Goal: Complete application form

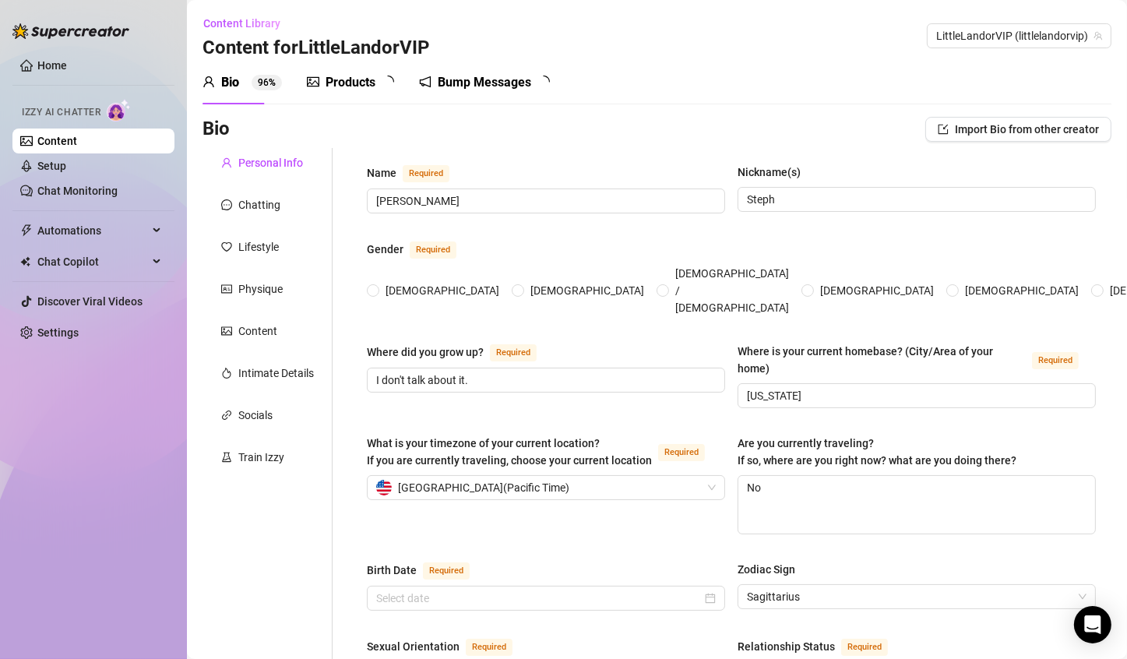
type input "[PERSON_NAME]"
type input "Steph"
type input "I don't talk about it."
type input "[US_STATE]"
type textarea "No"
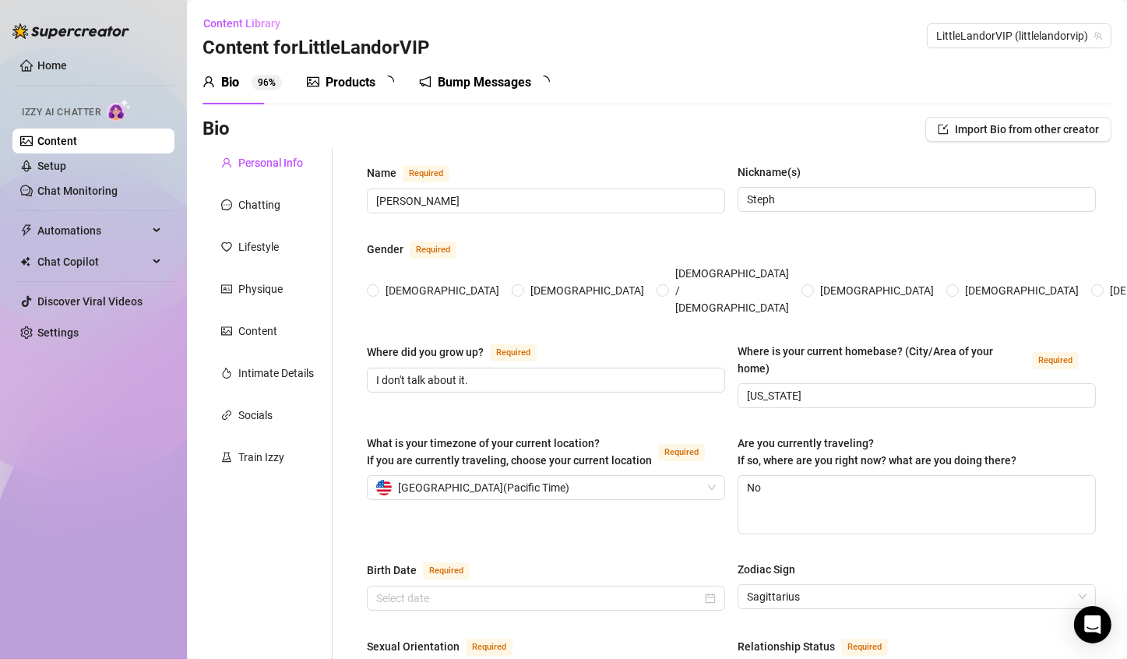
type input "Straight"
type input "Single"
type input "I don't talk about it"
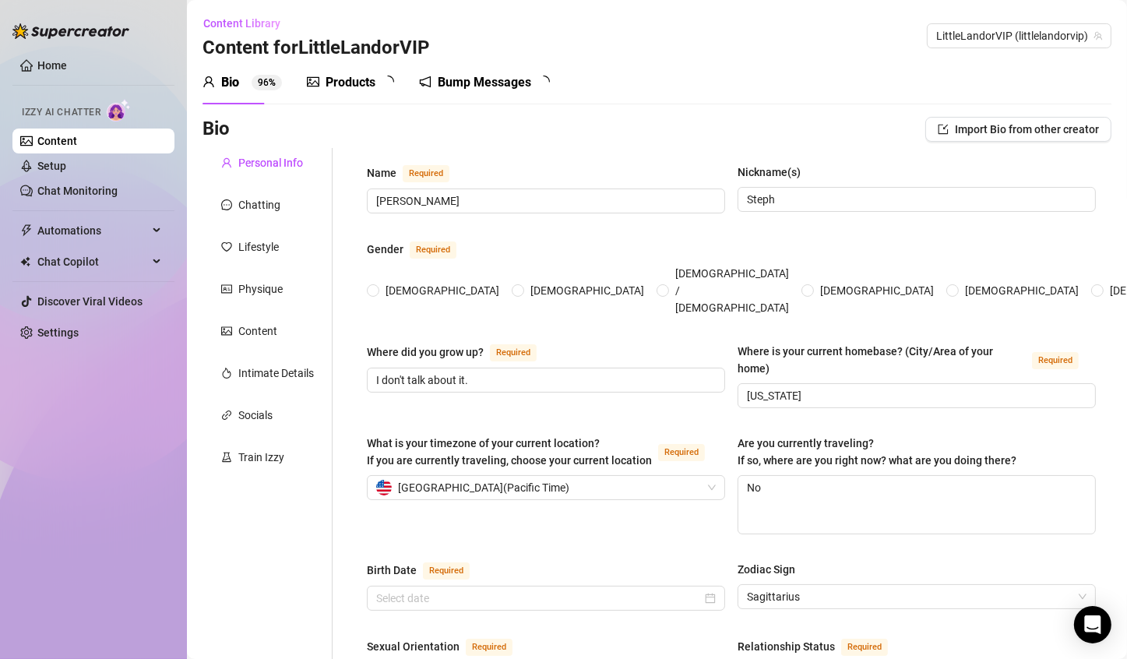
type input "Full Time Content Creator"
type input "I don't talk about it"
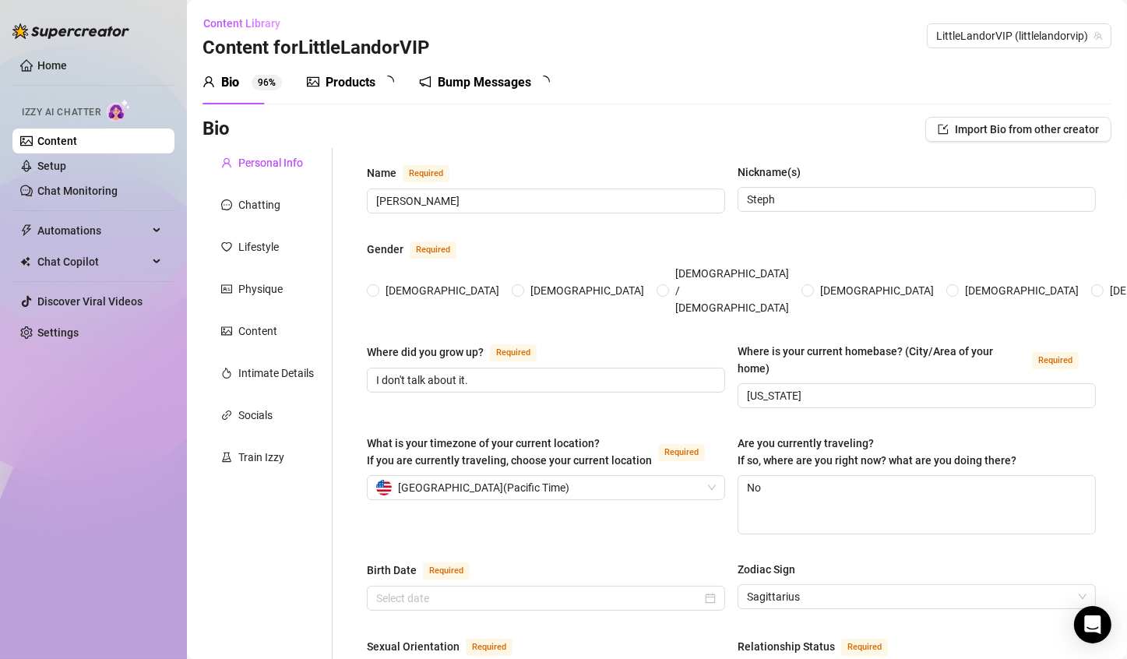
type textarea "Travel the world, grow my brand, and live life on my own terms 💅✨"
type textarea "Got pulled over in a Pikachu onesie and the cop asked for a selfie 😜"
type textarea "I have the perfect Pikachu impression!"
type textarea "I’m tiny but don’t underestimate me 😏"
radio input "true"
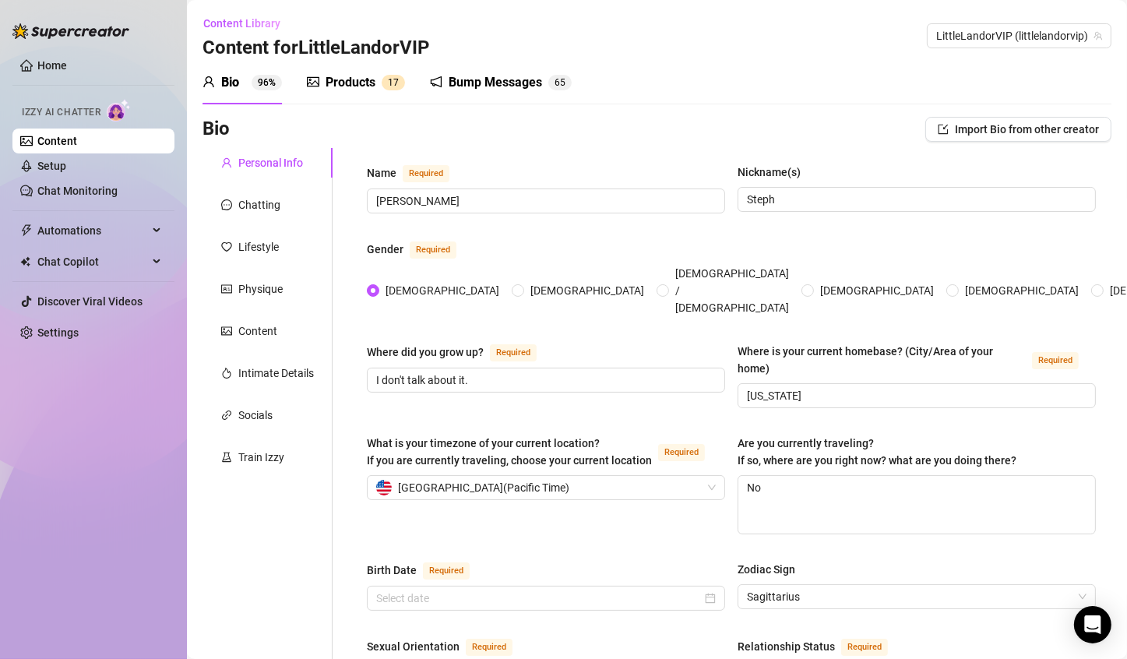
type input "[DATE]"
click at [1055, 27] on span "LittleLandorVIP (littlelandorvip)" at bounding box center [1019, 35] width 166 height 23
click at [994, 33] on span "LittleLandorVIP (littlelandorvip)" at bounding box center [1019, 35] width 166 height 23
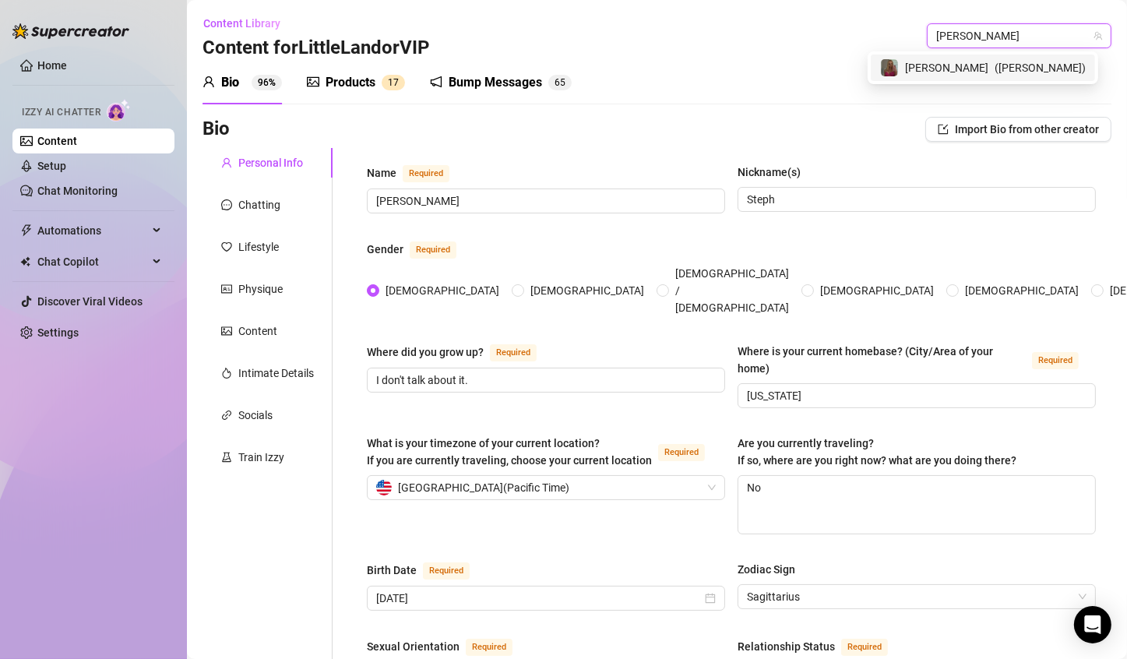
type input "kyli"
click at [968, 73] on span "[PERSON_NAME]" at bounding box center [946, 67] width 83 height 17
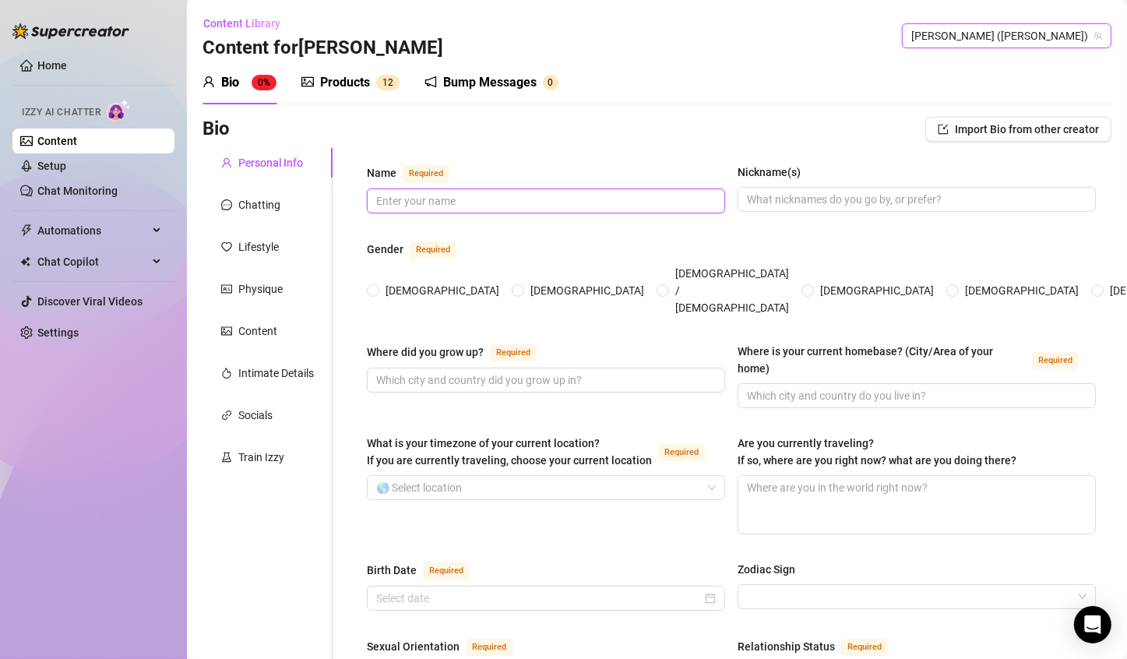
click at [407, 198] on input "Name Required" at bounding box center [544, 200] width 337 height 17
type input "[PERSON_NAME]"
click at [890, 205] on input "Nickname(s)" at bounding box center [915, 199] width 337 height 17
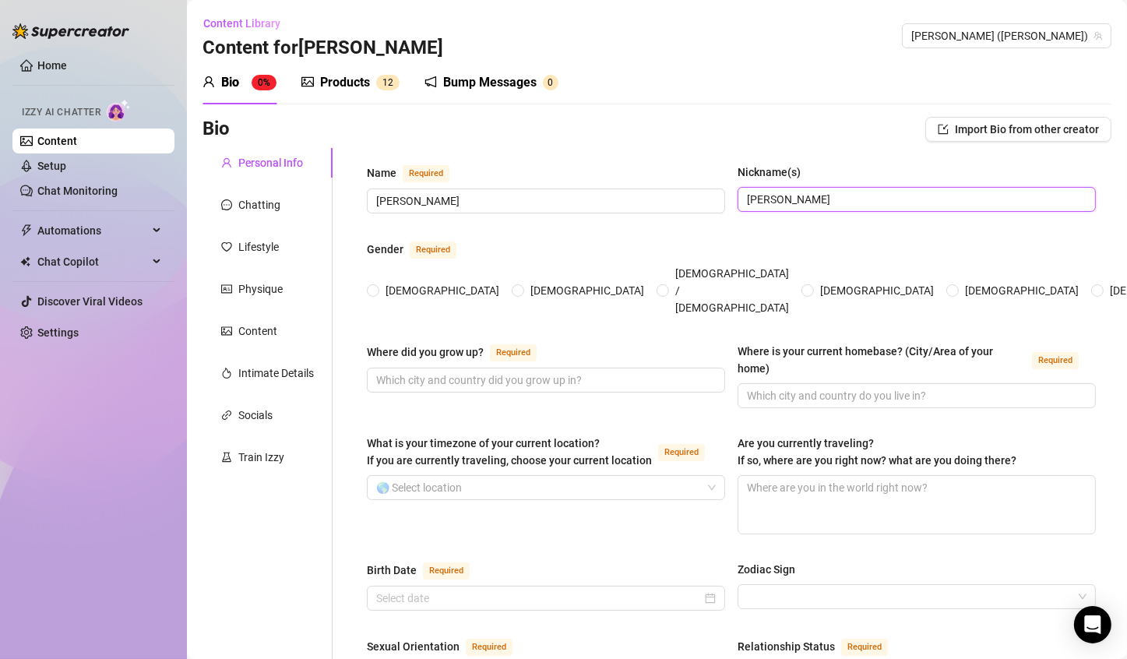
type input "[PERSON_NAME]"
click at [391, 282] on span "[DEMOGRAPHIC_DATA]" at bounding box center [442, 290] width 126 height 17
click at [377, 287] on input "[DEMOGRAPHIC_DATA]" at bounding box center [374, 292] width 6 height 10
radio input "true"
click at [441, 372] on input "Where did you grow up? Required" at bounding box center [544, 380] width 337 height 17
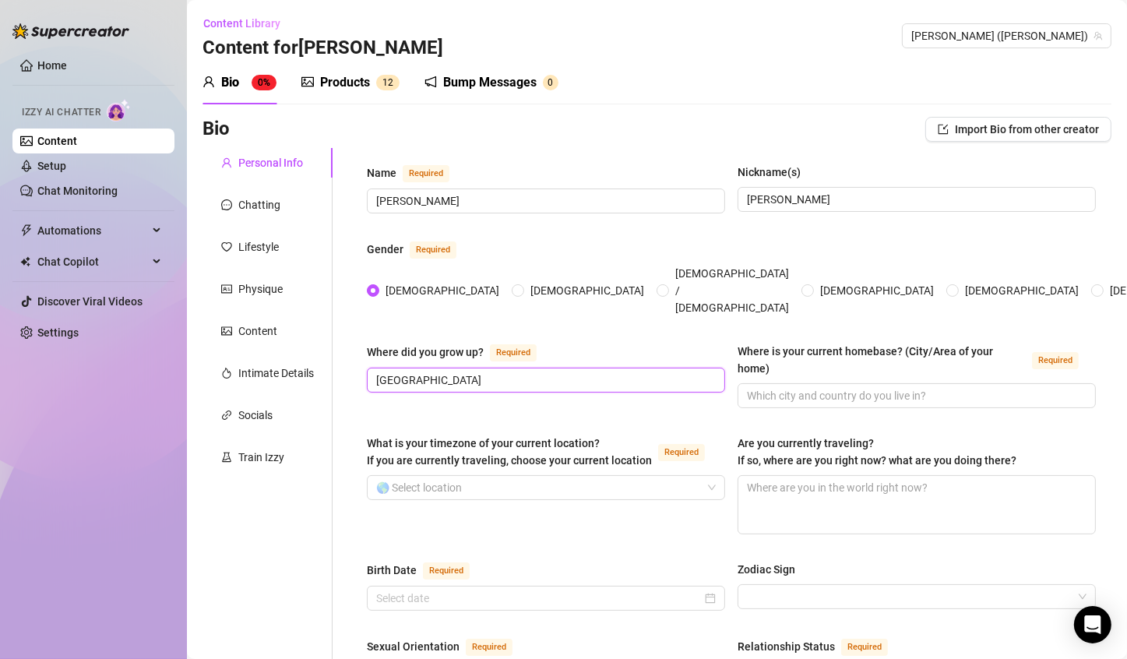
type input "[GEOGRAPHIC_DATA]"
click at [755, 387] on input "Where is your current homebase? (City/Area of your home) Required" at bounding box center [915, 395] width 337 height 17
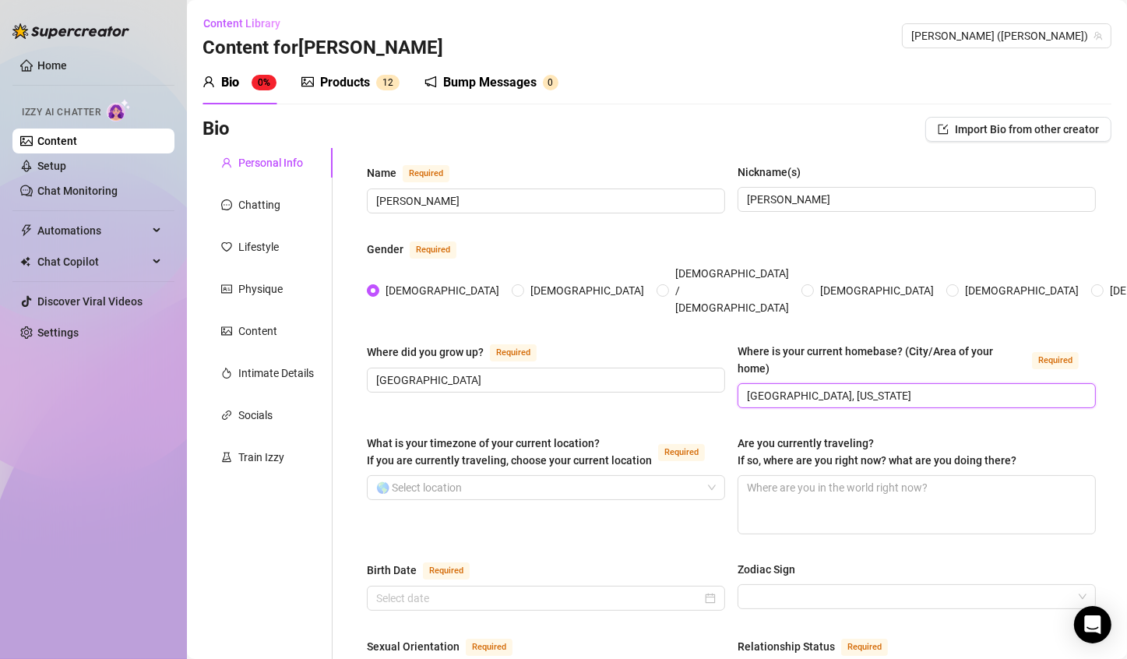
type input "[GEOGRAPHIC_DATA], [US_STATE]"
click at [493, 476] on input "What is your timezone of your current location? If you are currently traveling,…" at bounding box center [539, 487] width 326 height 23
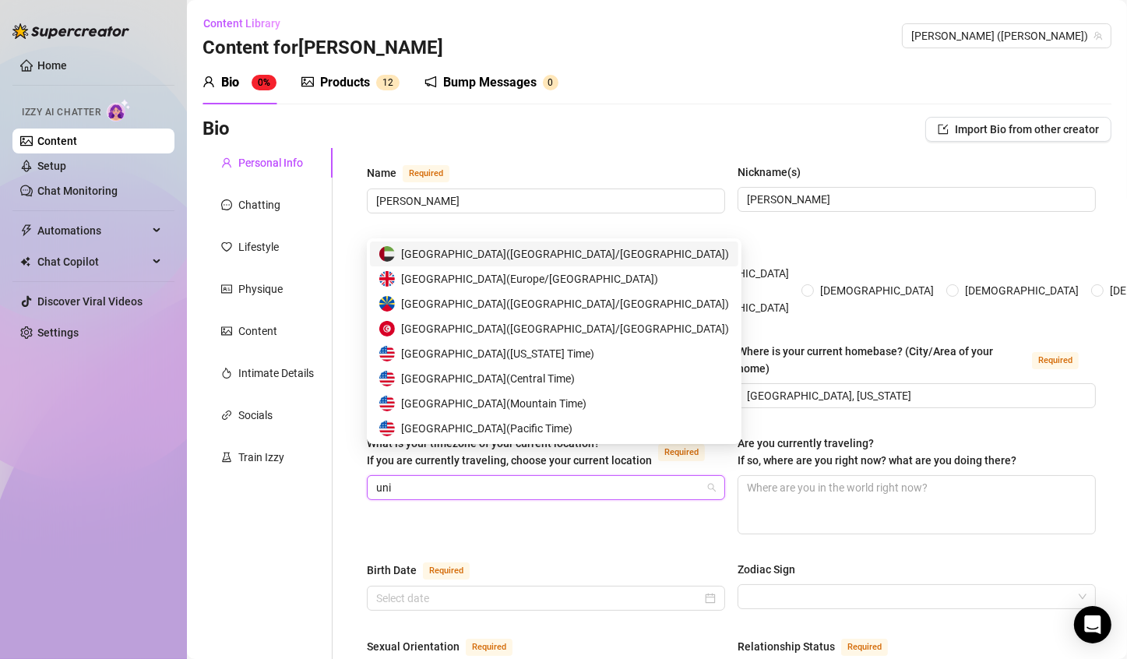
type input "unit"
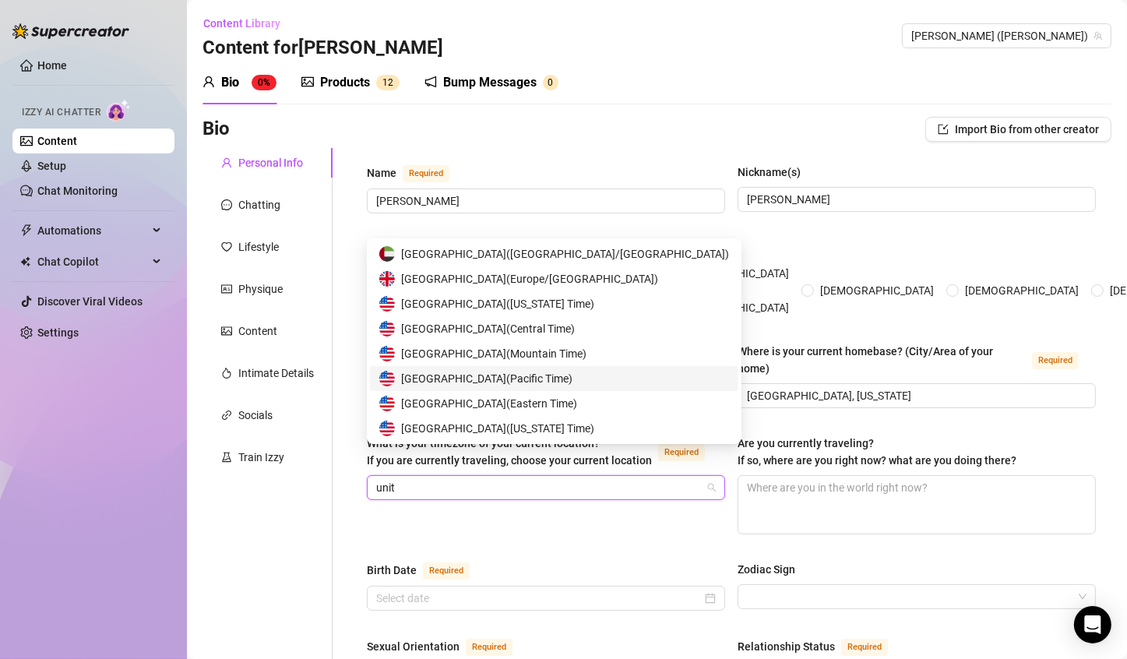
click at [573, 377] on span "United States of America ( Pacific Time )" at bounding box center [486, 378] width 171 height 17
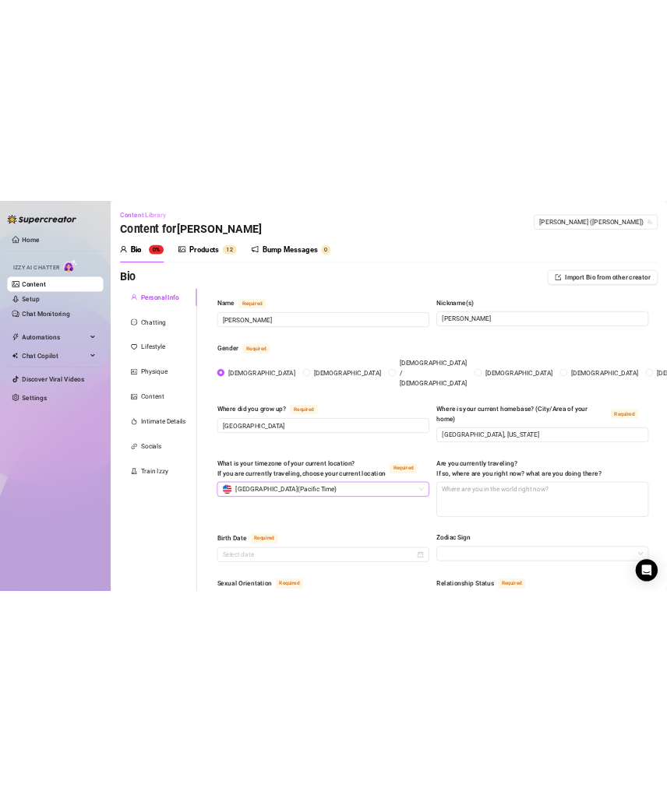
scroll to position [156, 0]
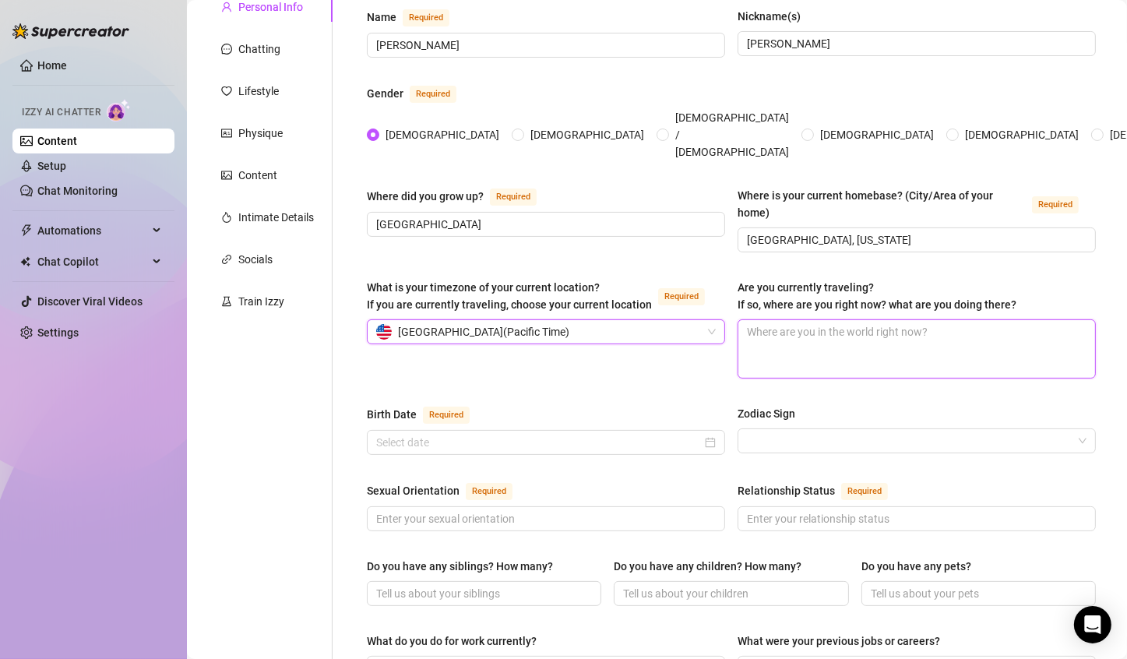
click at [822, 320] on textarea "Are you currently traveling? If so, where are you right now? what are you doing…" at bounding box center [916, 349] width 357 height 58
type textarea "N"
type textarea "No"
type textarea "No,"
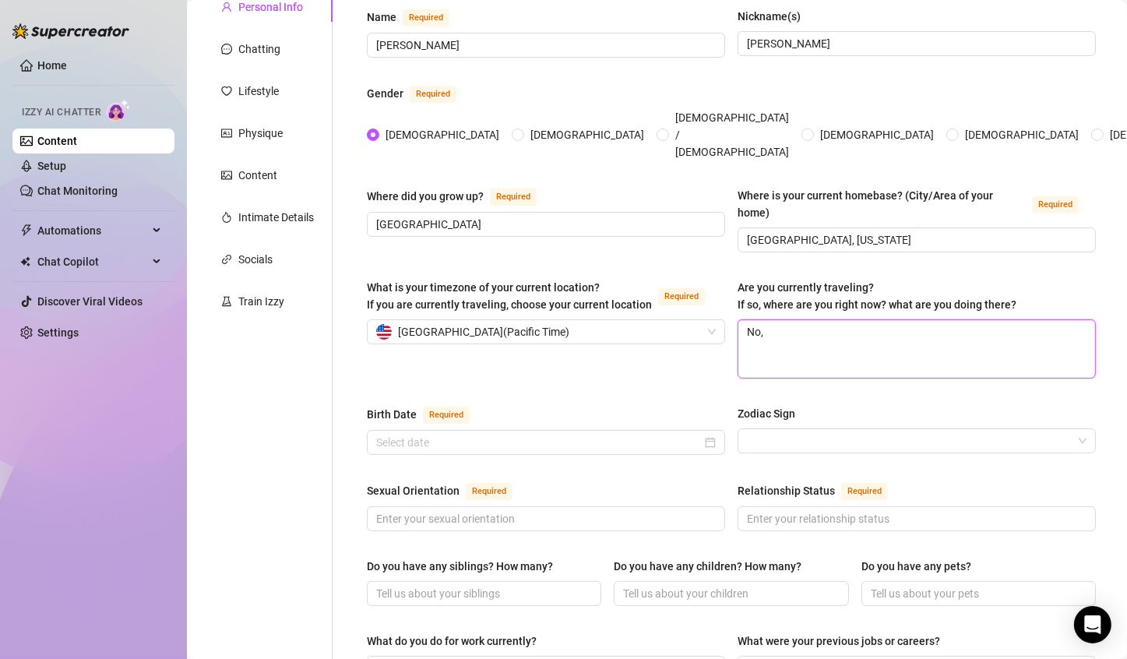
type textarea "No, b"
type textarea "No, bu"
type textarea "No, but"
type textarea "No, b"
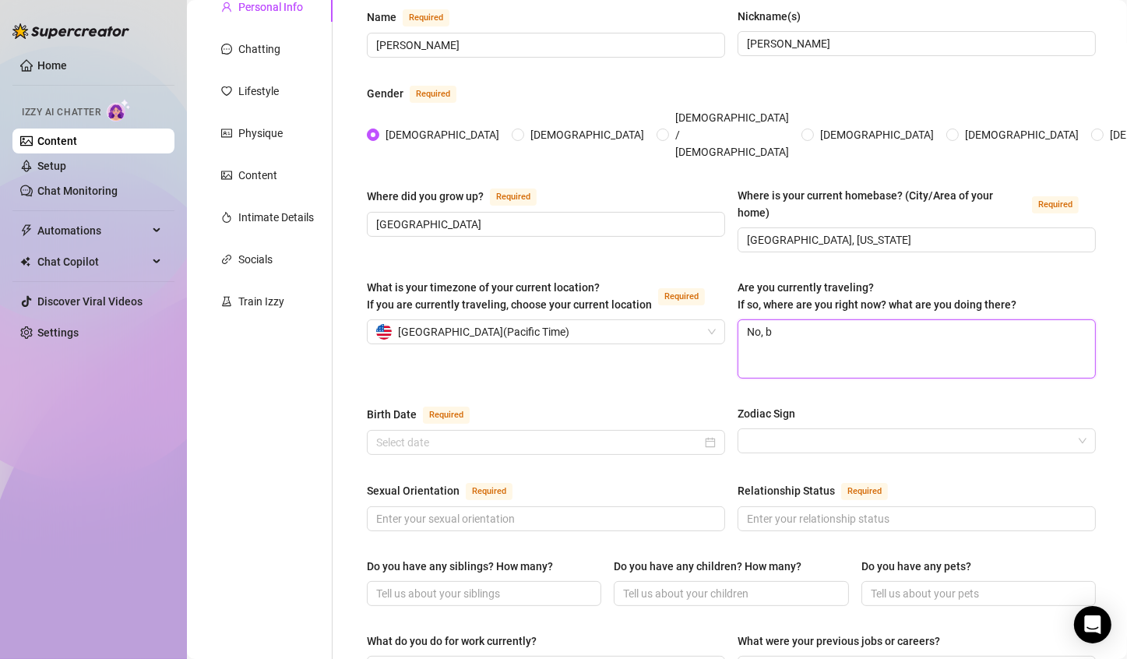
type textarea "No,"
type textarea "No"
type textarea "Nor"
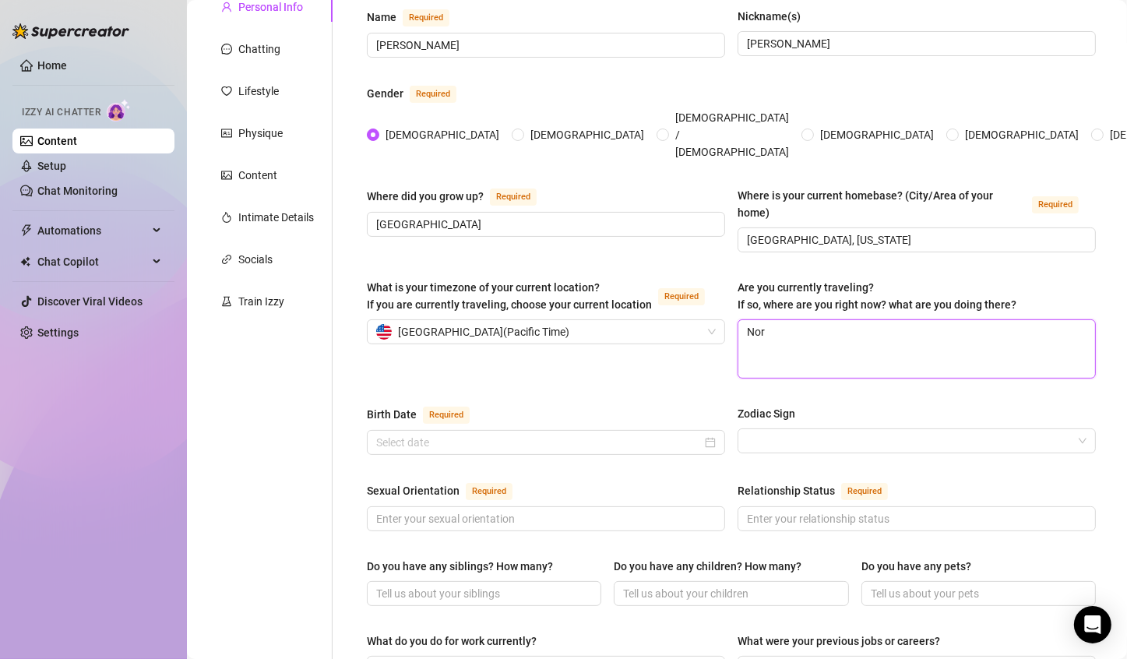
type textarea "Nor t"
type textarea "Nor"
type textarea "No"
type textarea "Not"
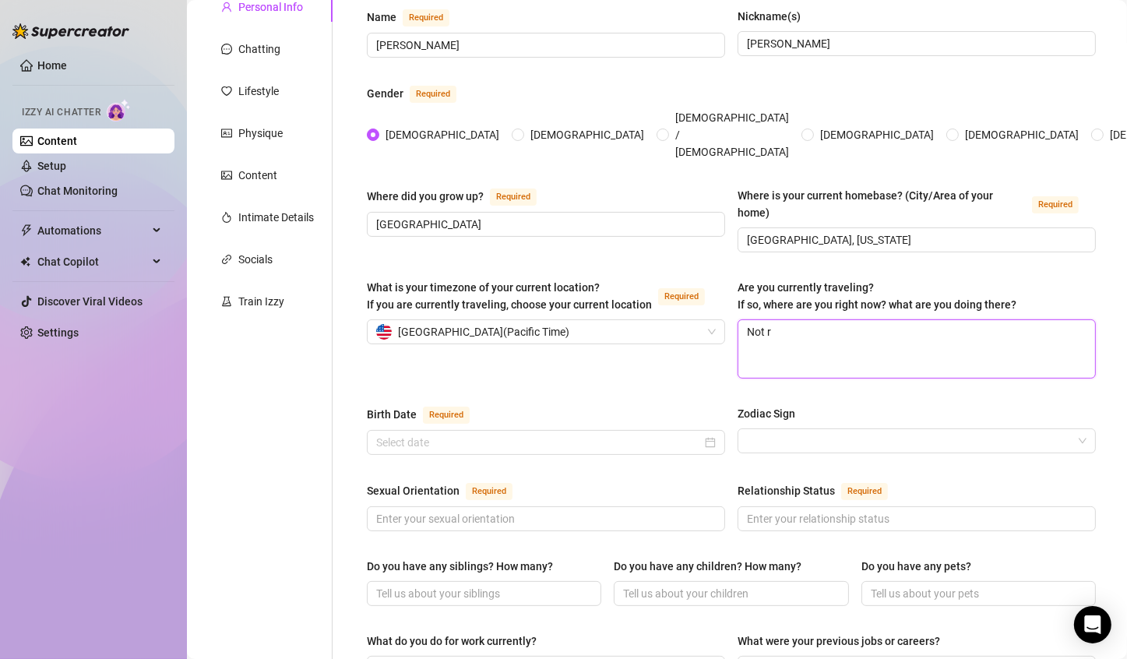
type textarea "Not ri"
type textarea "Not rin"
type textarea "Not ri"
type textarea "Not rihg"
type textarea "Not rihgt"
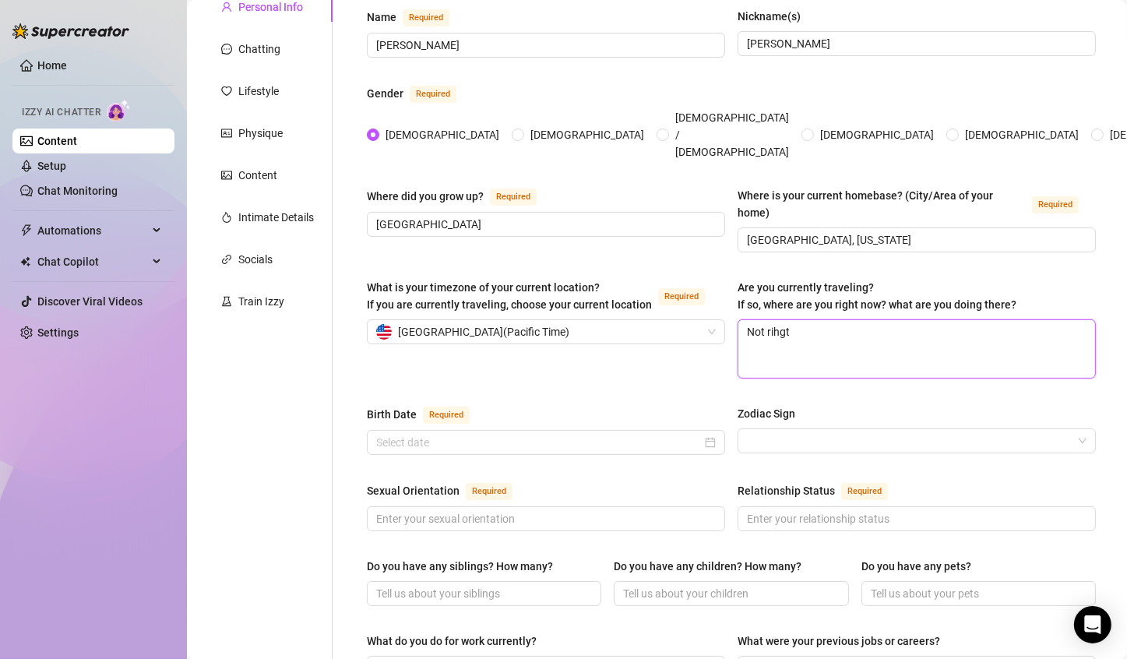
type textarea "Not rihgt"
type textarea "Not rihg"
type textarea "Not rih"
type textarea "Not ri"
type textarea "Not rig"
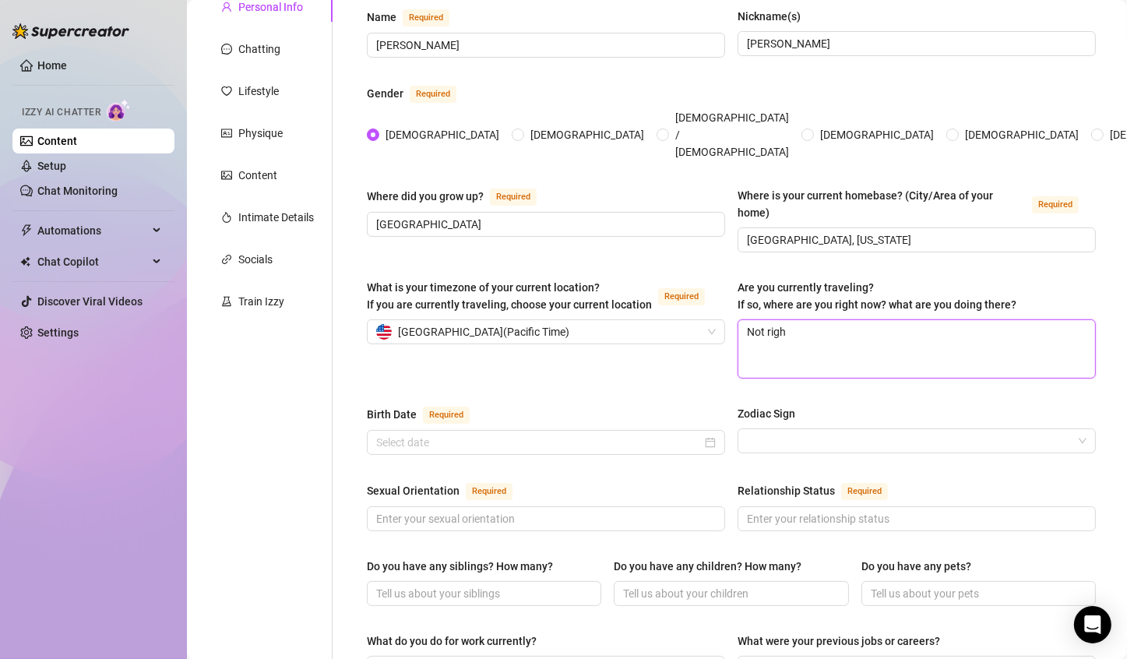
type textarea "Not right"
type textarea "Not right n"
type textarea "Not right no"
type textarea "Not right now"
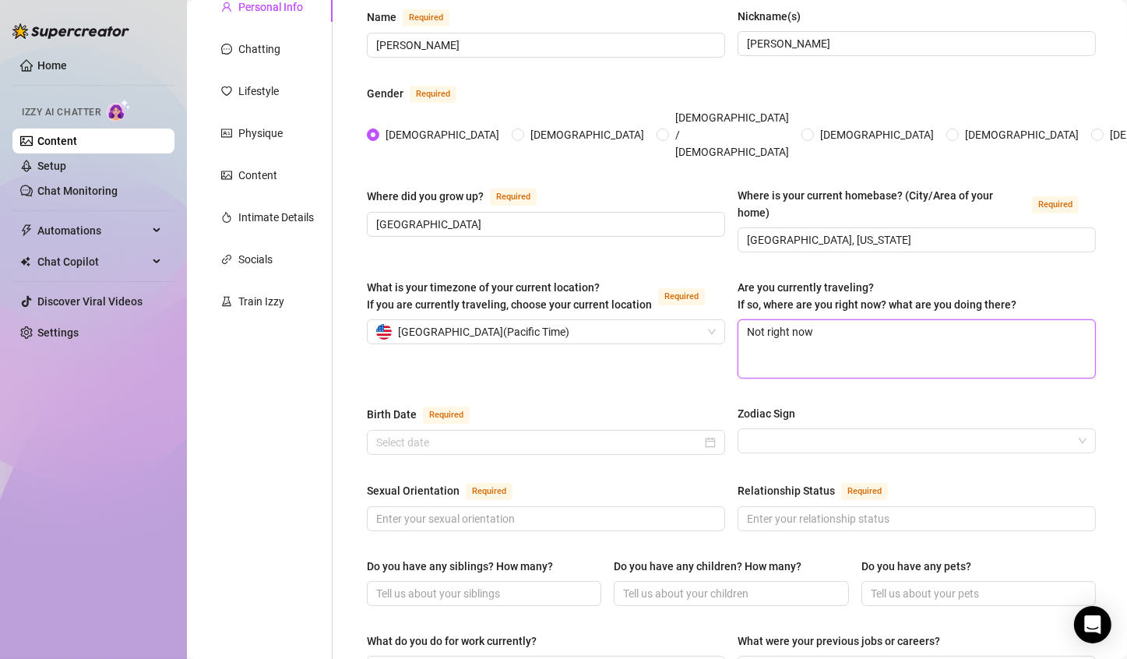
type textarea "Not right now ,"
type textarea "Not right now , b"
type textarea "Not right now , bu"
type textarea "Not right now , b"
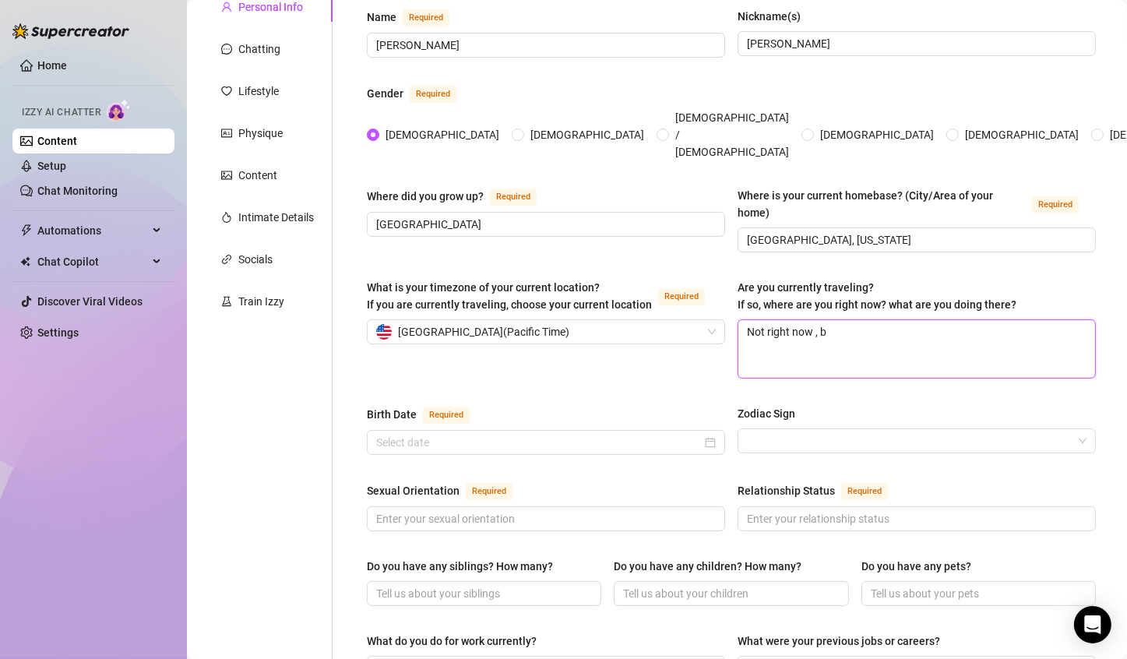
type textarea "Not right now ,"
type textarea "Not right now"
type textarea "Not right now ,"
type textarea "Not right now"
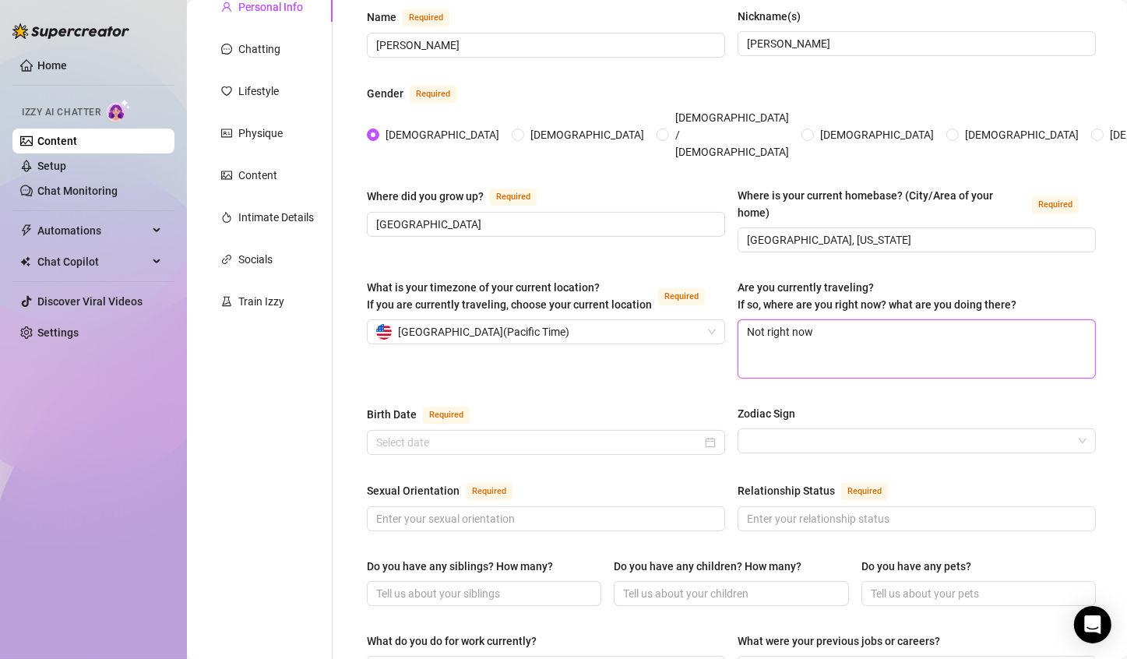
type textarea "Not right now"
type textarea "Not right now,"
type textarea "Not right now, b"
type textarea "Not right now, but"
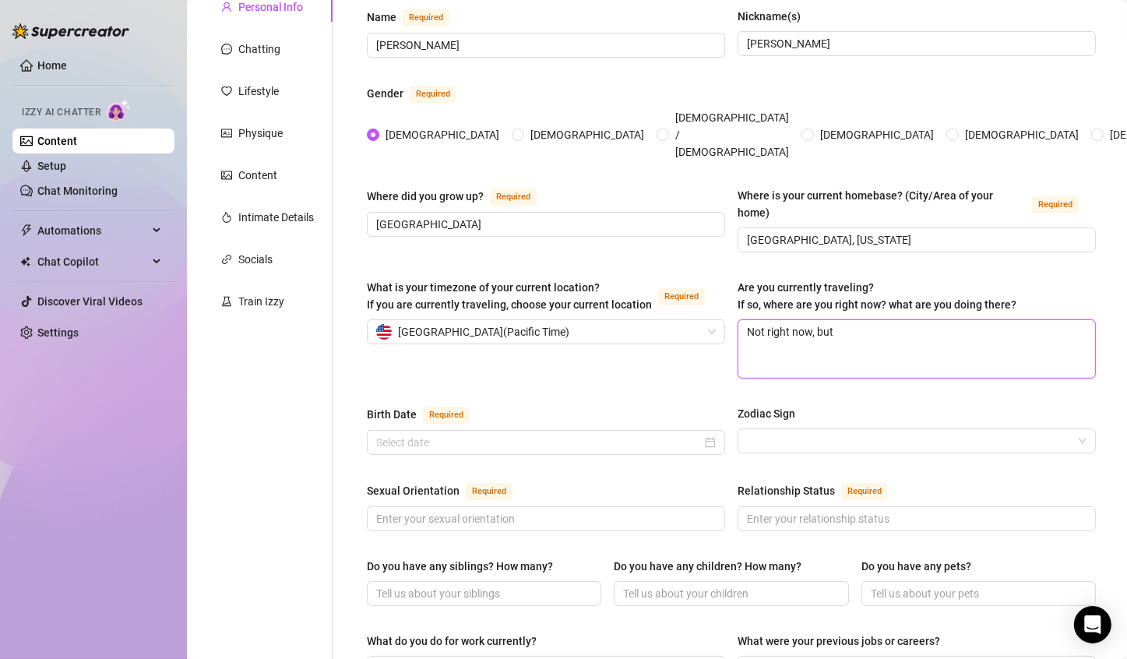
type textarea "Not right now, but"
type textarea "Not right now, but I"
type textarea "Not right now, but I;"
type textarea "Not right now, but I;m"
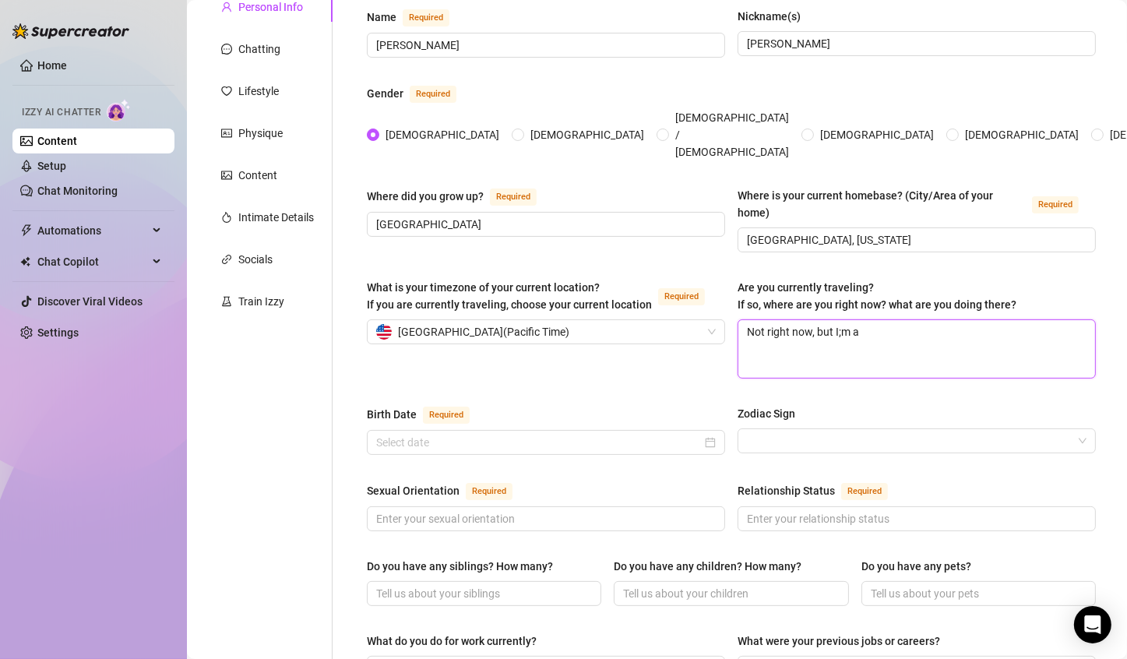
type textarea "Not right now, but I;m al"
type textarea "Not right now, but I;m alwa"
type textarea "Not right now, but I;m always"
type textarea "Not right now, but I;m always do"
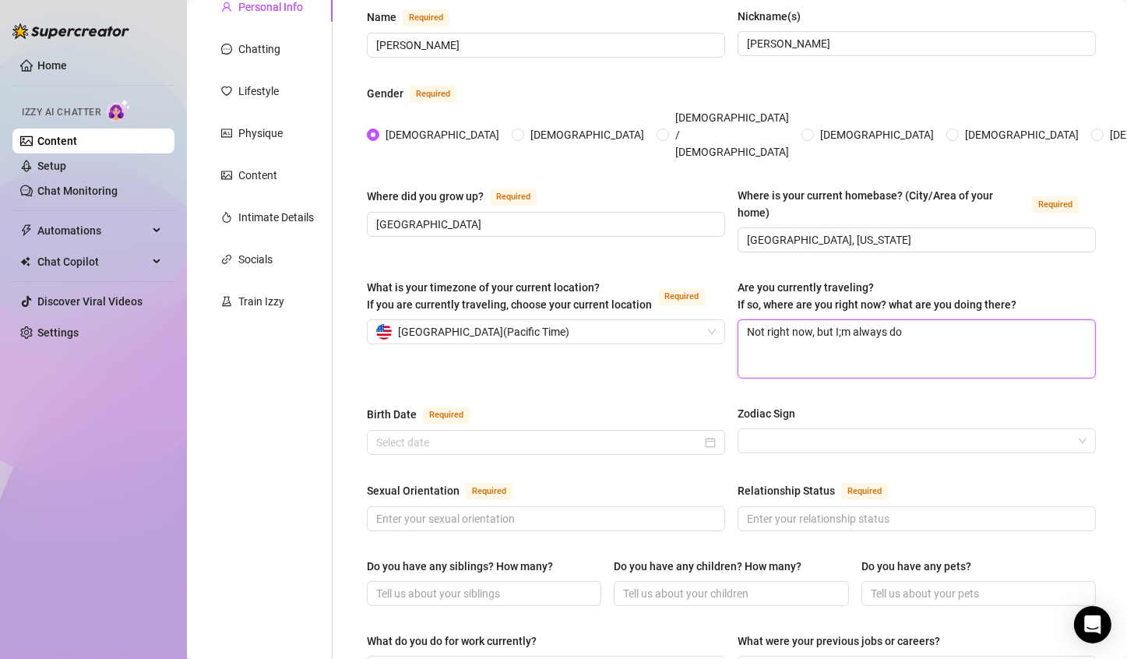
type textarea "Not right now, but I;m always d"
type textarea "Not right now, but I;m always"
type textarea "Not right now, but I;m alwa"
type textarea "Not right now, but I;m a"
type textarea "Not right now, but I;m"
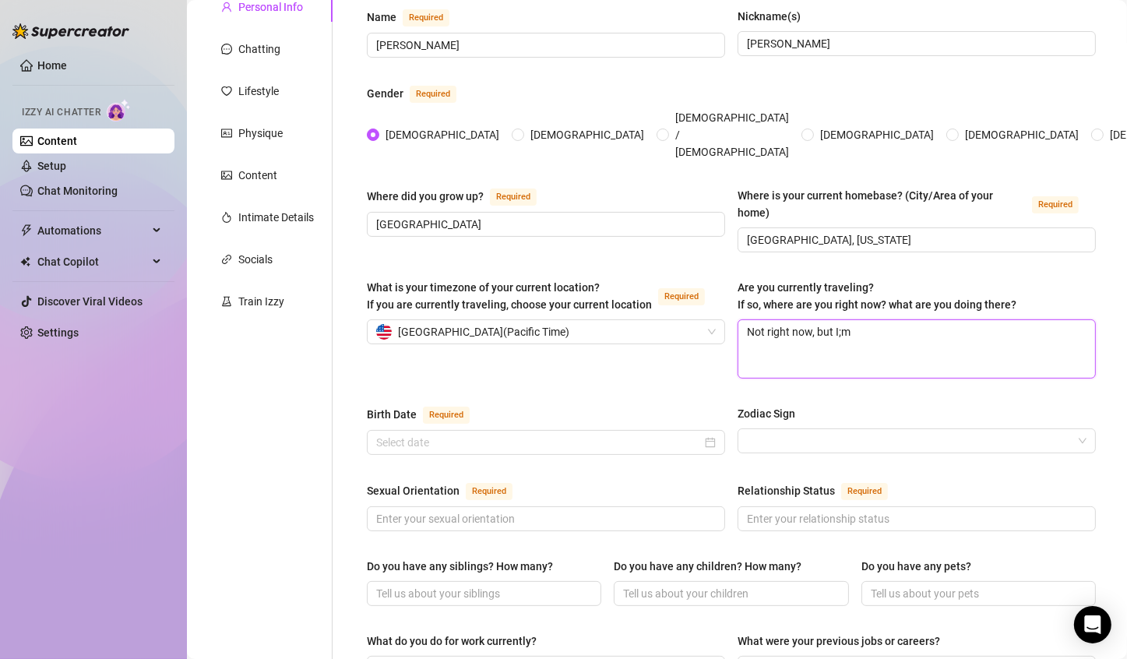
type textarea "Not right now, but I;m"
type textarea "Not right now, but I;"
type textarea "Not right now, but I"
type textarea "Not right now, but I'"
type textarea "Not right now, but I'm"
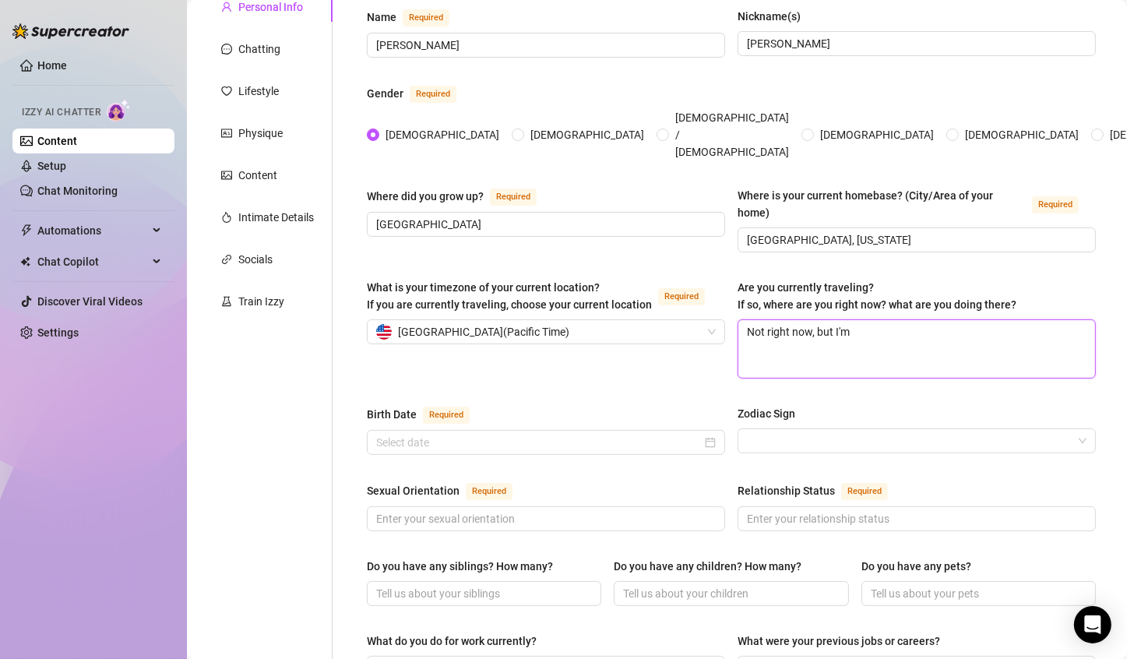
type textarea "Not right now, but I'm"
type textarea "Not right now, but I'm a"
type textarea "Not right now, but I'm al"
type textarea "Not right now, but I'm alw"
type textarea "Not right now, but I'm alwa"
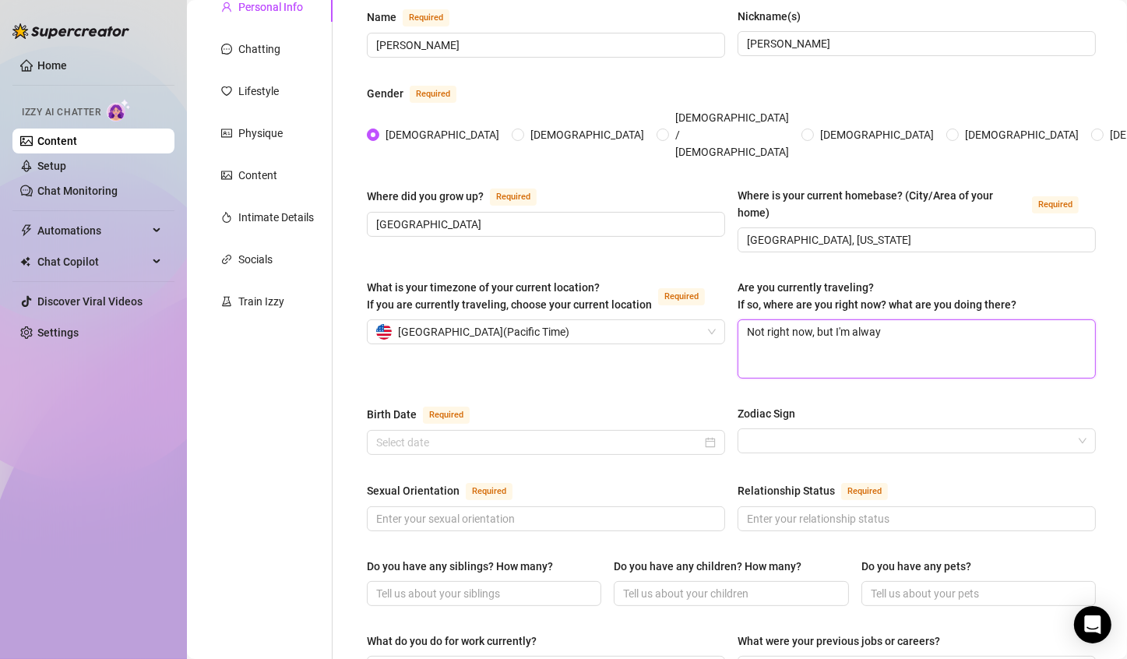
type textarea "Not right now, but I'm always"
type textarea "Not right now, but I'm always d"
type textarea "Not right now, but I'm always dow"
type textarea "Not right now, but I'm always down"
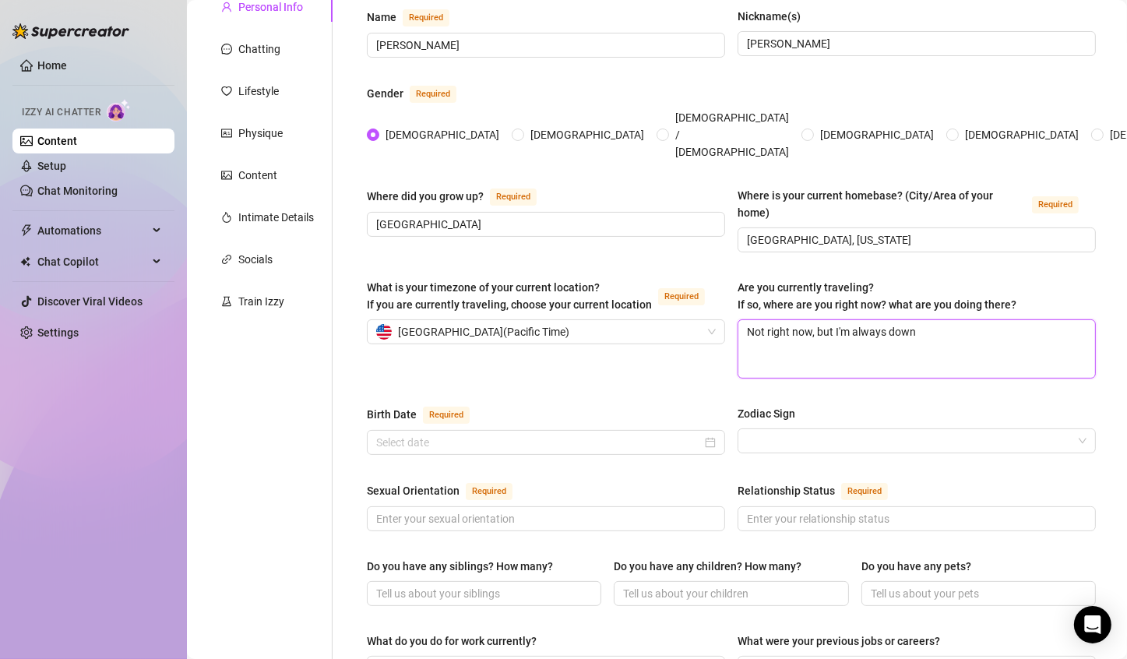
type textarea "Not right now, but I'm always down f"
type textarea "Not right now, but I'm always down fo"
type textarea "Not right now, but I'm always down for"
click at [199, 412] on main "Content Library Content for [PERSON_NAME] ([PERSON_NAME]) Bio 0% Products 1 2 B…" at bounding box center [657, 626] width 940 height 1564
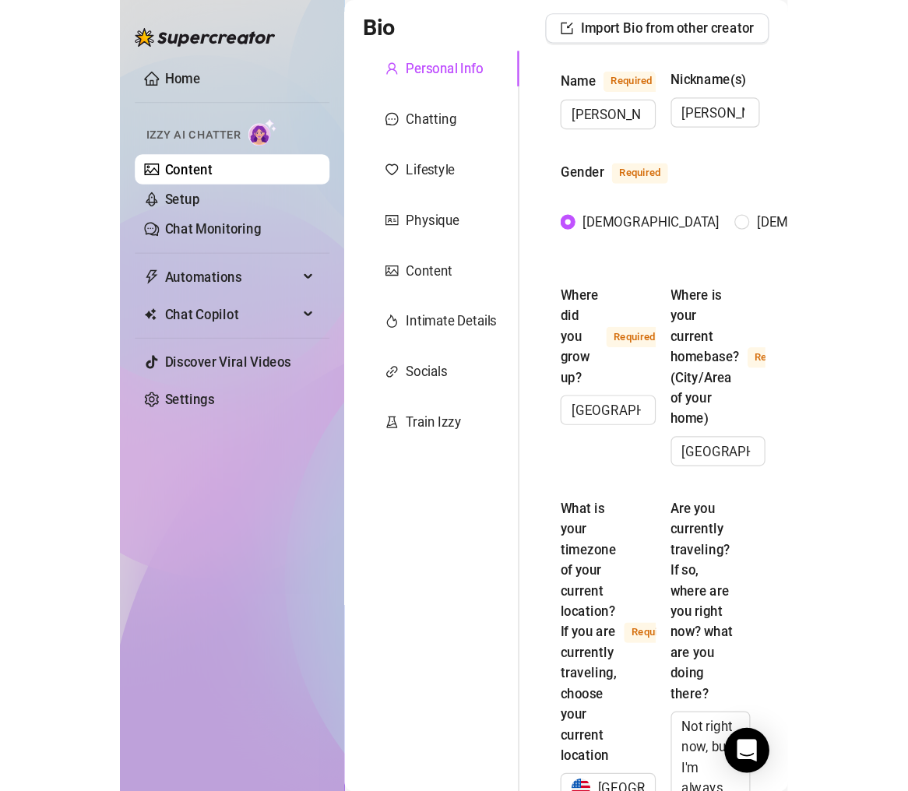
scroll to position [155, 0]
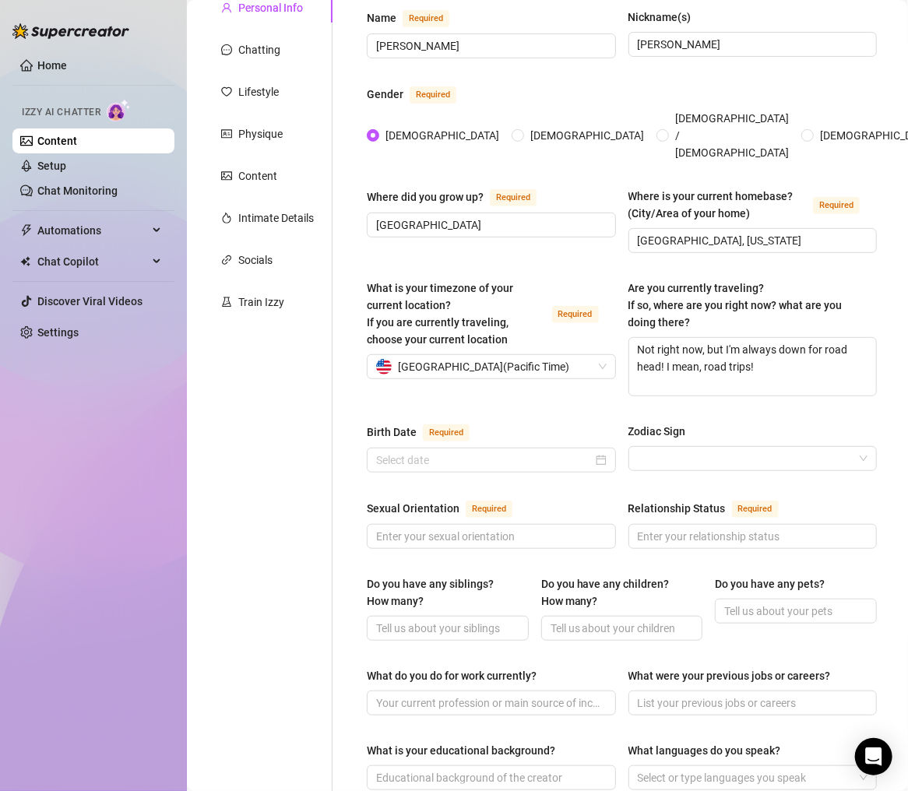
drag, startPoint x: 576, startPoint y: 418, endPoint x: 572, endPoint y: 431, distance: 14.0
click at [575, 423] on div "Birth Date Required" at bounding box center [491, 435] width 249 height 25
click at [558, 452] on input "Birth Date Required" at bounding box center [484, 460] width 217 height 17
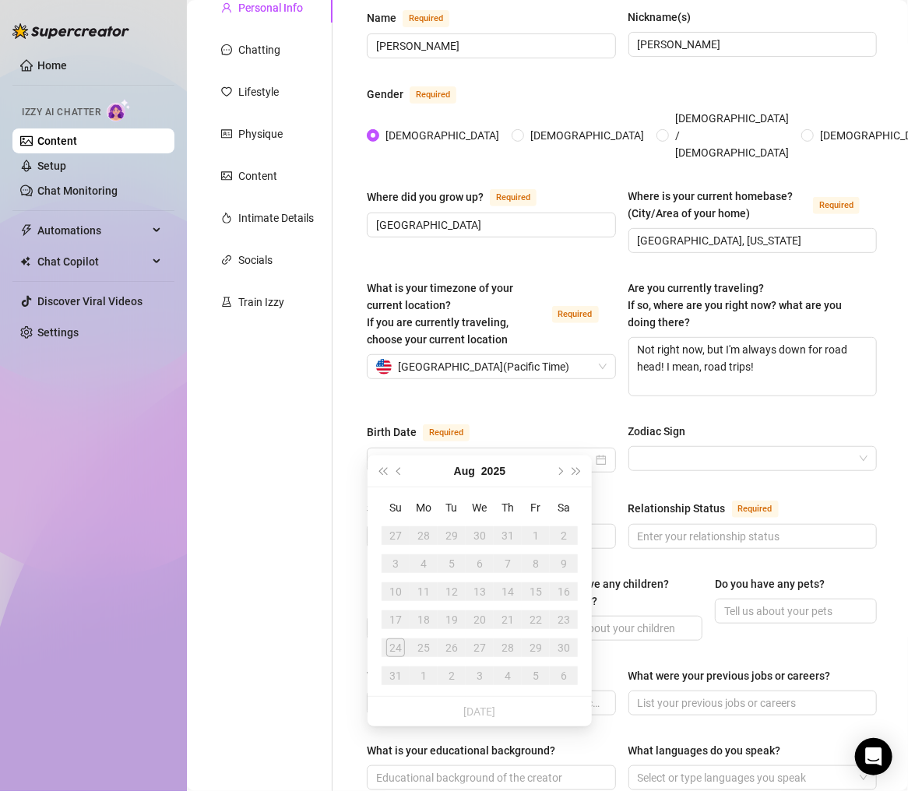
click at [498, 472] on button "2025" at bounding box center [493, 471] width 24 height 31
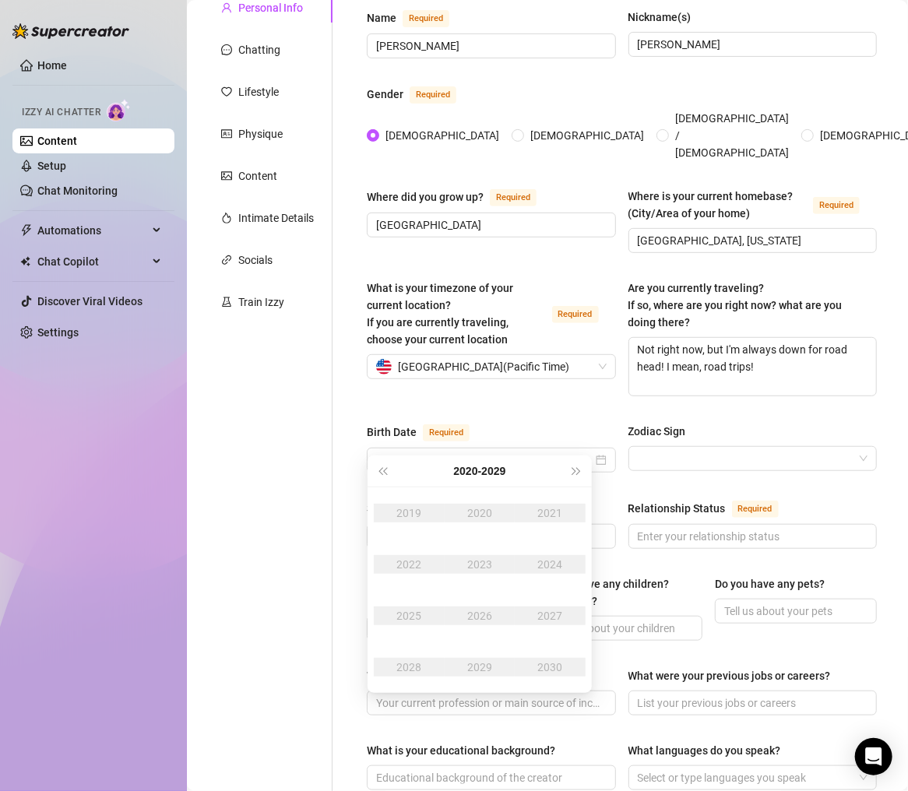
click at [478, 470] on button "[DATE] - [DATE]" at bounding box center [480, 471] width 52 height 31
click at [458, 513] on div "[DATE]-[DATE]" at bounding box center [479, 513] width 73 height 19
click at [478, 611] on div "2006" at bounding box center [479, 616] width 47 height 19
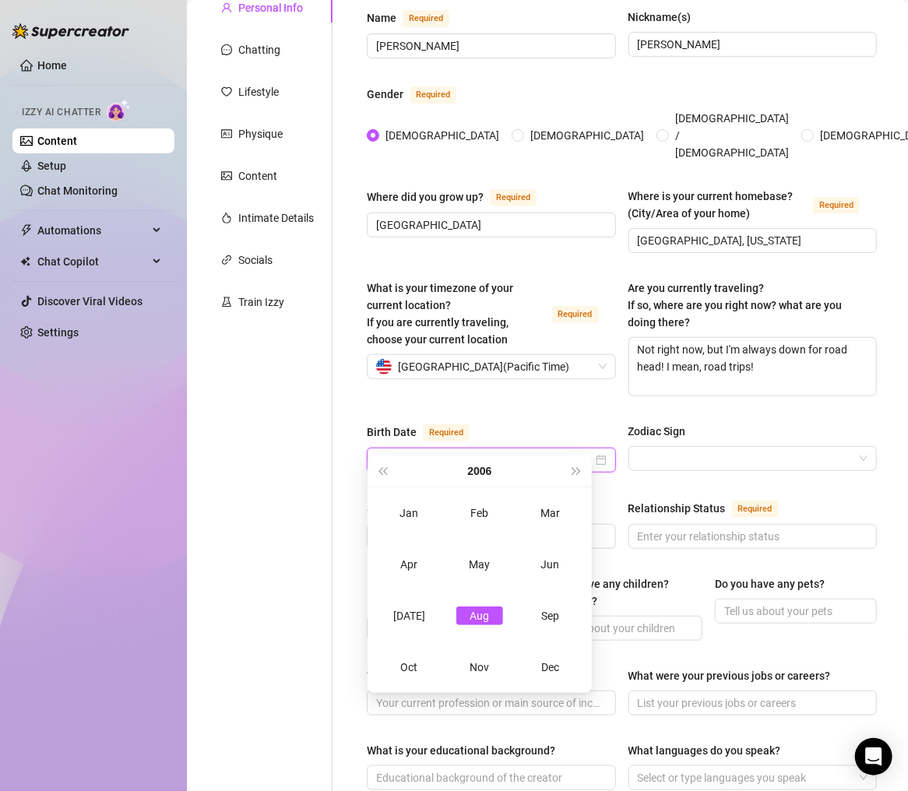
click at [419, 452] on input "[DATE]" at bounding box center [484, 460] width 217 height 17
drag, startPoint x: 433, startPoint y: 439, endPoint x: 369, endPoint y: 442, distance: 64.0
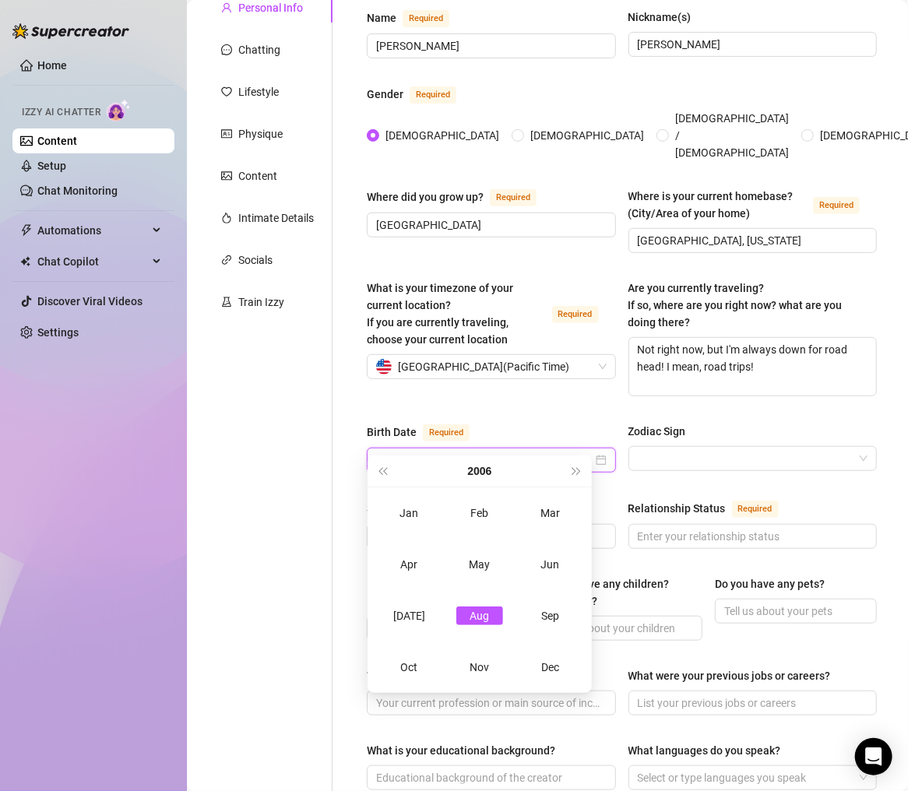
click at [369, 448] on div "[DATE]" at bounding box center [491, 460] width 249 height 25
click at [423, 559] on div "Apr" at bounding box center [409, 564] width 47 height 19
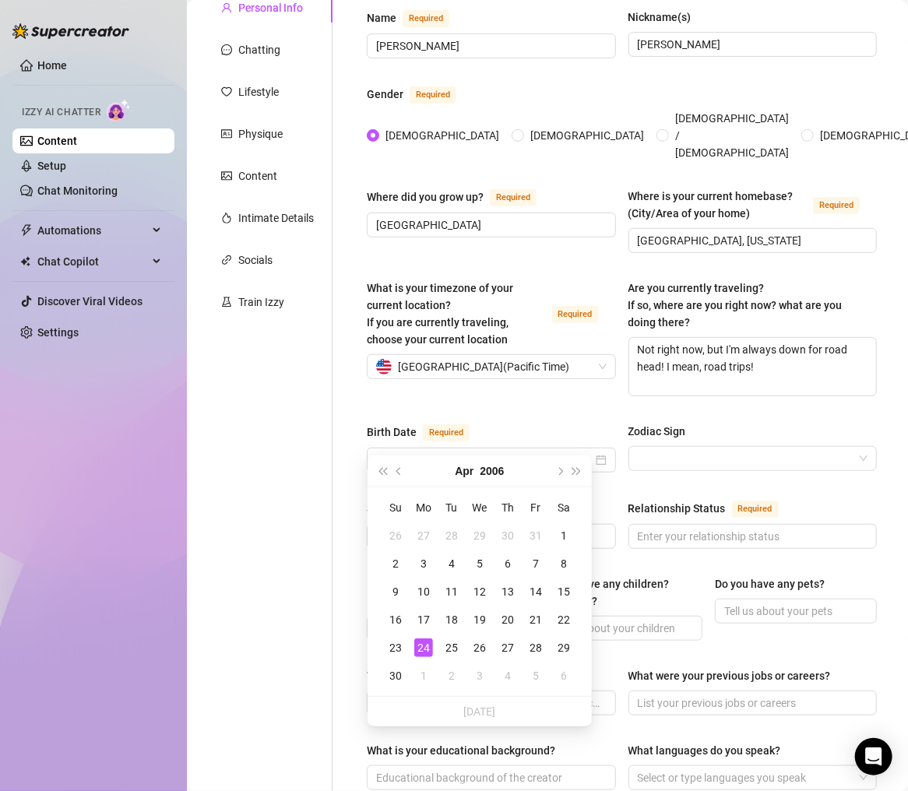
click at [397, 566] on div "2" at bounding box center [395, 564] width 19 height 19
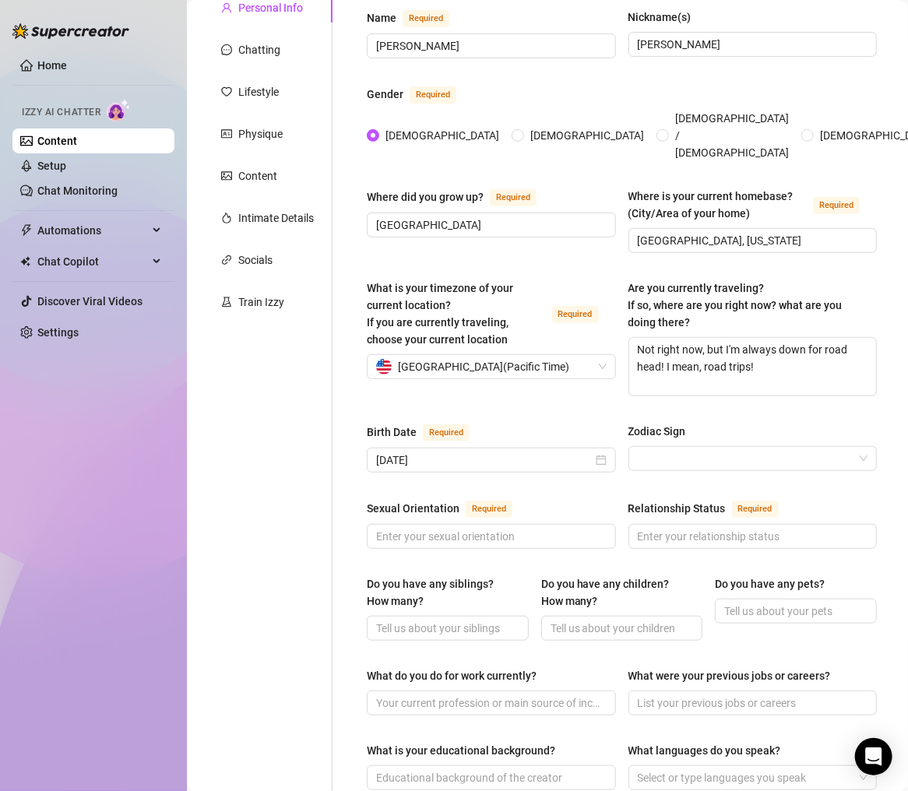
click at [672, 447] on input "Zodiac Sign" at bounding box center [746, 458] width 217 height 23
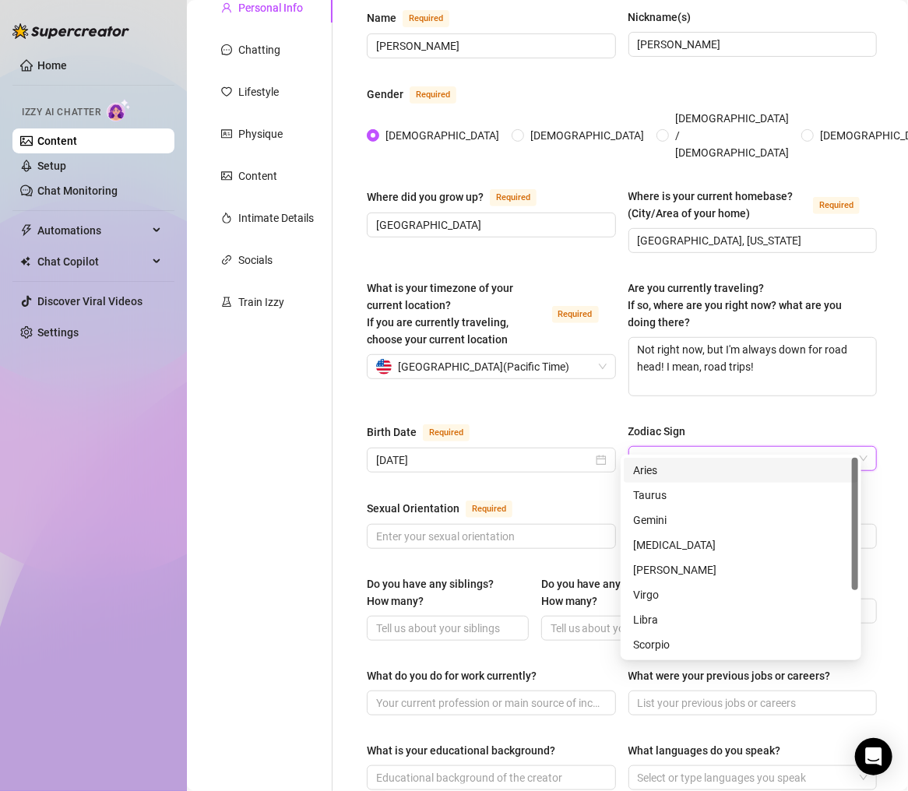
click at [679, 470] on div "Aries" at bounding box center [741, 470] width 216 height 17
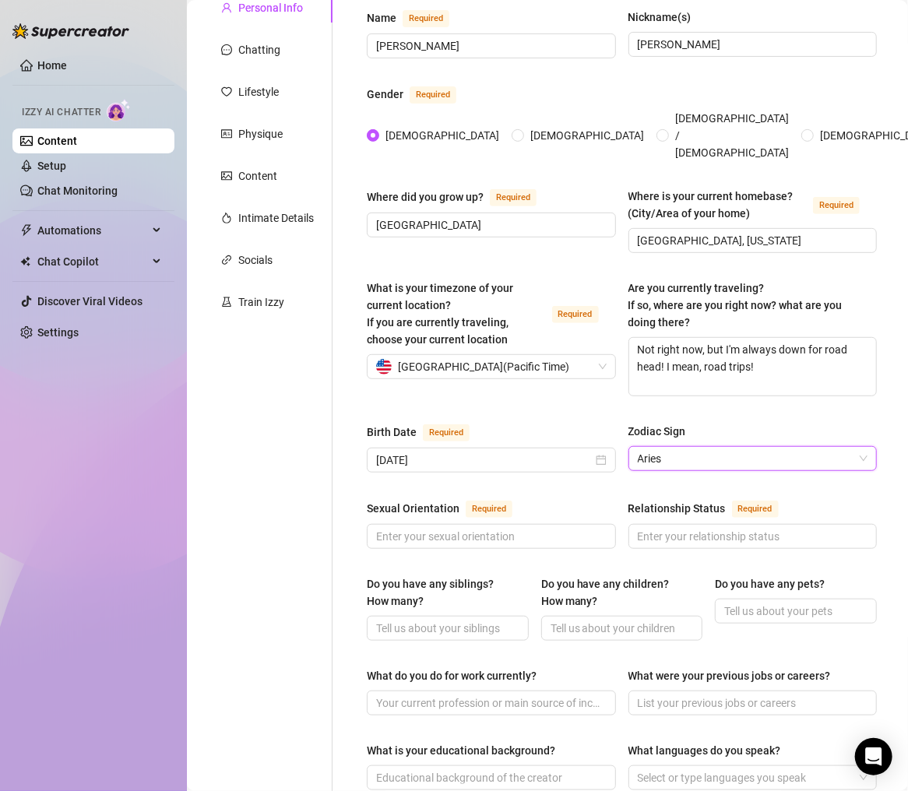
click at [552, 368] on div "What is your timezone of your current location? If you are currently traveling,…" at bounding box center [491, 338] width 249 height 117
click at [462, 528] on input "Sexual Orientation Required" at bounding box center [489, 536] width 227 height 17
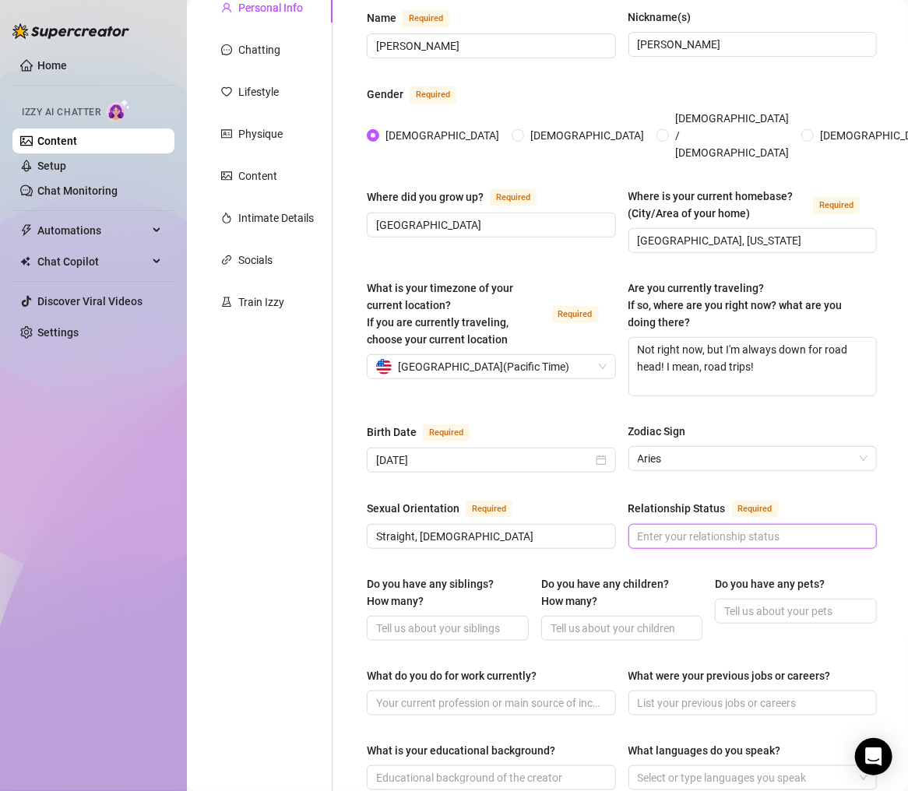
click at [669, 528] on input "Relationship Status Required" at bounding box center [751, 536] width 227 height 17
click at [541, 499] on div "Sexual Orientation Required" at bounding box center [491, 511] width 249 height 25
click at [470, 629] on div "Do you have any siblings? How many? Do you have any children? How many? Do you …" at bounding box center [622, 615] width 510 height 79
click at [473, 618] on span at bounding box center [448, 628] width 162 height 25
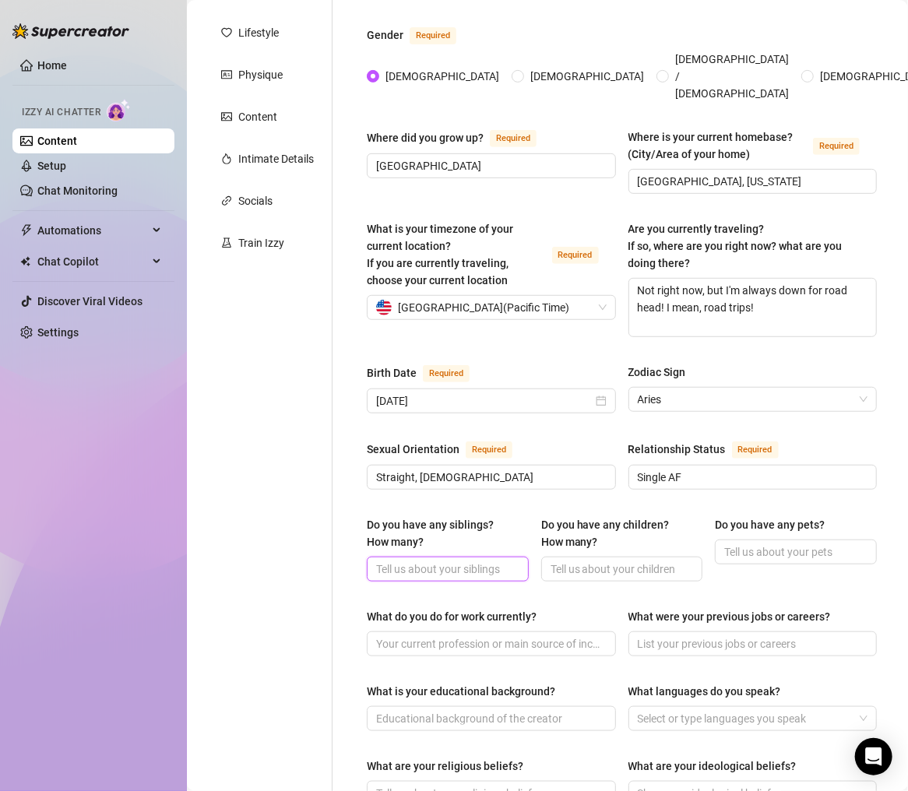
scroll to position [248, 0]
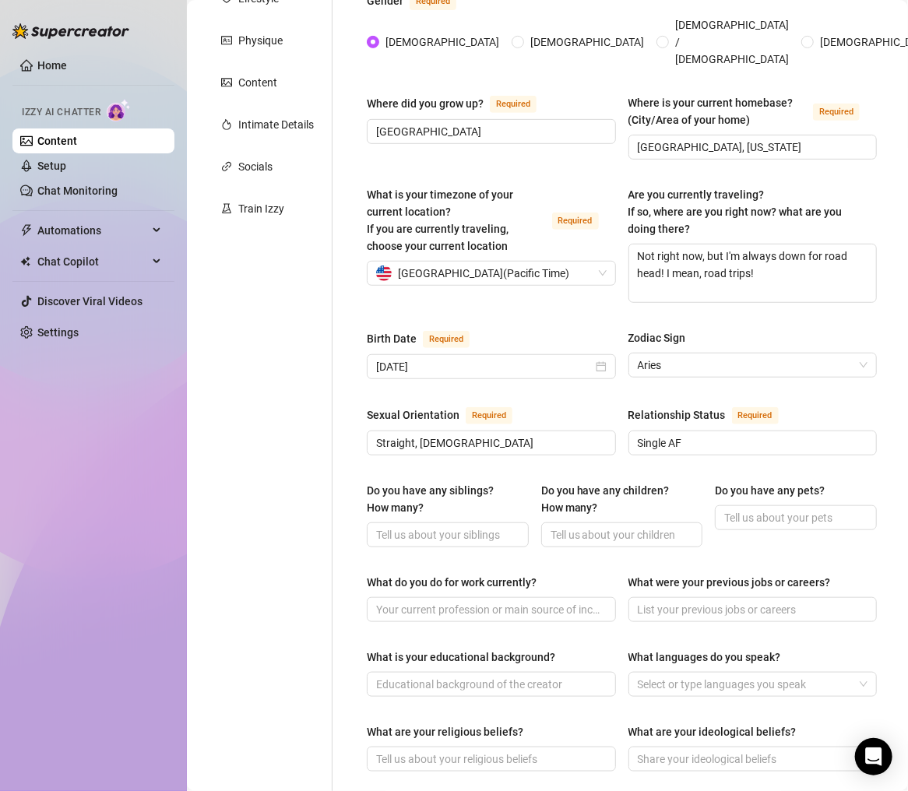
click at [656, 493] on div "Do you have any children? How many?" at bounding box center [616, 499] width 151 height 34
click at [656, 527] on input "Do you have any children? How many?" at bounding box center [621, 535] width 140 height 17
click at [749, 509] on input "Do you have any pets?" at bounding box center [794, 517] width 140 height 17
click at [604, 528] on div "Do you have any siblings? How many? Do you have any children? How many? Do you …" at bounding box center [622, 521] width 510 height 79
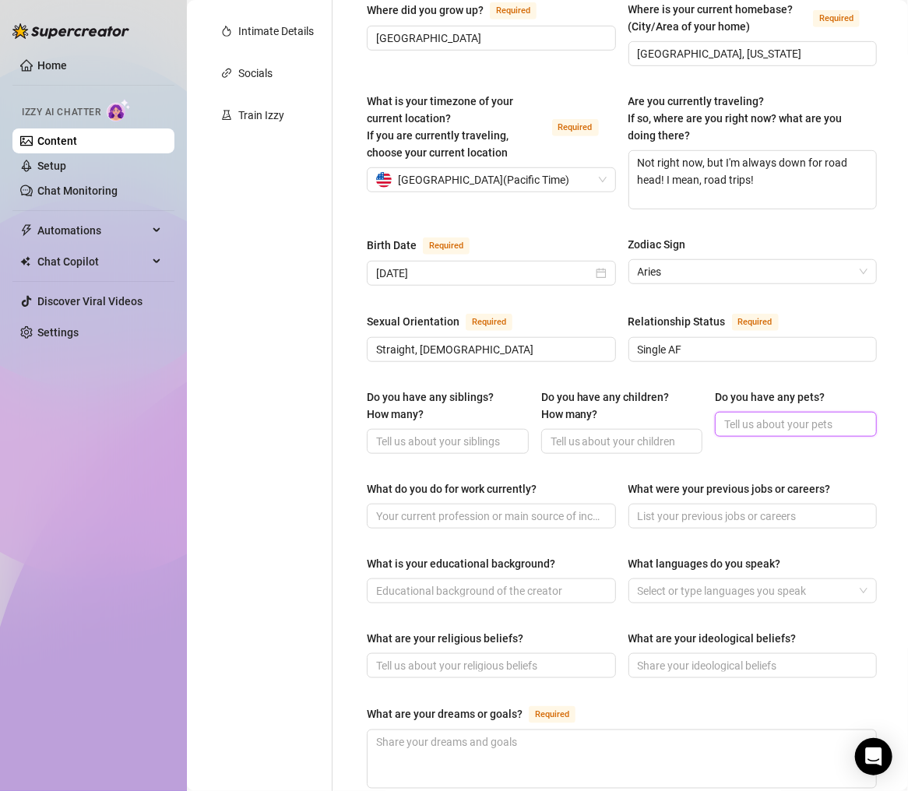
click at [826, 416] on input "Do you have any pets?" at bounding box center [794, 424] width 140 height 17
click at [441, 508] on input "What do you do for work currently?" at bounding box center [489, 516] width 227 height 17
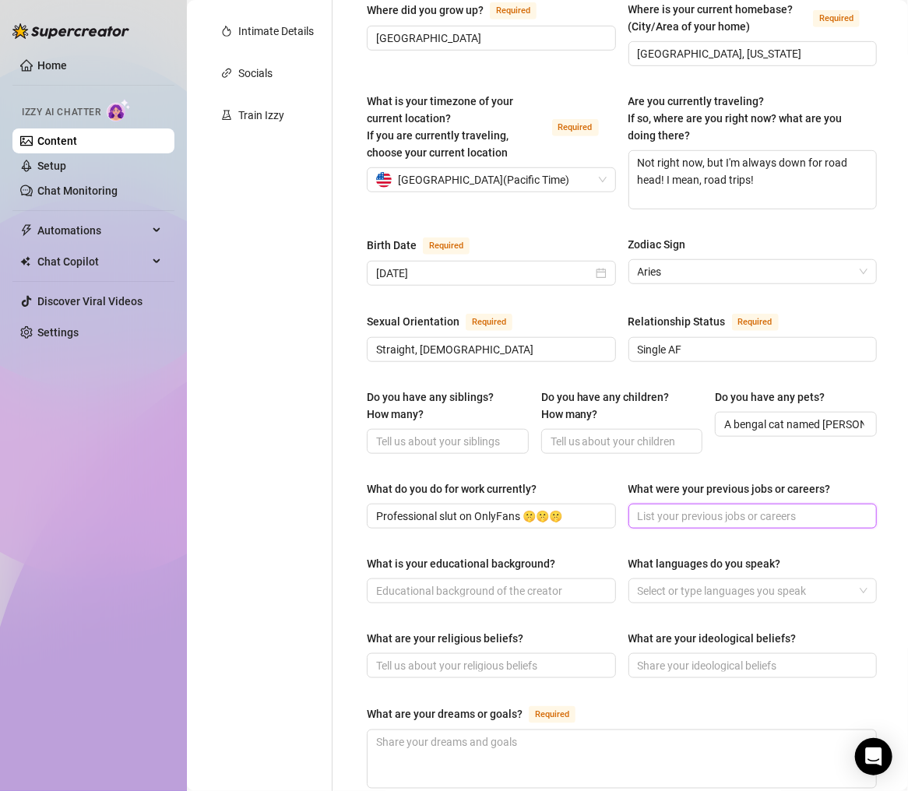
click at [683, 508] on input "What were your previous jobs or careers?" at bounding box center [751, 516] width 227 height 17
click at [517, 583] on input "What is your educational background?" at bounding box center [489, 591] width 227 height 17
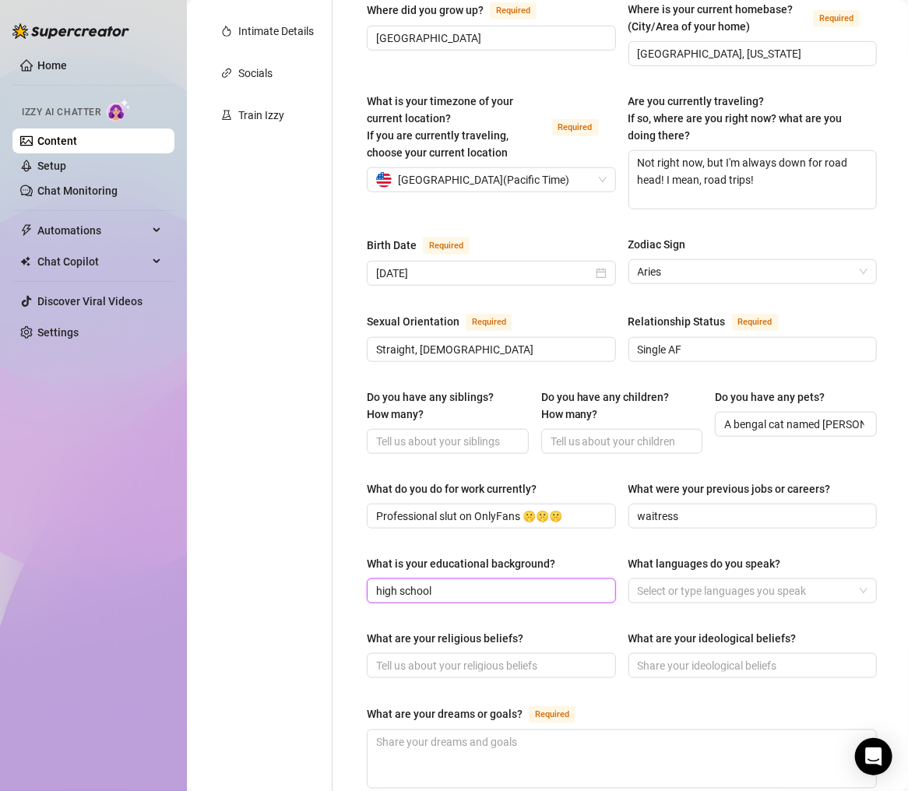
click at [662, 580] on div at bounding box center [745, 591] width 227 height 22
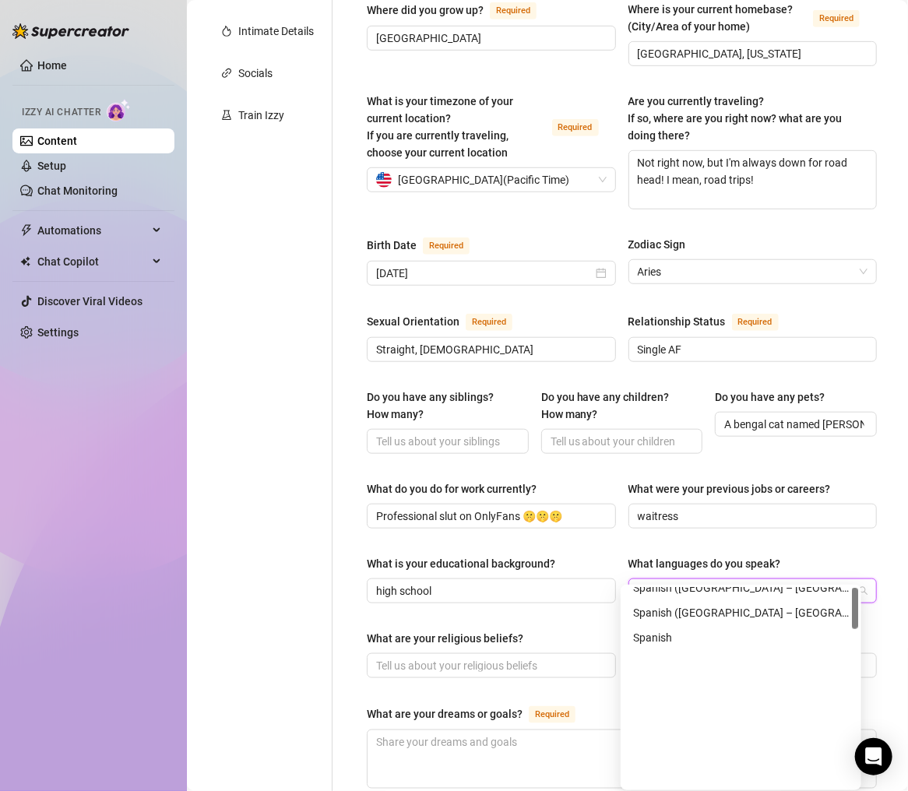
scroll to position [0, 0]
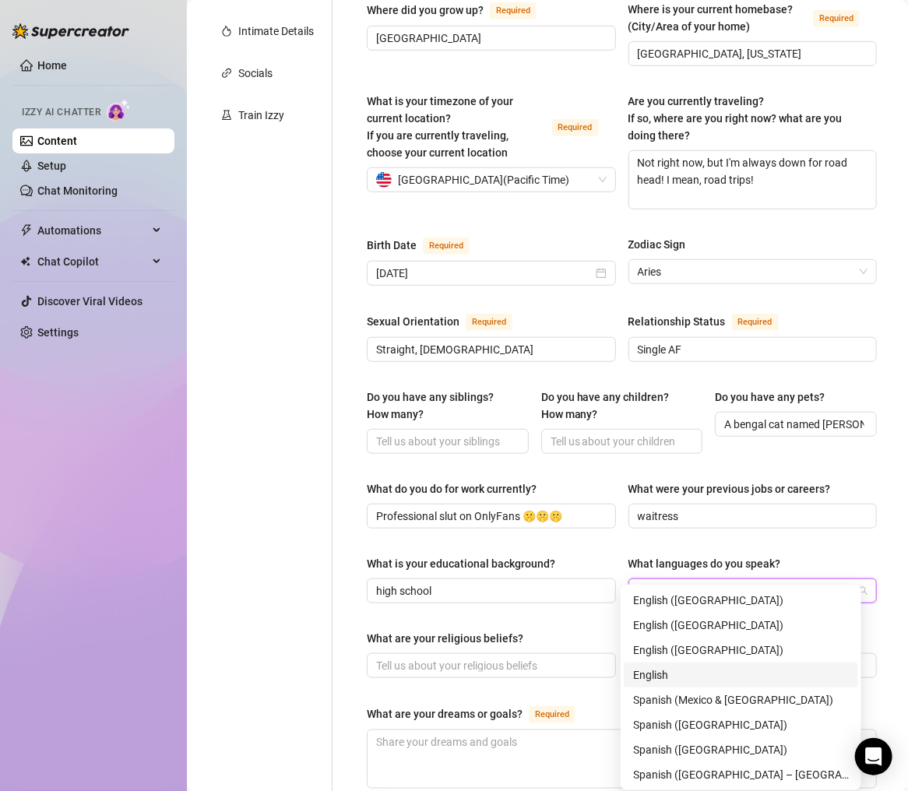
click at [745, 658] on div "English" at bounding box center [741, 675] width 234 height 25
click at [724, 607] on div "English ([GEOGRAPHIC_DATA])" at bounding box center [741, 600] width 216 height 17
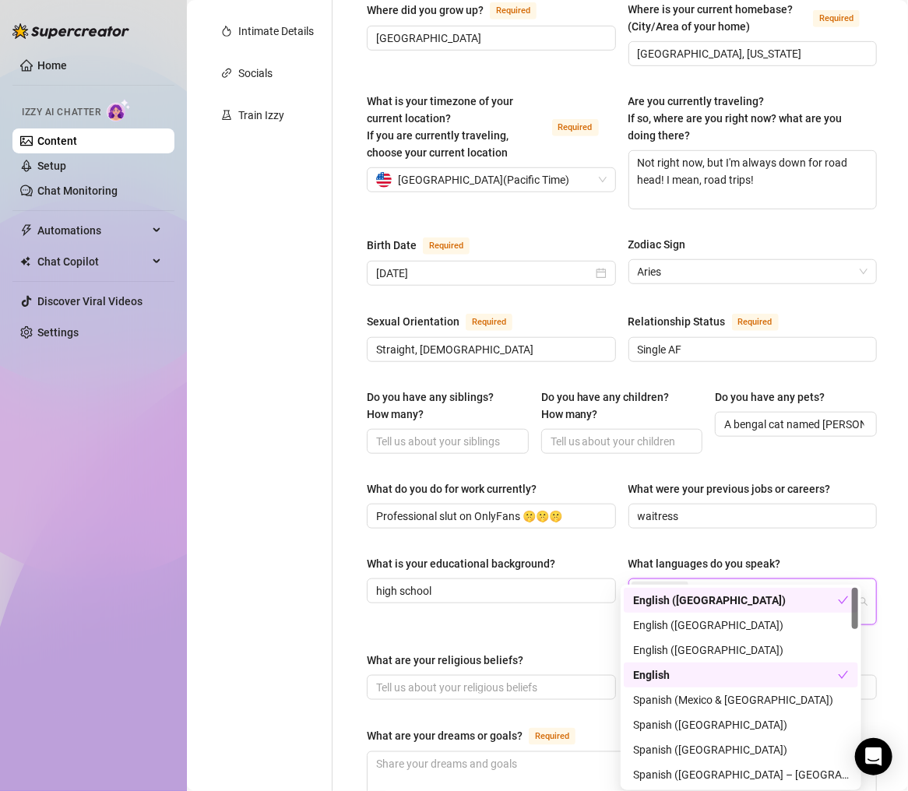
click at [677, 583] on span at bounding box center [681, 591] width 8 height 17
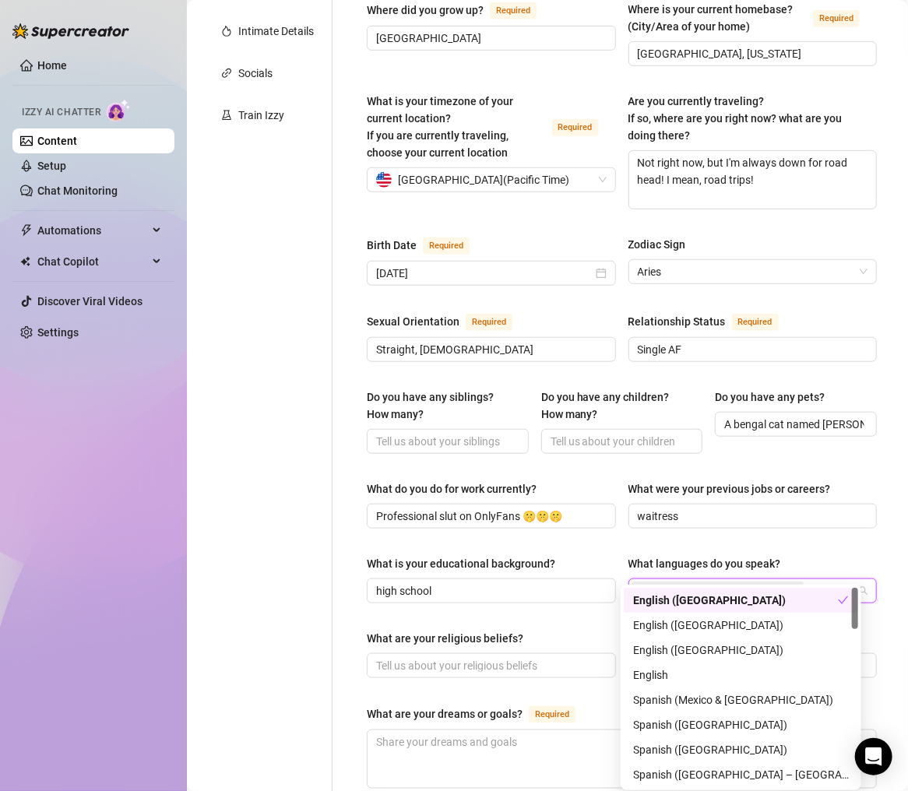
click at [763, 580] on div "English ([GEOGRAPHIC_DATA])" at bounding box center [745, 591] width 227 height 22
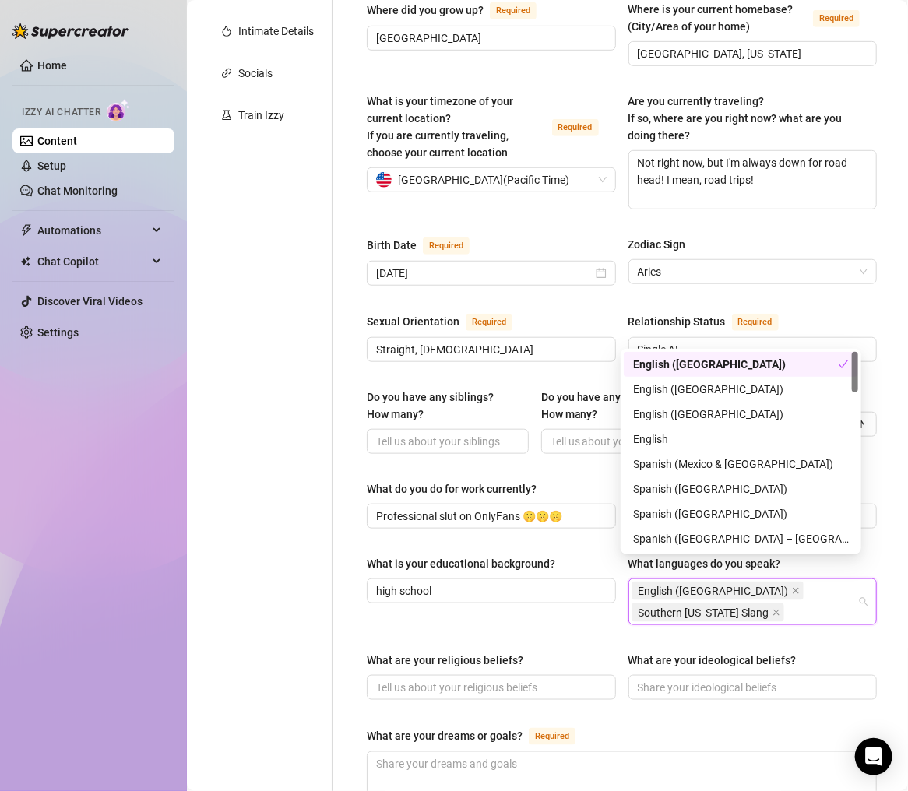
click at [826, 652] on div "What are your ideological beliefs?" at bounding box center [753, 663] width 249 height 23
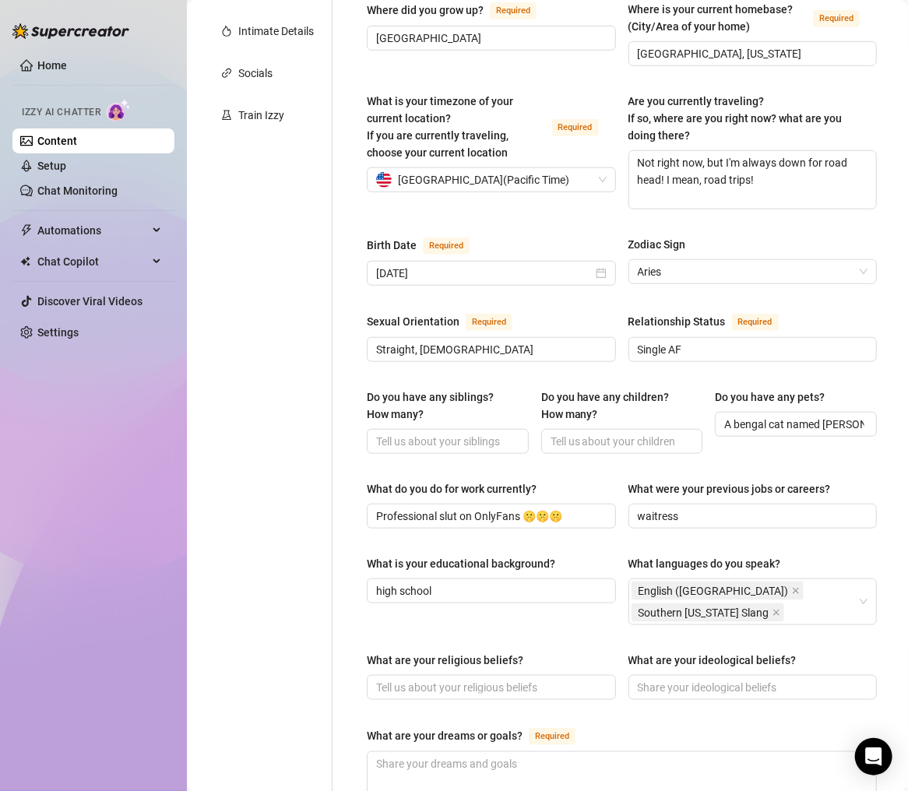
click at [483, 652] on div "What are your religious beliefs?" at bounding box center [491, 663] width 249 height 23
click at [490, 658] on input "What are your religious beliefs?" at bounding box center [489, 687] width 227 height 17
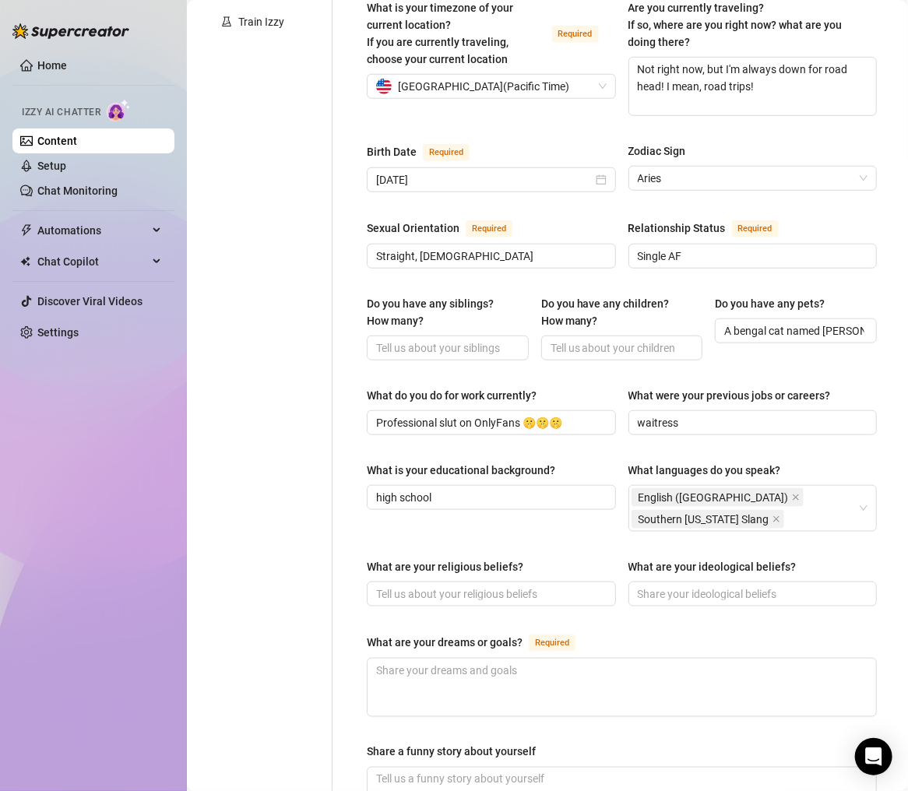
click at [657, 588] on div "What are your religious beliefs? What are your ideological beliefs?" at bounding box center [622, 590] width 510 height 62
click at [583, 594] on div "What are your religious beliefs? What are your ideological beliefs?" at bounding box center [622, 590] width 510 height 62
click at [700, 586] on input "What are your ideological beliefs?" at bounding box center [751, 594] width 227 height 17
paste input "Pretty chill. live fast, love hard, and i don’t judge people for what turns the…"
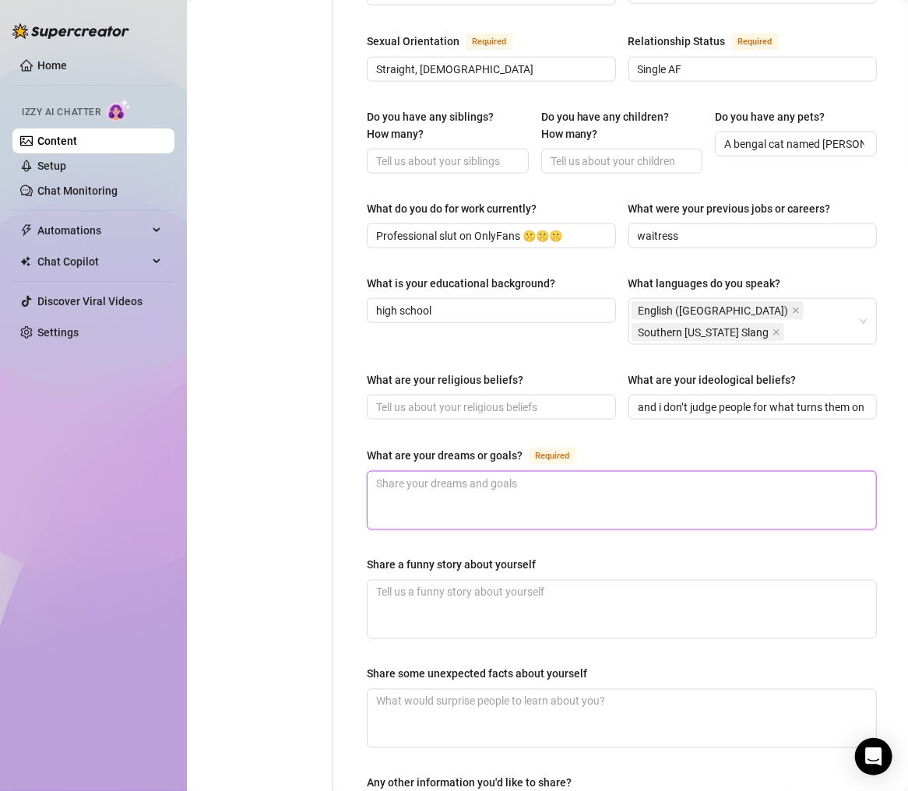
click at [687, 484] on textarea "What are your dreams or goals? Required" at bounding box center [622, 501] width 509 height 58
click at [554, 486] on textarea "What are your dreams or goals? Required" at bounding box center [622, 501] width 509 height 58
paste textarea "To make content full-time, travel the world, and maybe buy [PERSON_NAME] a cat …"
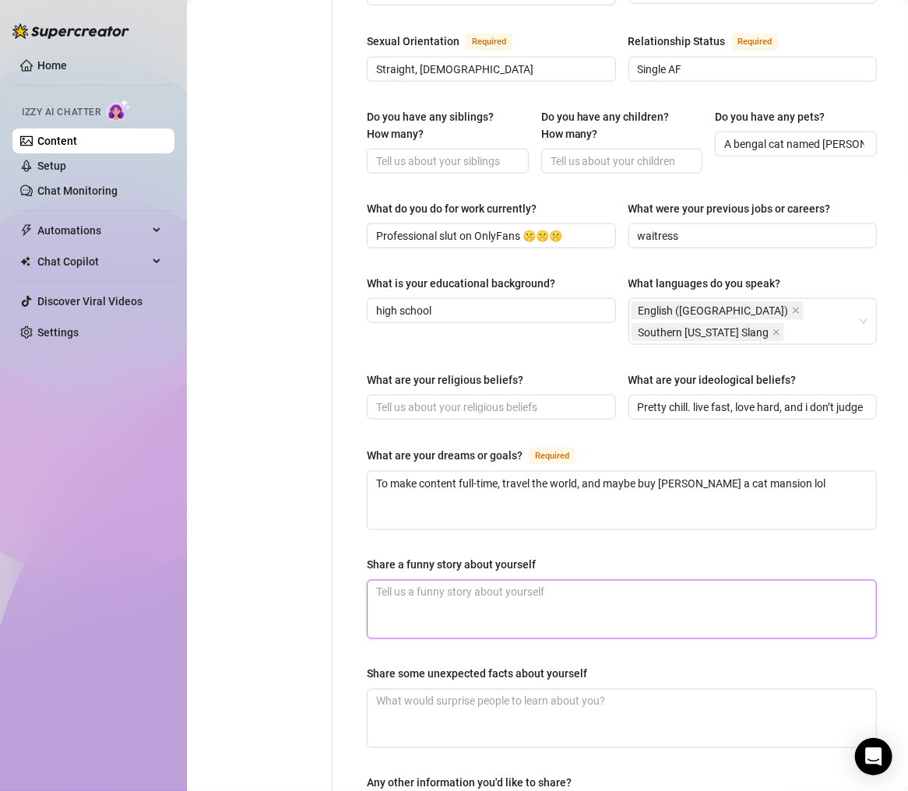
click at [514, 590] on textarea "Share a funny story about yourself" at bounding box center [622, 610] width 509 height 58
drag, startPoint x: 516, startPoint y: 577, endPoint x: 526, endPoint y: 576, distance: 9.5
click at [516, 581] on textarea "Share a funny story about yourself" at bounding box center [622, 610] width 509 height 58
paste textarea "Once spilled a whole iced latte on myself during a first date and tried to play…"
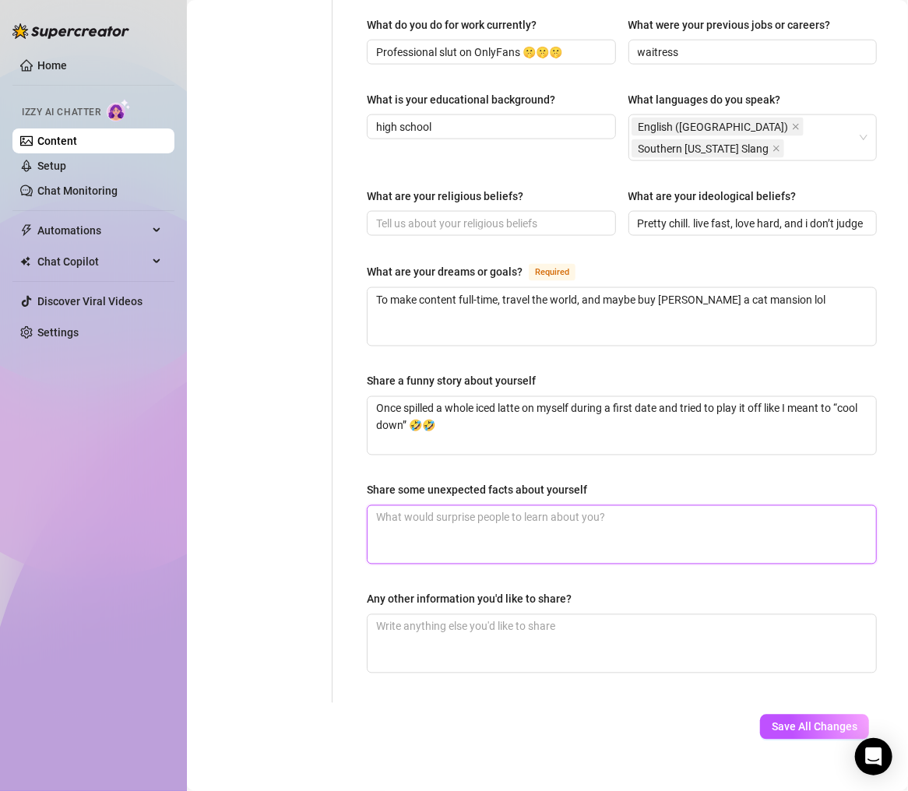
click at [562, 518] on textarea "Share some unexpected facts about yourself" at bounding box center [622, 535] width 509 height 58
click at [535, 542] on div "Name Required [PERSON_NAME] Nickname(s) [PERSON_NAME] Gender Required [DEMOGRAP…" at bounding box center [622, 22] width 510 height 1330
click at [685, 519] on textarea "Share some unexpected facts about yourself" at bounding box center [622, 535] width 509 height 58
paste textarea "Lowkey a gamer nerd 🎮 ([PERSON_NAME], TLOU, [PERSON_NAME] binge queen), i know …"
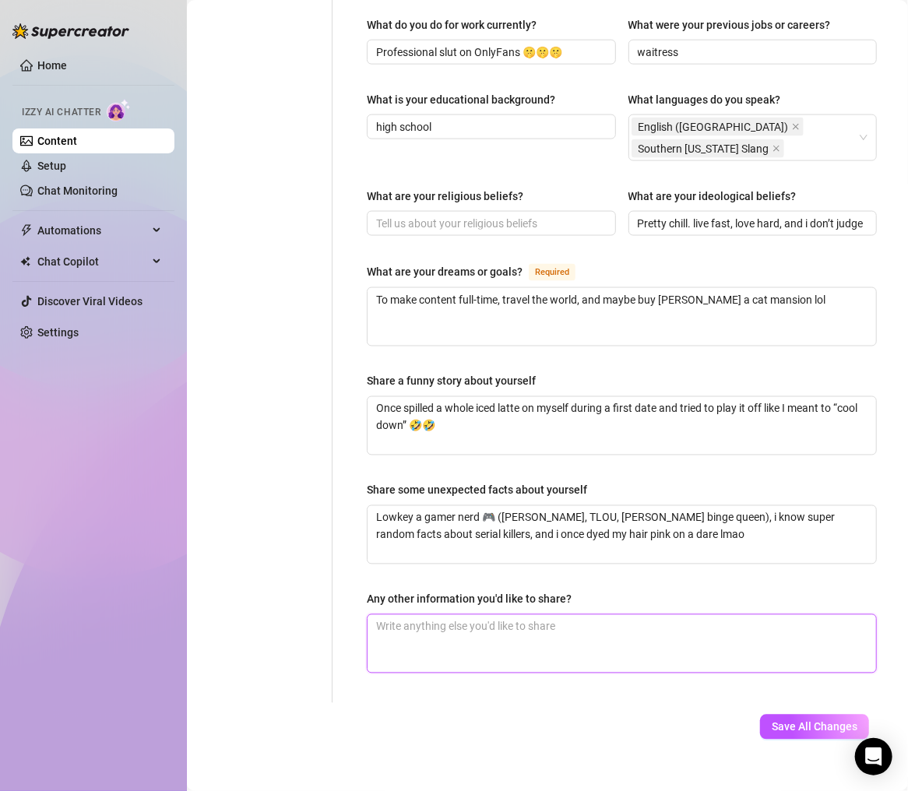
click at [492, 615] on textarea "Any other information you'd like to share?" at bounding box center [622, 644] width 509 height 58
paste textarea "Obsessed with reality TV trash and all things horror - don’t judge me, it’s all…"
click at [374, 615] on textarea "Obsessed with reality TV trash and all things horror - don’t judge me, it’s all…" at bounding box center [622, 644] width 509 height 58
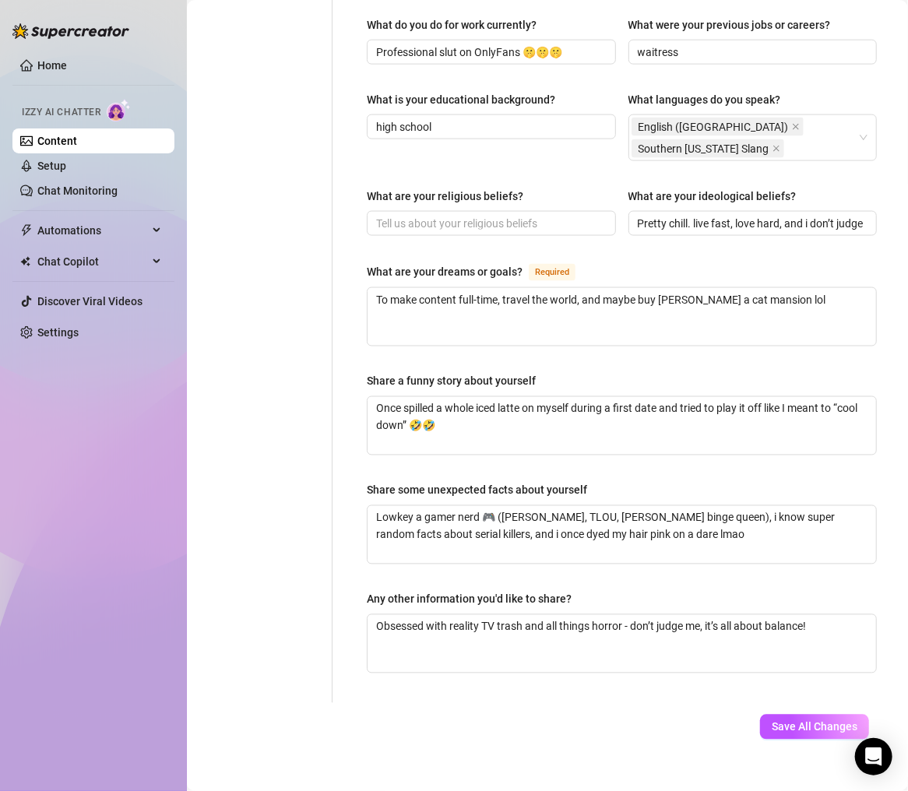
click at [773, 658] on button "Save All Changes" at bounding box center [814, 727] width 109 height 25
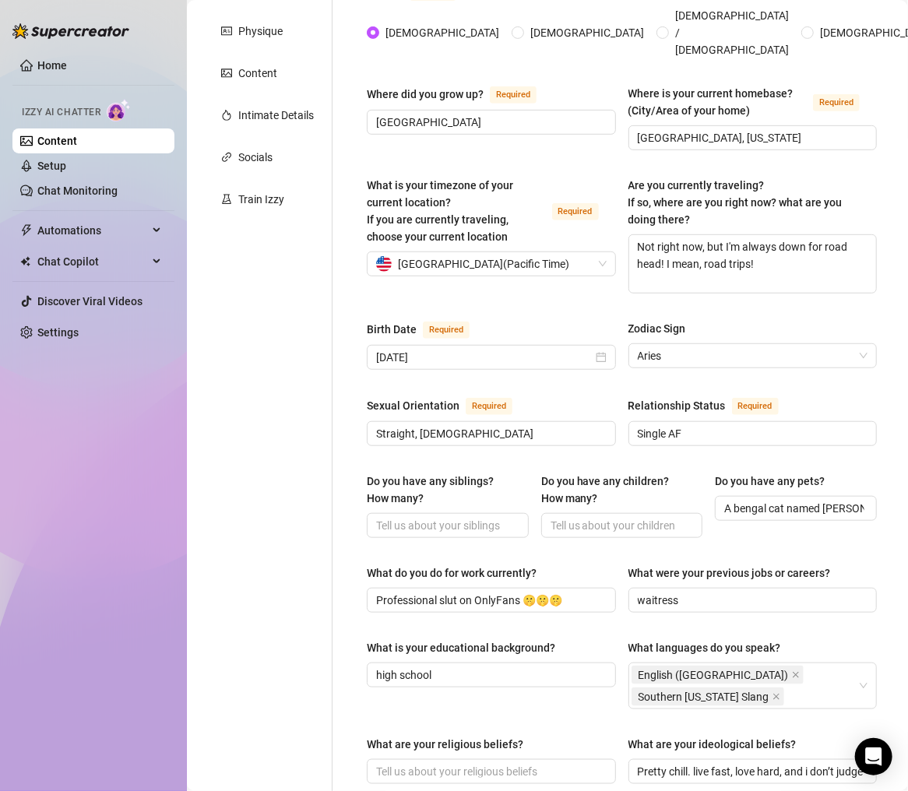
scroll to position [0, 0]
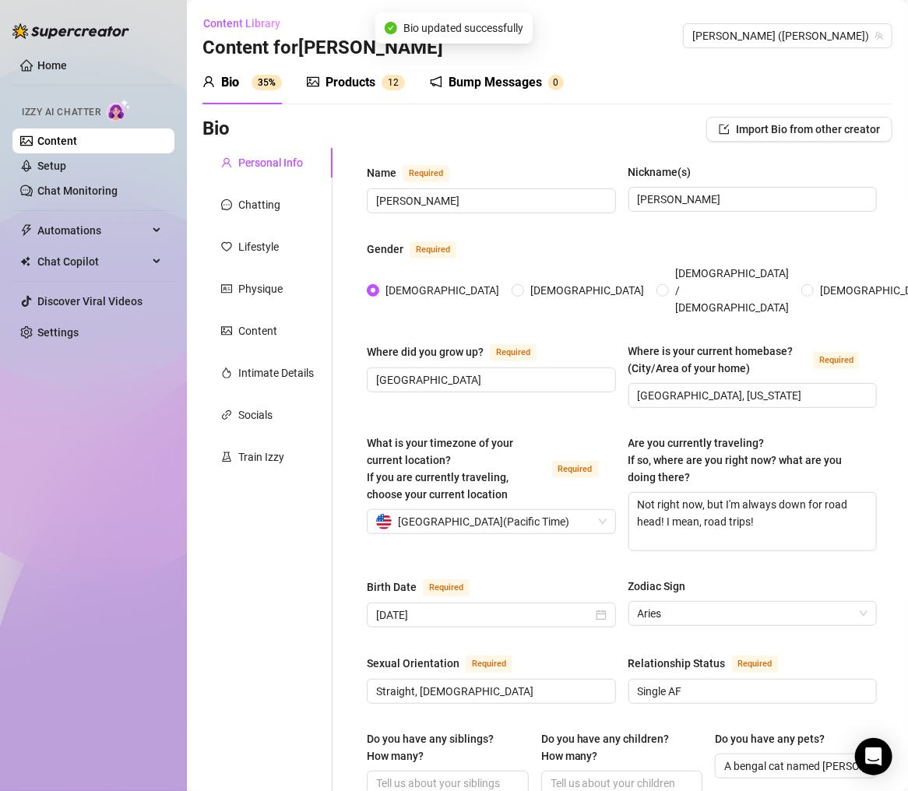
click at [282, 207] on div "Chatting" at bounding box center [268, 205] width 130 height 30
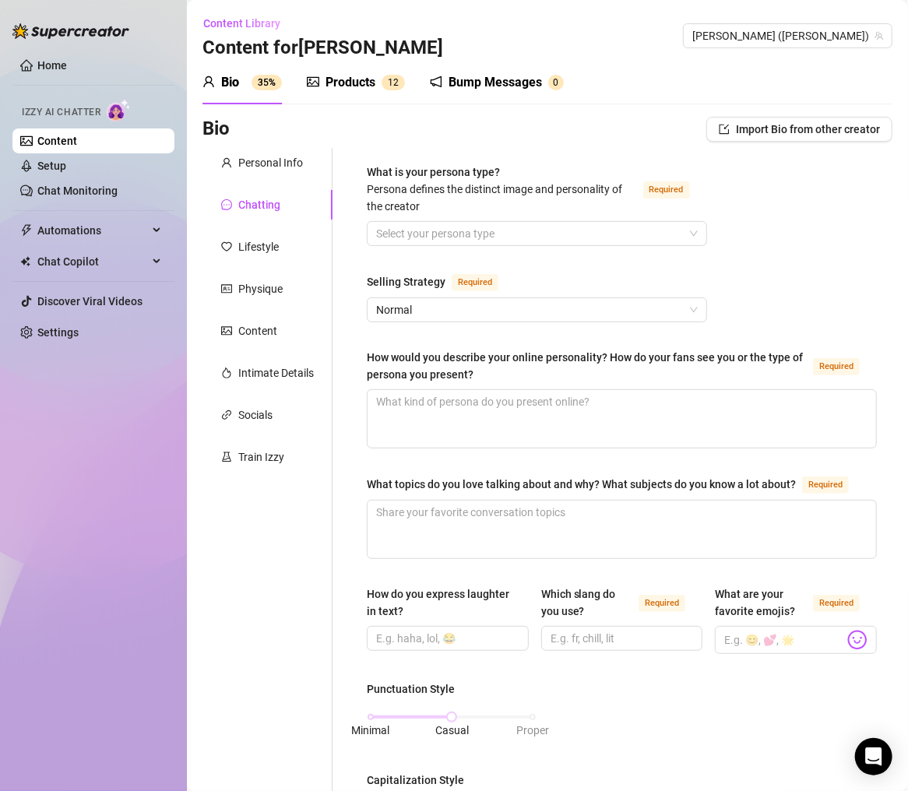
click at [231, 658] on div "Personal Info Chatting Lifestyle Physique Content Intimate Details Socials Trai…" at bounding box center [268, 779] width 130 height 1263
click at [444, 245] on span at bounding box center [537, 233] width 322 height 23
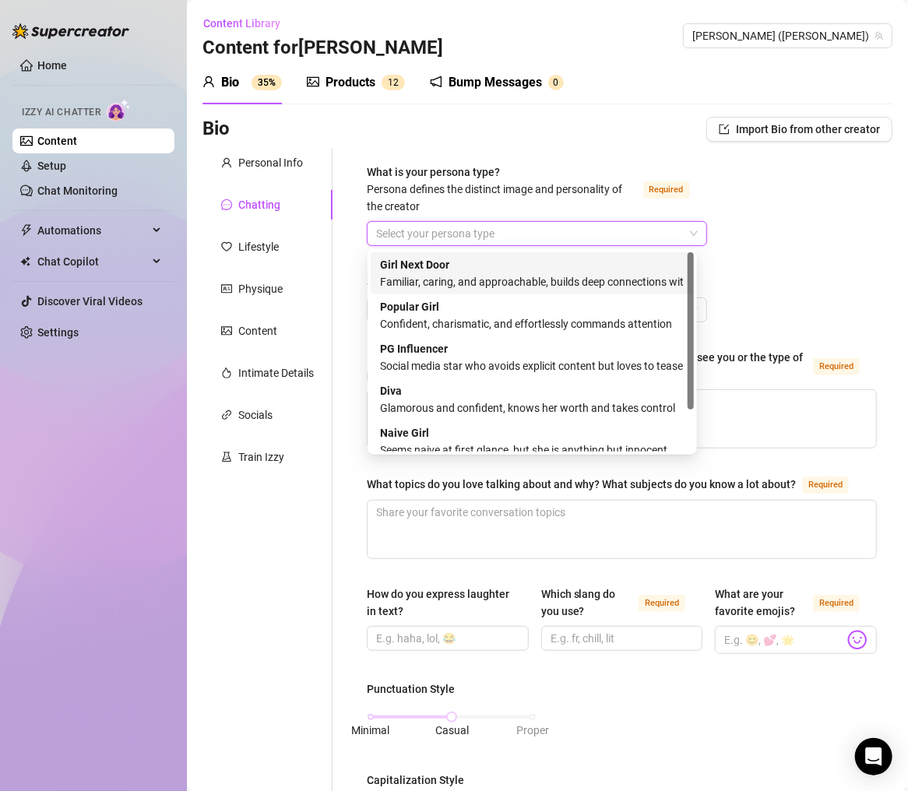
click at [468, 273] on div "Familiar, caring, and approachable, builds deep connections with fans" at bounding box center [532, 281] width 305 height 17
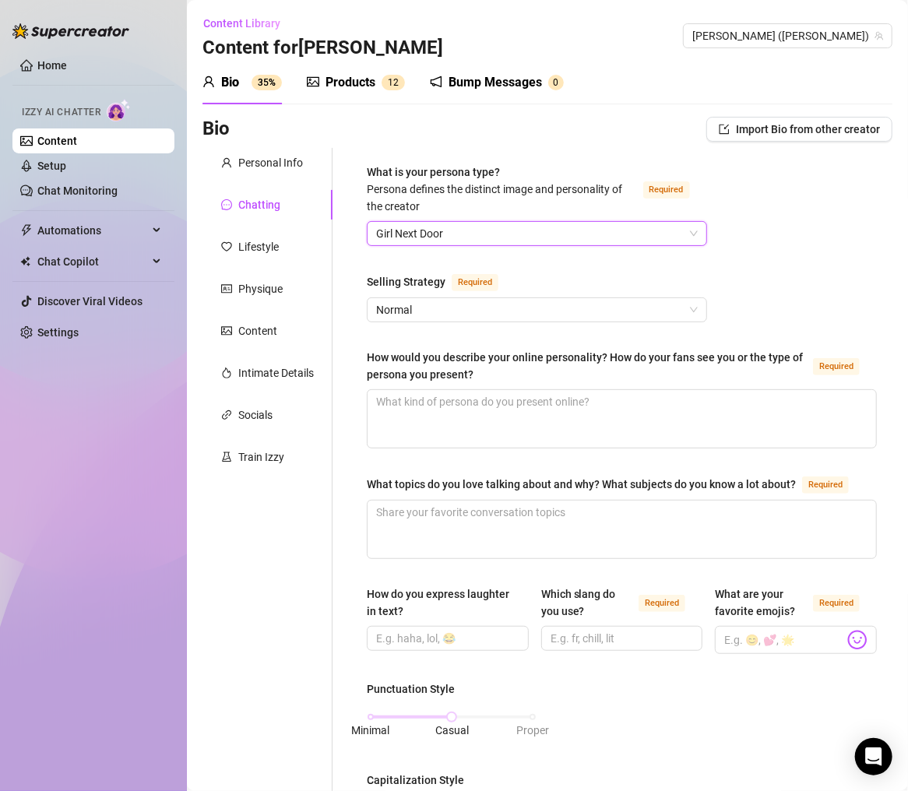
click at [459, 308] on span "Normal" at bounding box center [537, 309] width 322 height 23
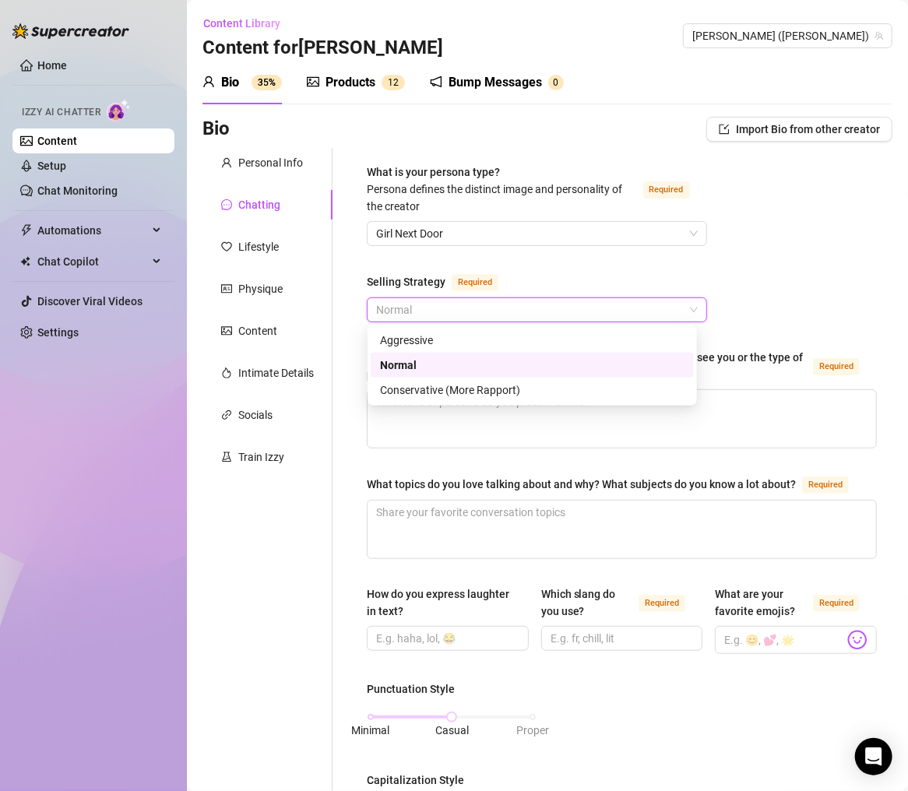
click at [449, 375] on div "Normal" at bounding box center [532, 365] width 323 height 25
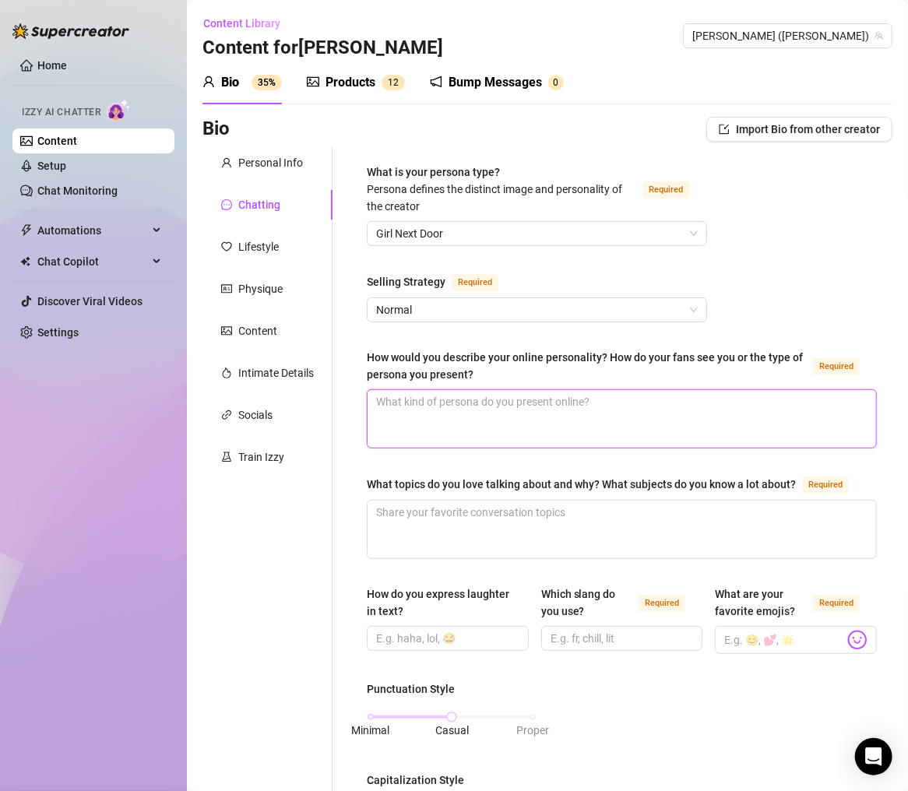
click at [459, 396] on textarea "How would you describe your online personality? How do your fans see you or the…" at bounding box center [622, 419] width 509 height 58
click at [543, 235] on span "Girl Next Door" at bounding box center [537, 233] width 322 height 23
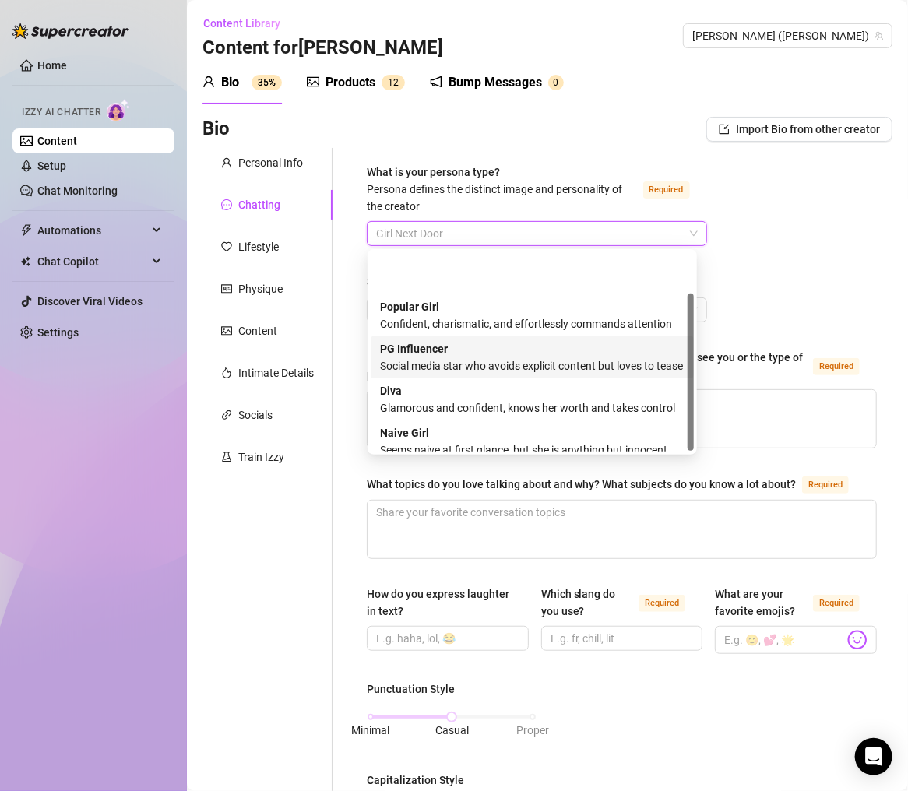
scroll to position [52, 0]
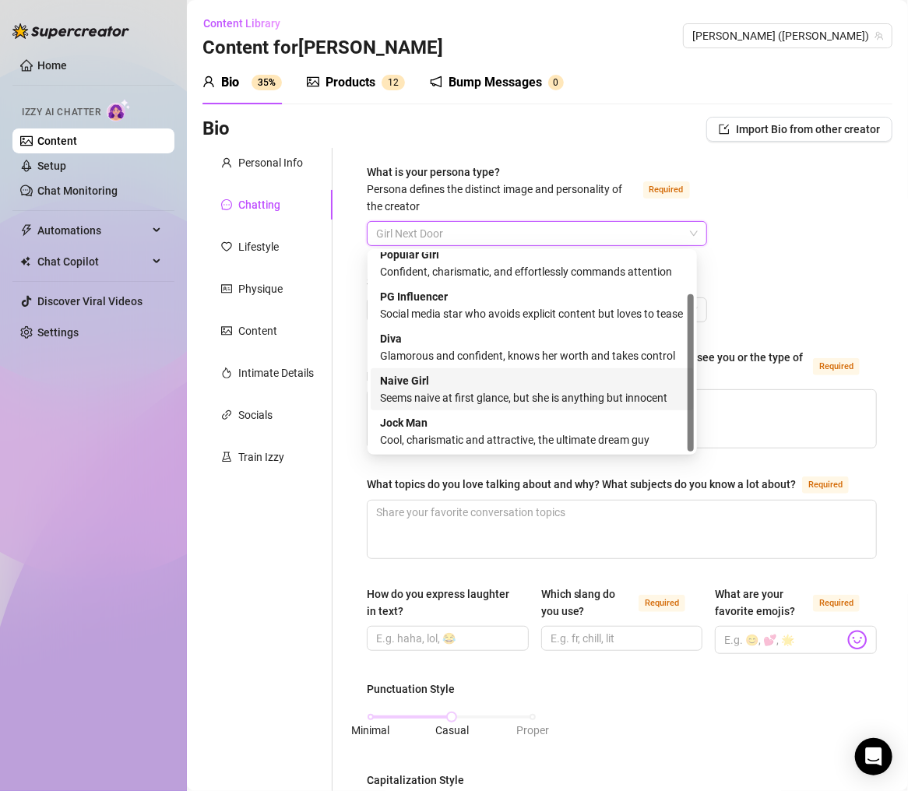
click at [537, 400] on div "Seems naive at first glance, but she is anything but innocent" at bounding box center [532, 397] width 305 height 17
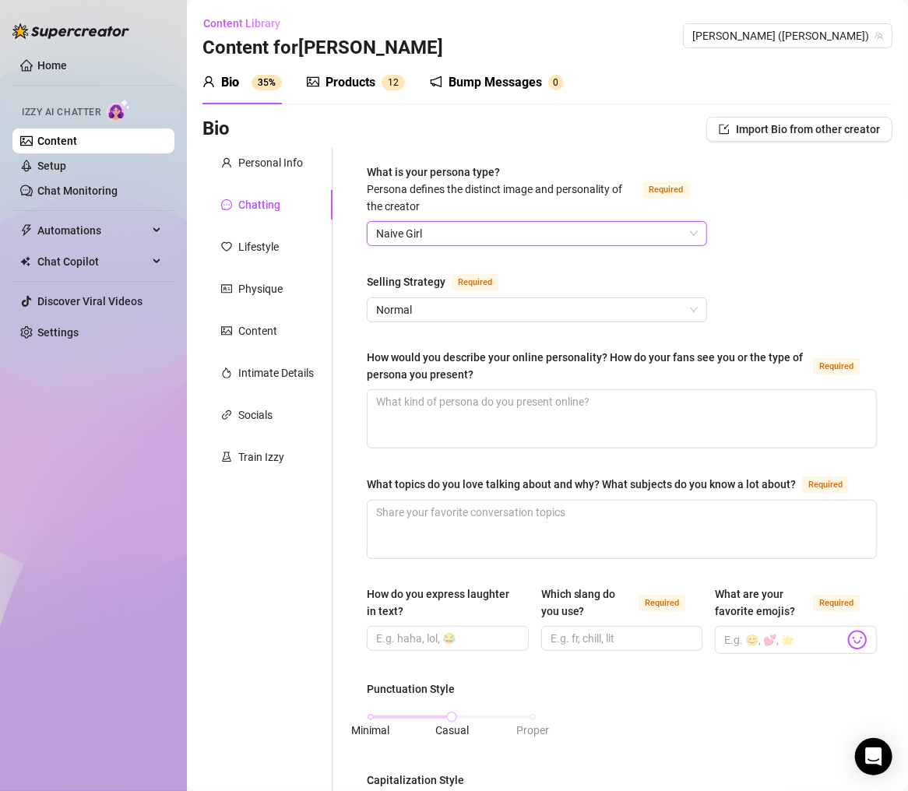
click at [771, 327] on div "What is your persona type? [PERSON_NAME] defines the distinct image and persona…" at bounding box center [622, 780] width 510 height 1232
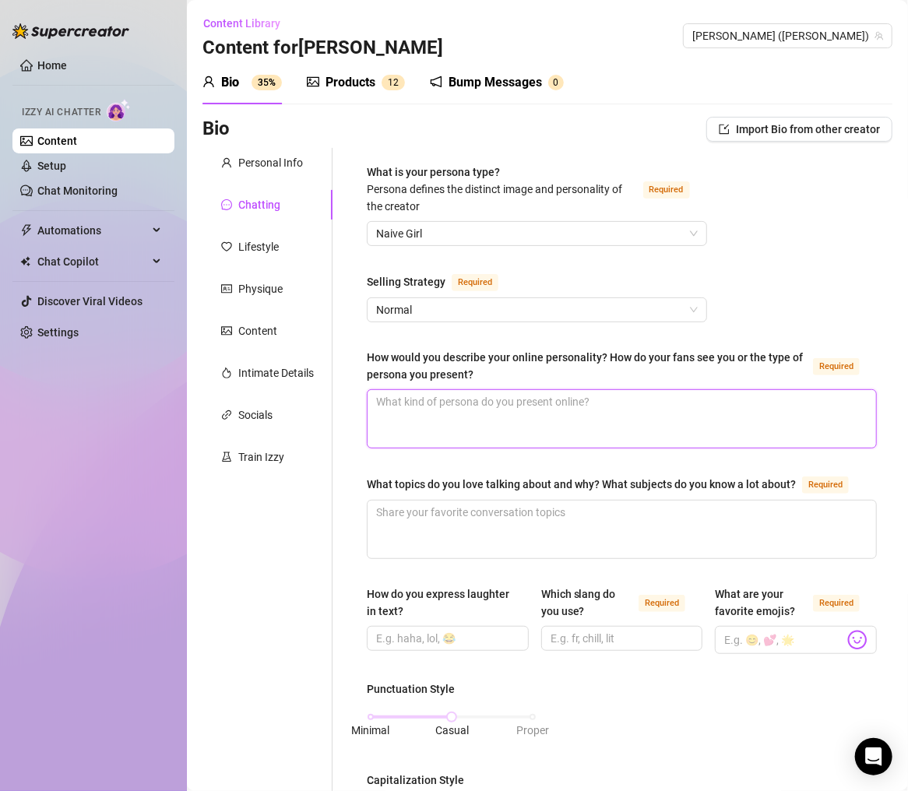
click at [745, 393] on textarea "How would you describe your online personality? How do your fans see you or the…" at bounding box center [622, 419] width 509 height 58
click at [552, 410] on textarea "How would you describe your online personality? How do your fans see you or the…" at bounding box center [622, 419] width 509 height 58
paste textarea "Fans see me as a playful, bubbly, slightly bratty girl-next-door with a freaky …"
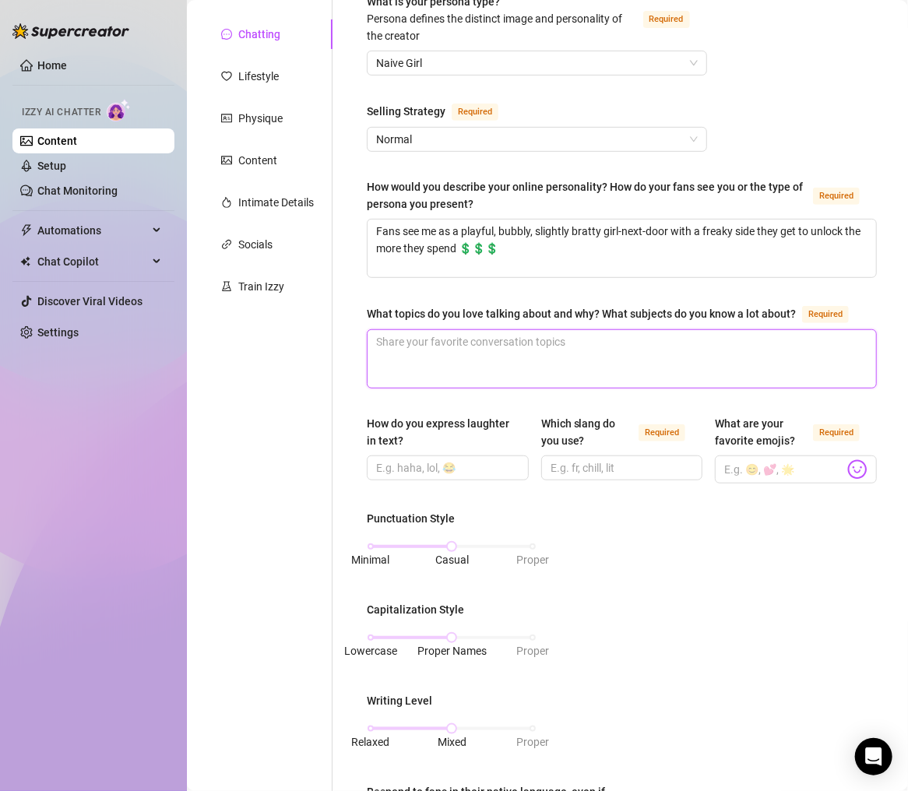
click at [589, 347] on textarea "What topics do you love talking about and why? What subjects do you know a lot …" at bounding box center [622, 359] width 509 height 58
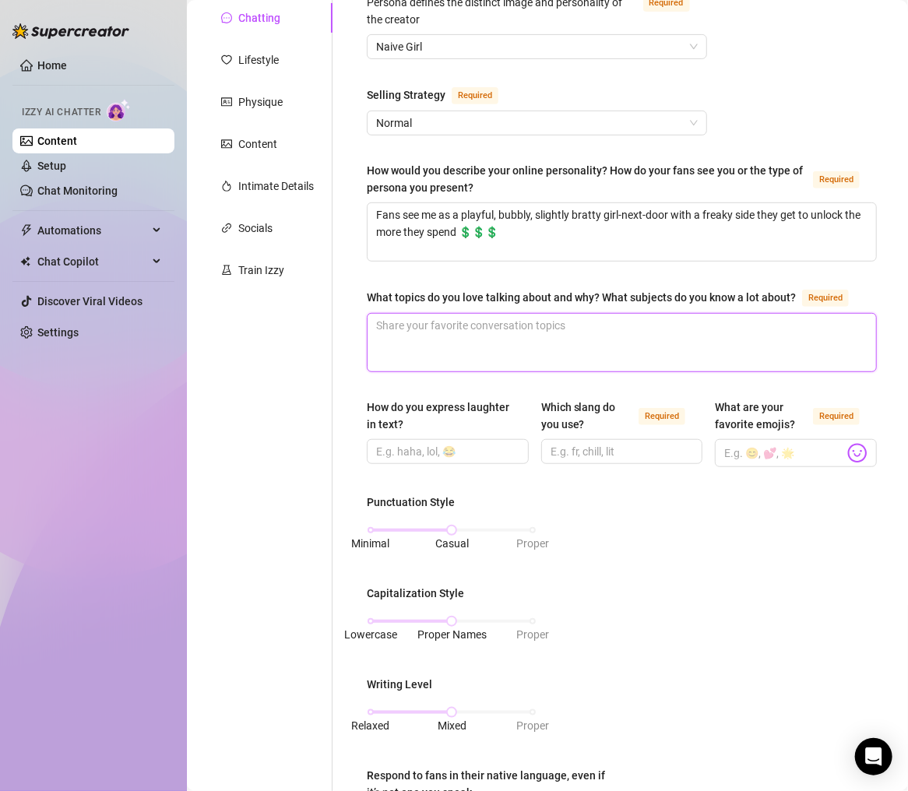
click at [573, 372] on textarea "What topics do you love talking about and why? What subjects do you know a lot …" at bounding box center [622, 343] width 509 height 58
paste textarea "TV shows, horror/[PERSON_NAME], pets, tattoos, gamer stuff, sex & kinks, and fu…"
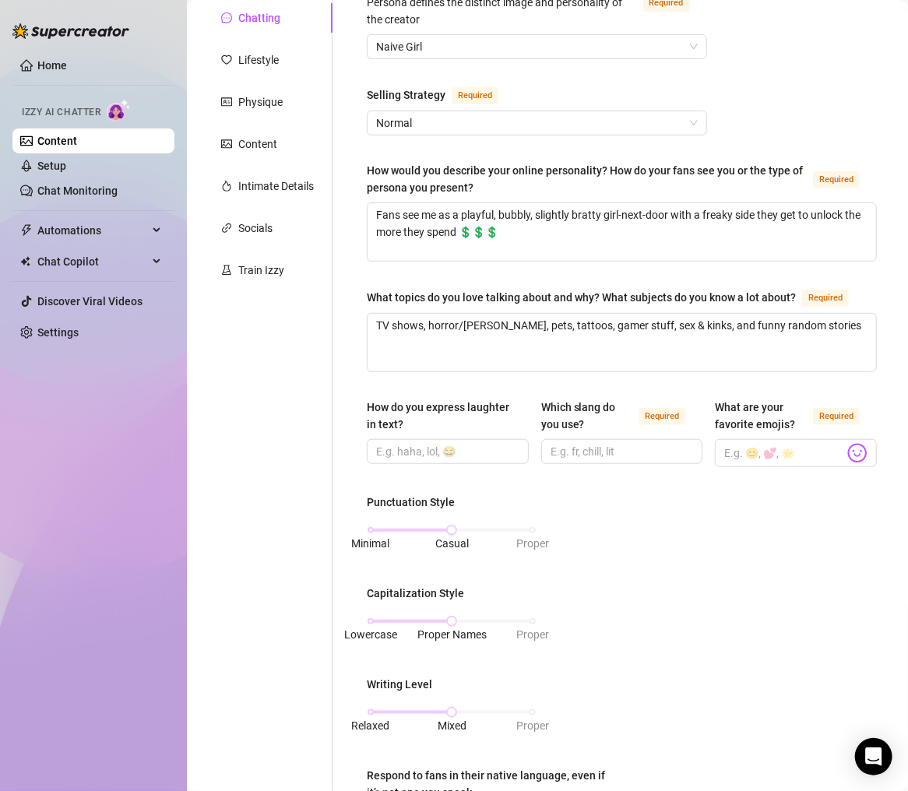
click at [601, 531] on div "Punctuation Style Minimal Casual Proper Capitalization Style Lowercase Proper N…" at bounding box center [622, 704] width 510 height 421
click at [461, 460] on input "How do you express laughter in text?" at bounding box center [446, 451] width 140 height 17
click at [583, 527] on div "Punctuation Style Minimal Casual Proper Capitalization Style Lowercase Proper N…" at bounding box center [622, 704] width 510 height 421
click at [605, 626] on div "Punctuation Style Minimal Casual Proper Capitalization Style Lowercase Proper N…" at bounding box center [622, 704] width 510 height 421
click at [501, 460] on input "How do you express laughter in text?" at bounding box center [446, 451] width 140 height 17
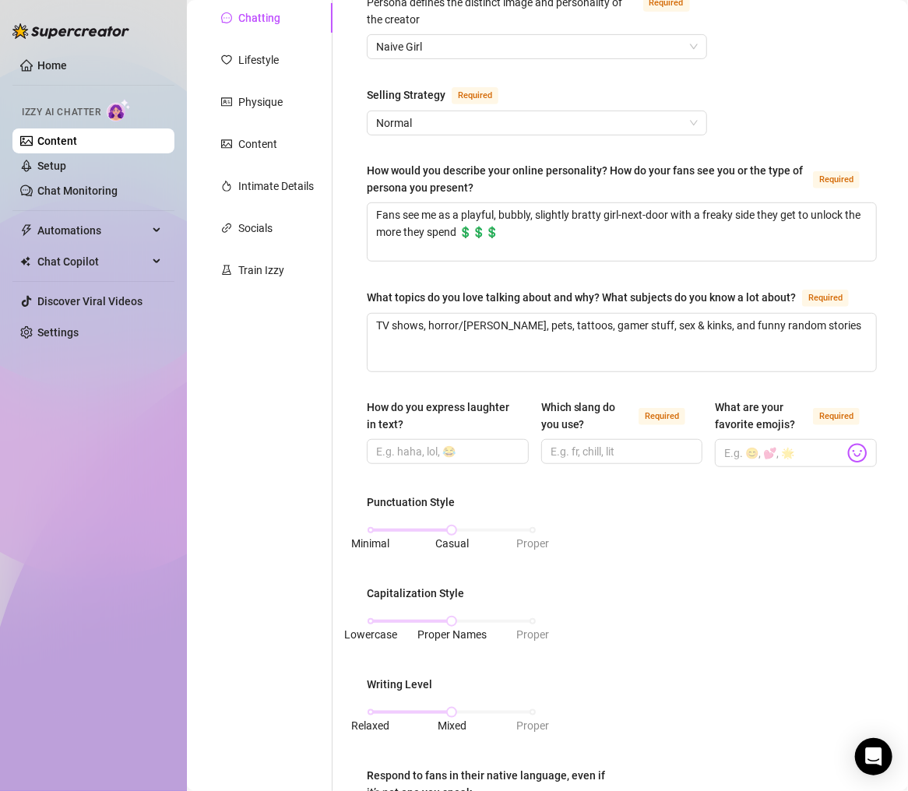
click at [414, 456] on span at bounding box center [448, 451] width 162 height 25
paste input "“lmaooo” / “omggg 😂” / “hehe”"
click at [585, 460] on input "Which slang do you use? Required" at bounding box center [621, 451] width 140 height 17
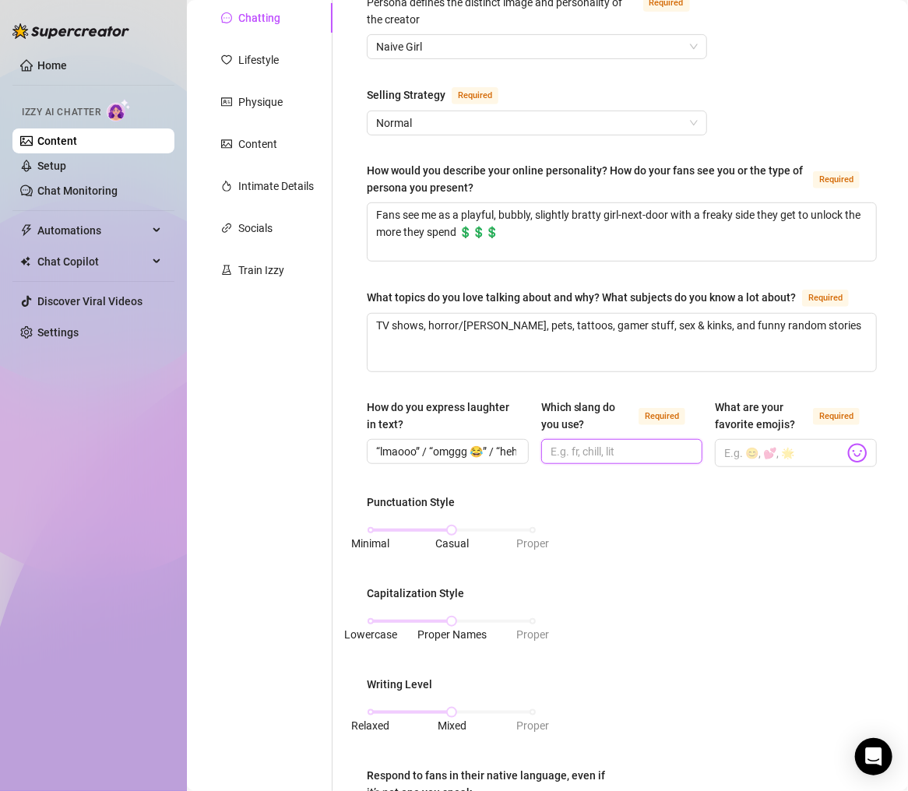
click at [629, 460] on input "Which slang do you use? Required" at bounding box center [621, 451] width 140 height 17
paste input "lol, fr, ngl, omg, lmao, bby, daddy, slutty, freaky"
click at [627, 538] on div "Punctuation Style Minimal Casual Proper Capitalization Style Lowercase Proper N…" at bounding box center [622, 704] width 510 height 421
click at [760, 463] on input "What are your favorite emojis? Required" at bounding box center [784, 453] width 120 height 20
paste input "💋💦😈🫦🥵😏🤭"
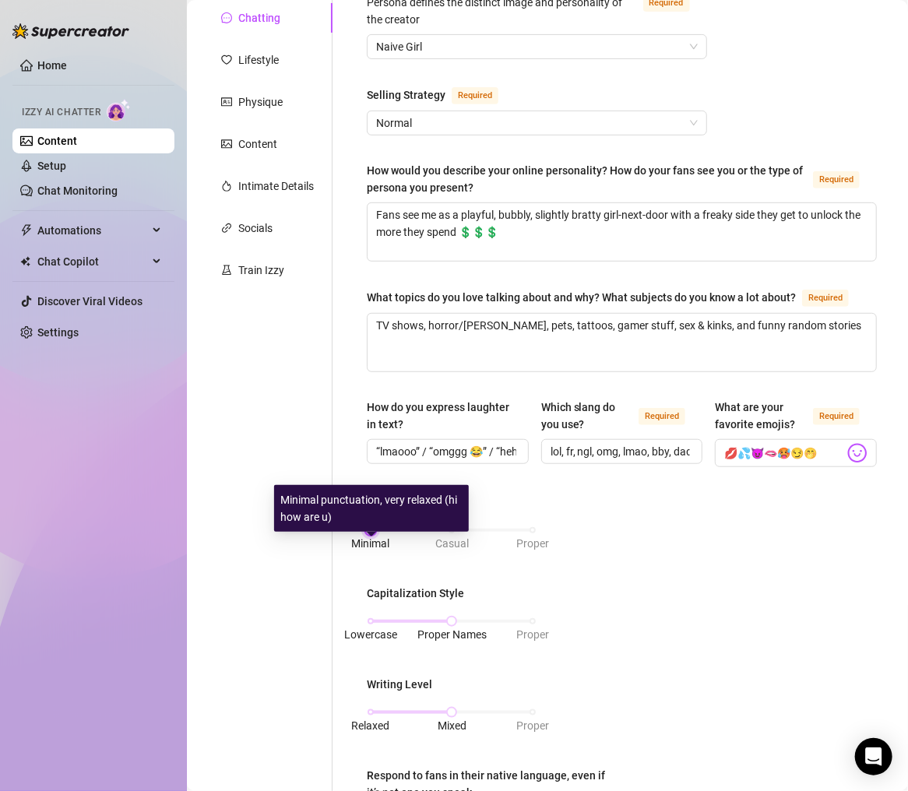
click at [383, 535] on div "Minimal Casual Proper" at bounding box center [452, 530] width 162 height 9
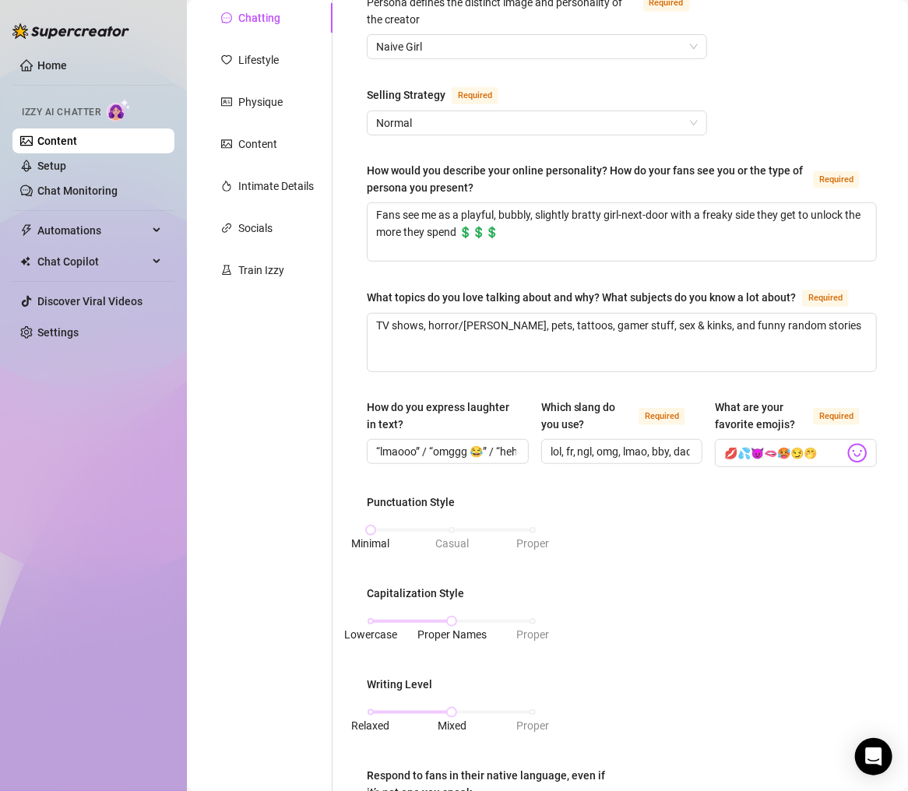
click at [386, 623] on div "Capitalization Style Lowercase Proper Names Proper" at bounding box center [452, 617] width 170 height 65
click at [387, 626] on div "Lowercase Proper Names Proper" at bounding box center [452, 621] width 162 height 9
click at [393, 658] on div "Relaxed Mixed Proper" at bounding box center [452, 712] width 162 height 9
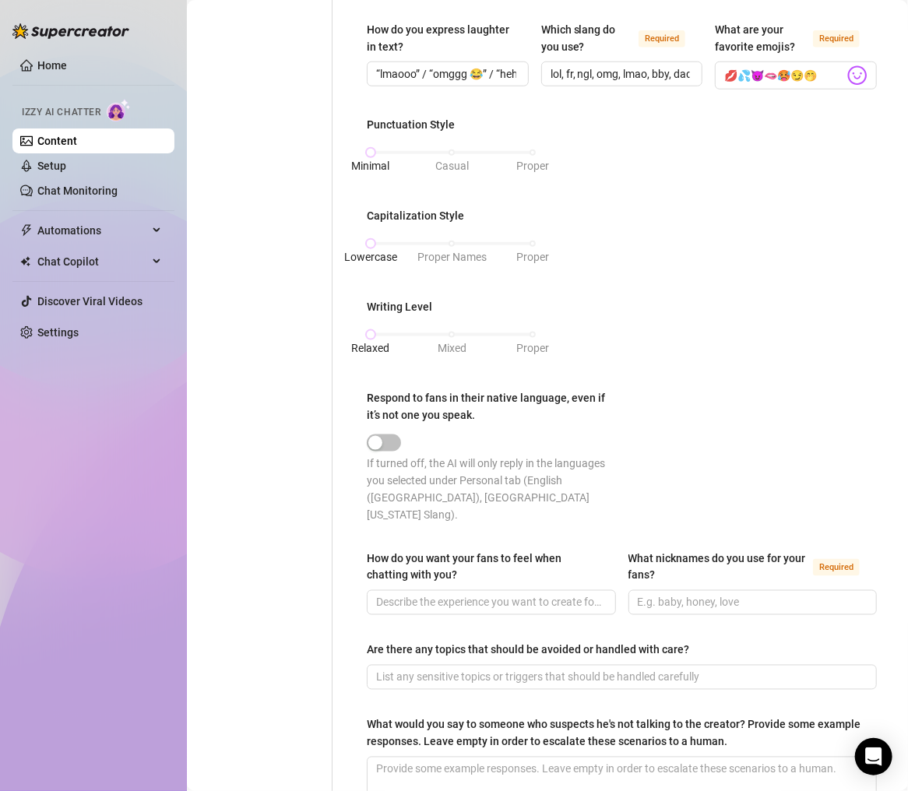
scroll to position [752, 0]
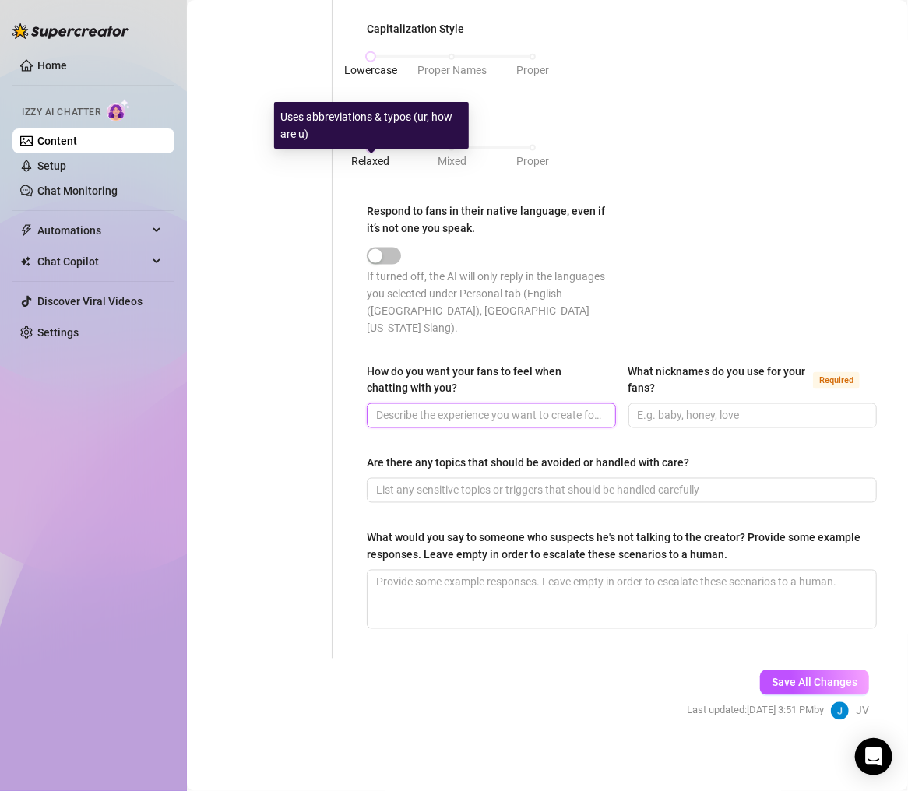
click at [500, 414] on input "How do you want your fans to feel when chatting with you?" at bounding box center [489, 415] width 227 height 17
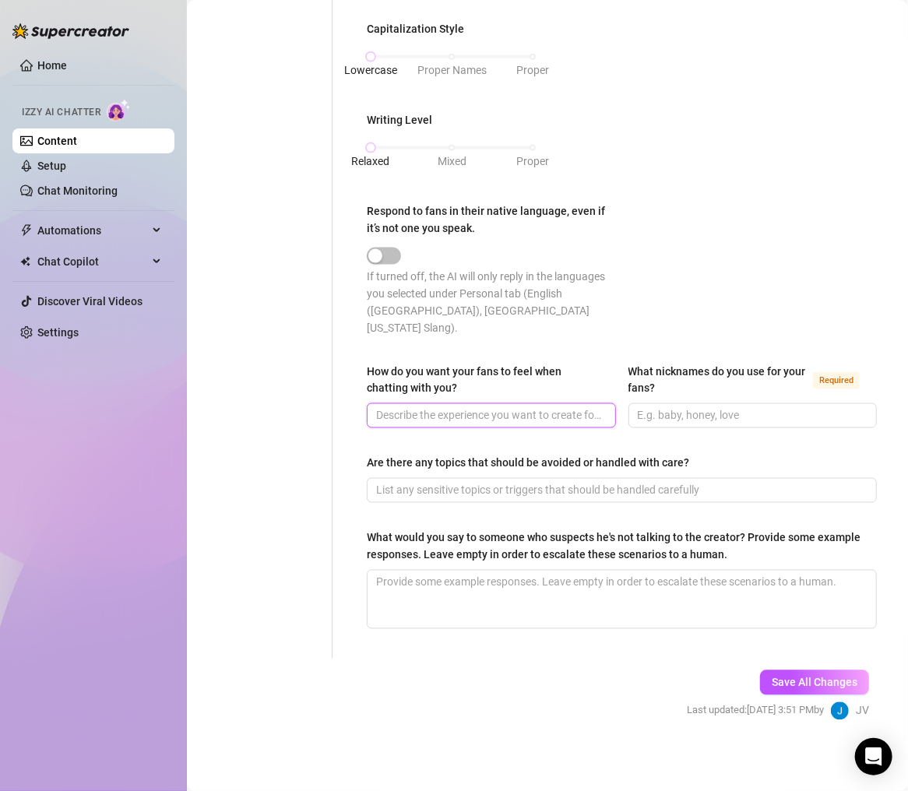
click at [555, 411] on input "How do you want your fans to feel when chatting with you?" at bounding box center [489, 415] width 227 height 17
click at [493, 410] on input "How do you want your fans to feel when chatting with you?" at bounding box center [489, 415] width 227 height 17
paste input "Like they’re my secret crush—special, horny, and teased constantly"
click at [419, 407] on input "Like they’re my secret crush—special, horny, and teased constantly" at bounding box center [489, 415] width 227 height 17
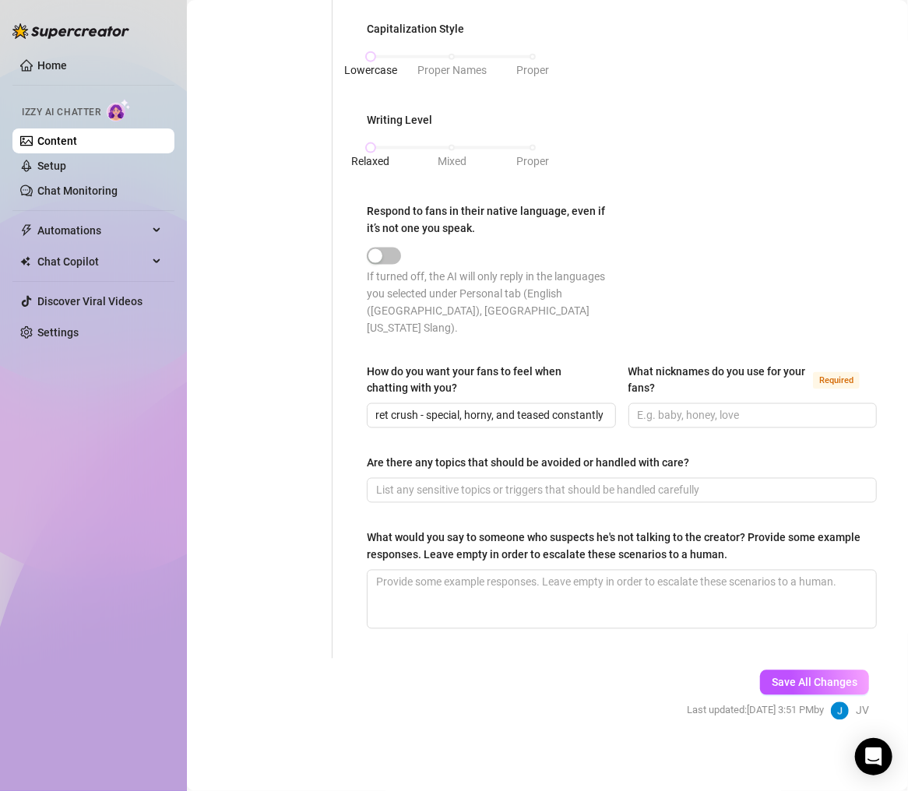
scroll to position [0, 0]
drag, startPoint x: 648, startPoint y: 427, endPoint x: 654, endPoint y: 411, distance: 16.5
click at [648, 425] on div "How do you want your fans to feel when chatting with you? Like they’re my secre…" at bounding box center [622, 402] width 510 height 79
click at [654, 411] on input "What nicknames do you use for your fans? Required" at bounding box center [751, 415] width 227 height 17
paste input "baby, babe, daddy, [PERSON_NAME], slut, bbyboy"
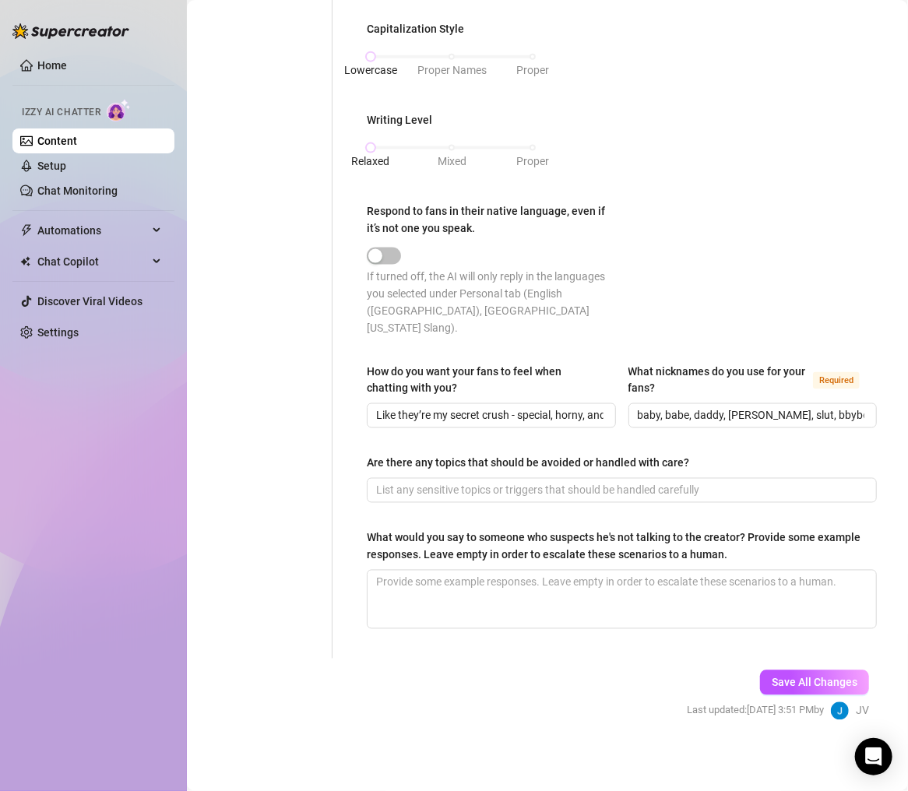
click at [722, 478] on span at bounding box center [622, 490] width 510 height 25
click at [434, 490] on input "Are there any topics that should be avoided or handled with care?" at bounding box center [620, 490] width 488 height 17
paste input "Politics, family, kids, heavy trauma stuff"
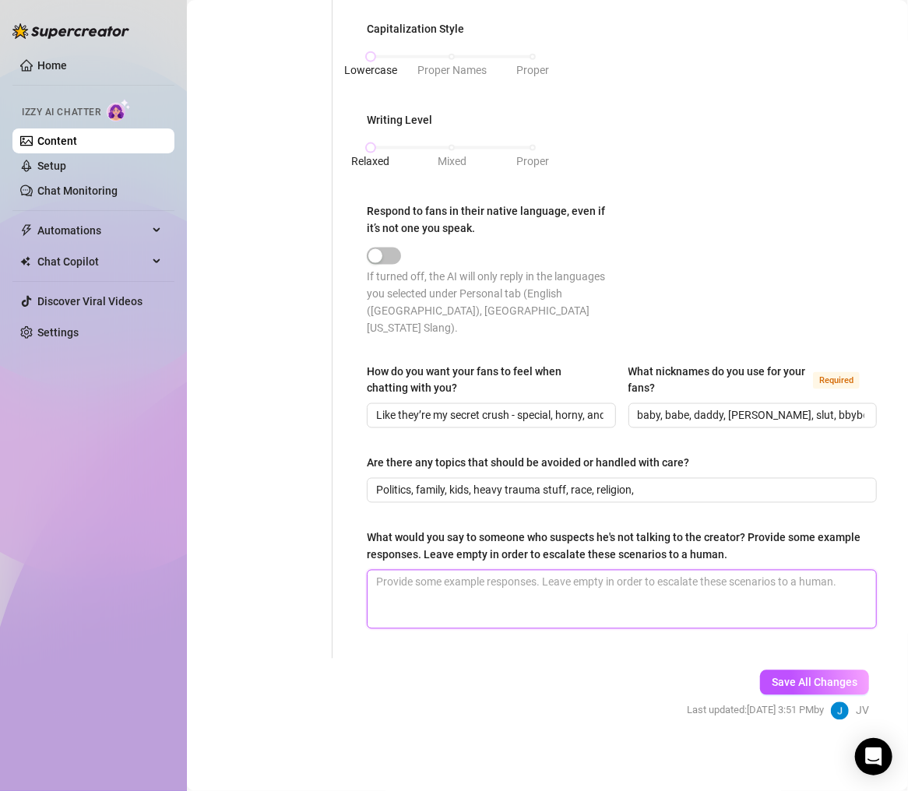
click at [515, 612] on textarea "What would you say to someone who suspects he's not talking to the creator? Pro…" at bounding box center [622, 600] width 509 height 58
paste textarea "Lmao trust me baby, no bot could ever be this nasty with you 😏"
click at [378, 579] on textarea "Lmao trust me baby, no bot could ever be this nasty with you 😏" at bounding box center [622, 600] width 509 height 58
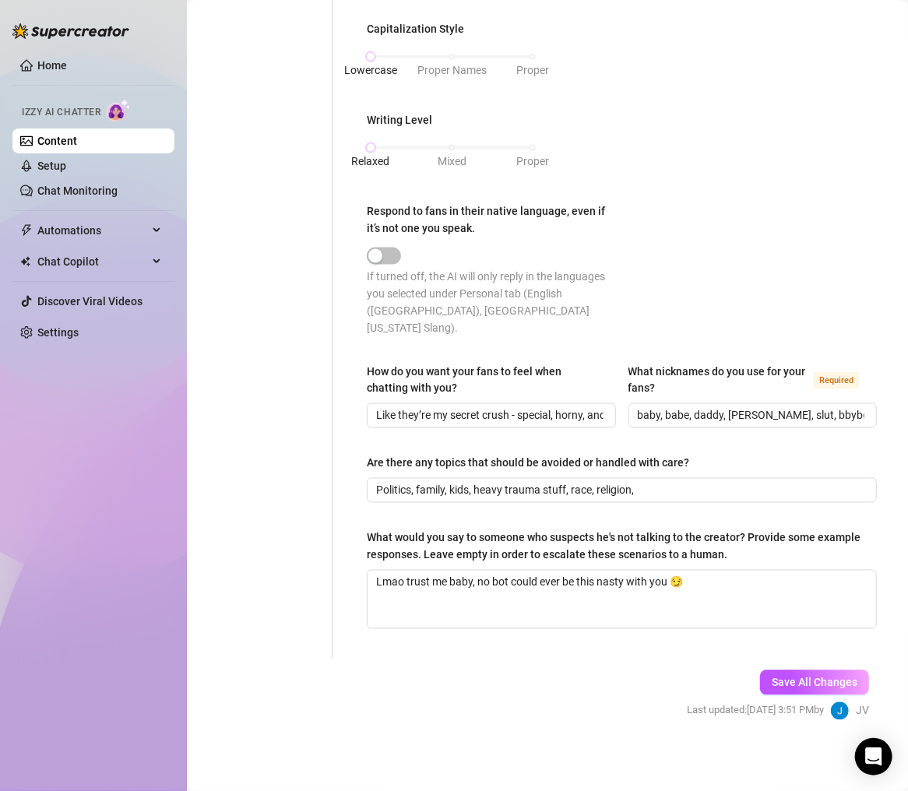
click at [780, 658] on span "Save All Changes" at bounding box center [815, 683] width 86 height 12
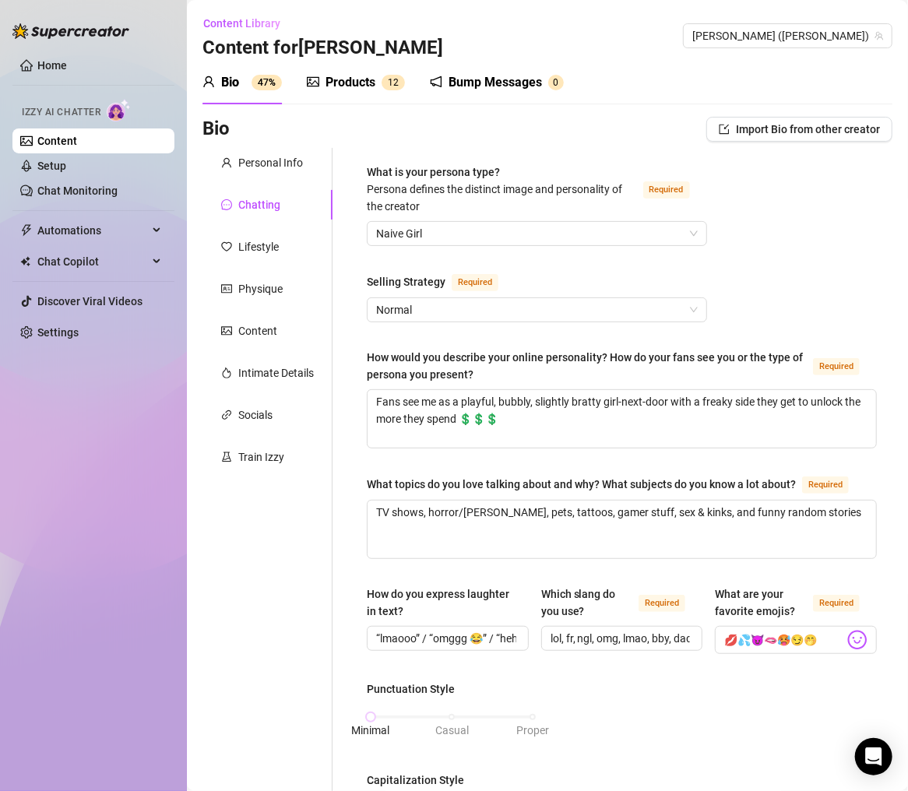
click at [280, 239] on div "Lifestyle" at bounding box center [268, 247] width 130 height 30
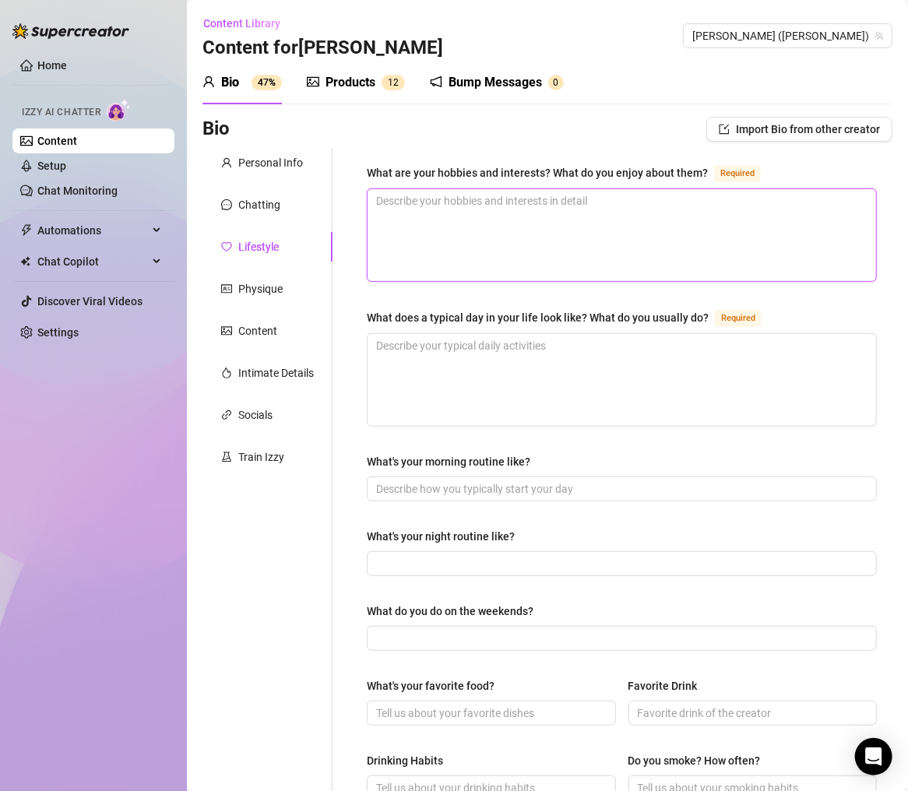
click at [617, 258] on textarea "What are your hobbies and interests? What do you enjoy about them? Required" at bounding box center [622, 235] width 509 height 92
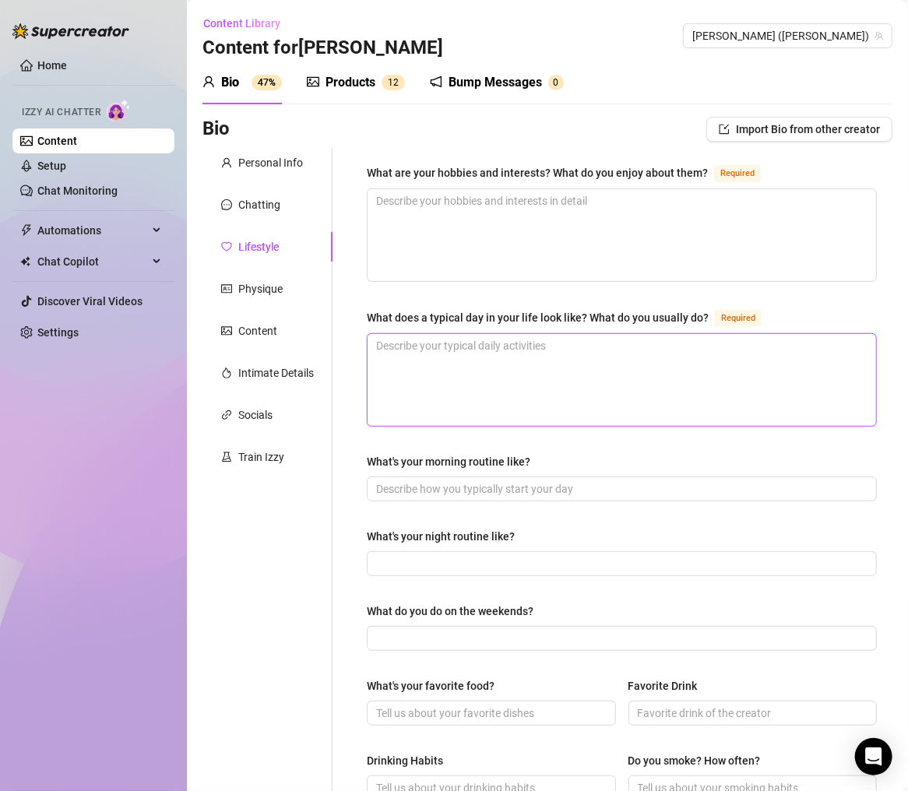
click at [616, 382] on textarea "What does a typical day in your life look like? What do you usually do? Required" at bounding box center [622, 380] width 509 height 92
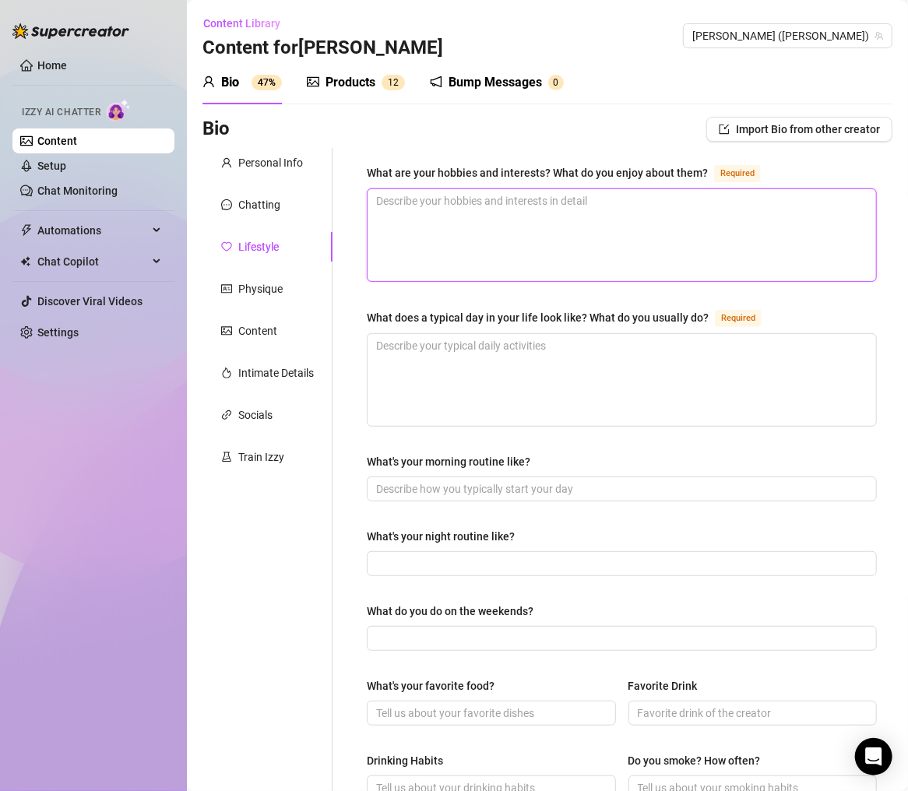
click at [604, 217] on textarea "What are your hobbies and interests? What do you enjoy about them? Required" at bounding box center [622, 235] width 509 height 92
click at [449, 203] on textarea "What are your hobbies and interests? What do you enjoy about them? Required" at bounding box center [622, 235] width 509 height 92
paste textarea "Watching horror shows, gaming, makeup, shopping, hanging out with [PERSON_NAME]…"
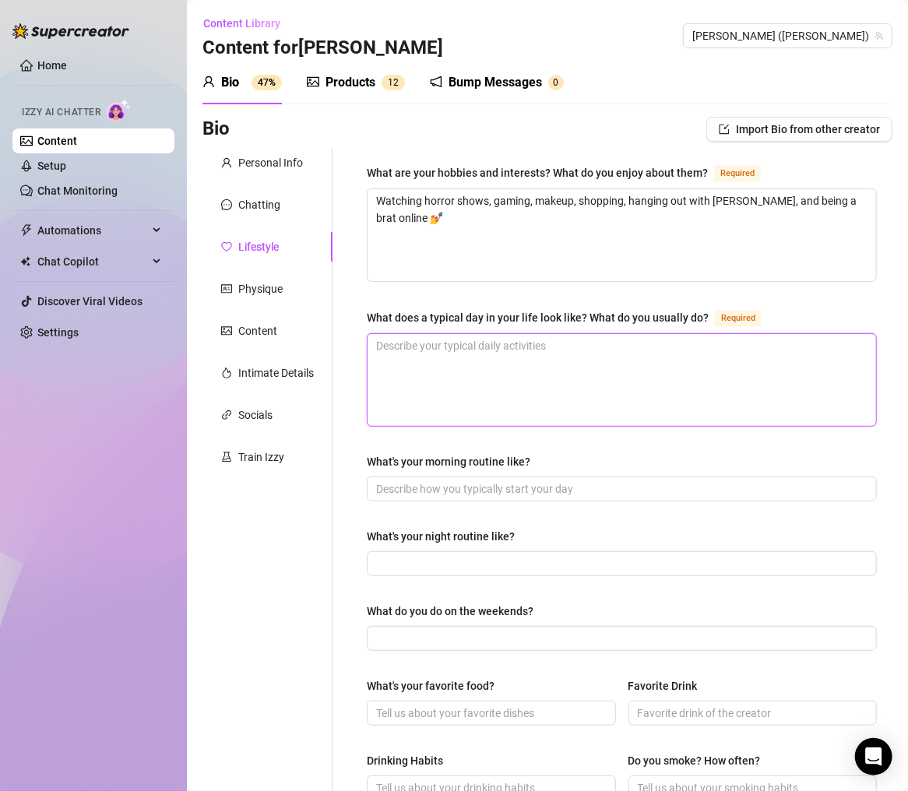
click at [533, 384] on textarea "What does a typical day in your life look like? What do you usually do? Required" at bounding box center [622, 380] width 509 height 92
paste textarea "Sleep in late, scroll socials, film content, get coffee, play with Coco, binge …"
click at [379, 338] on textarea "Sleep in late, scroll socials, film content, get coffee, play with Coco, binge …" at bounding box center [622, 380] width 509 height 92
click at [460, 380] on textarea "Sleep in late, scroll socials, film content, get coffee, play with Coco, binge …" at bounding box center [622, 380] width 509 height 92
click at [444, 368] on textarea "Sleep in late, scroll socials, film content, get coffee, play with Coco, binge …" at bounding box center [622, 380] width 509 height 92
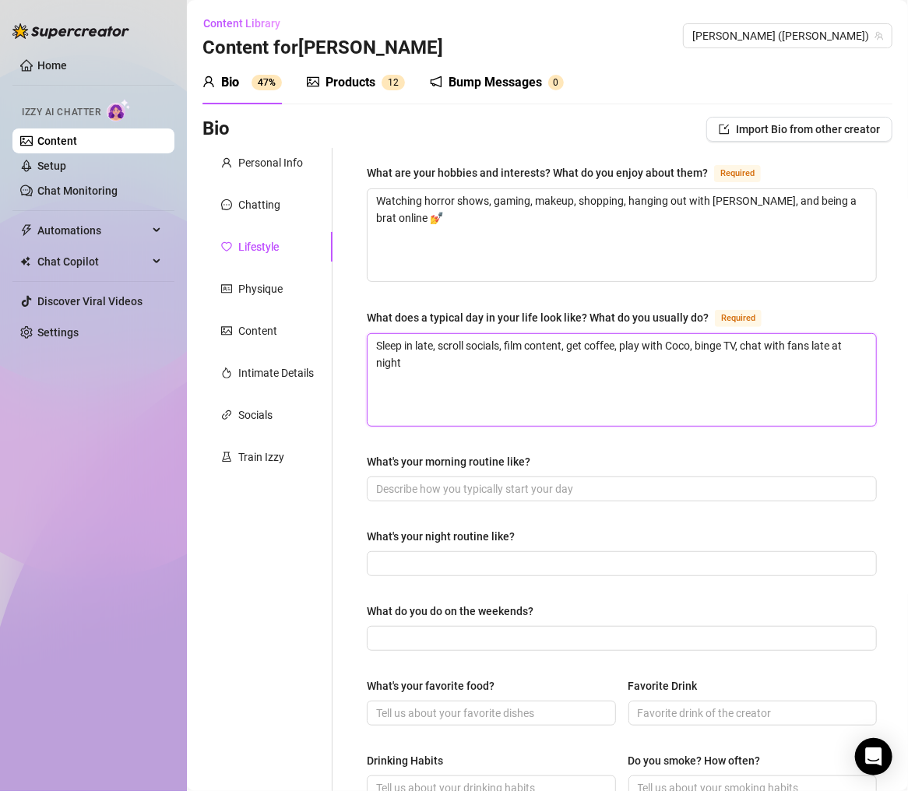
click at [468, 365] on textarea "Sleep in late, scroll socials, film content, get coffee, play with Coco, binge …" at bounding box center [622, 380] width 509 height 92
click at [444, 379] on textarea "Sleep in late, scroll socials, film content, get coffee, play with Coco, binge …" at bounding box center [622, 380] width 509 height 92
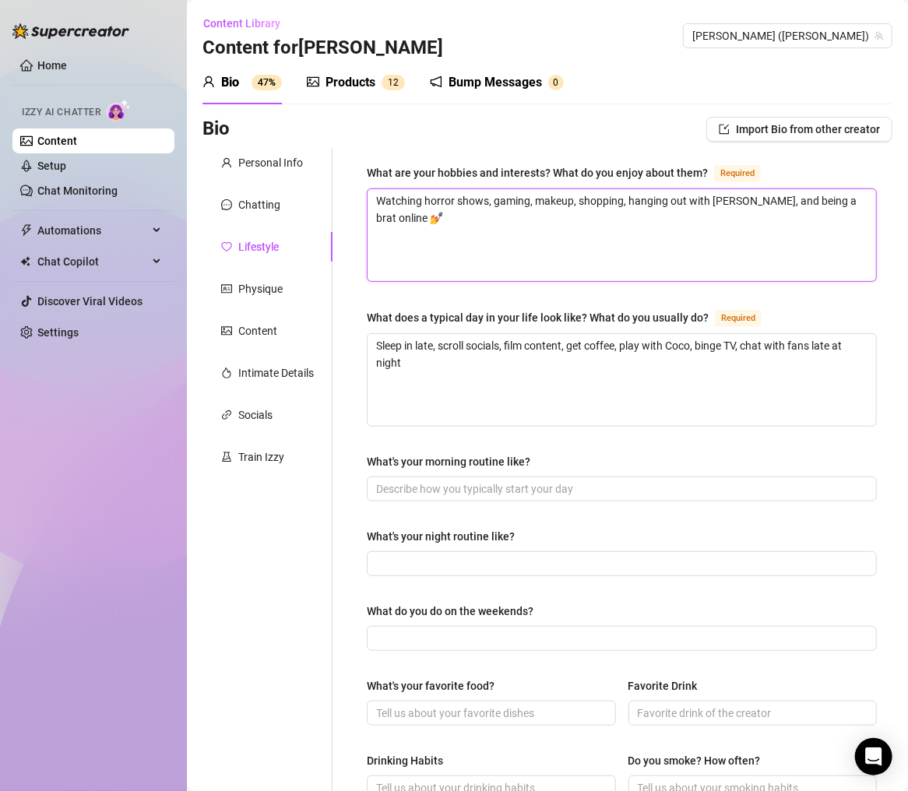
click at [463, 237] on textarea "Watching horror shows, gaming, makeup, shopping, hanging out with [PERSON_NAME]…" at bounding box center [622, 235] width 509 height 92
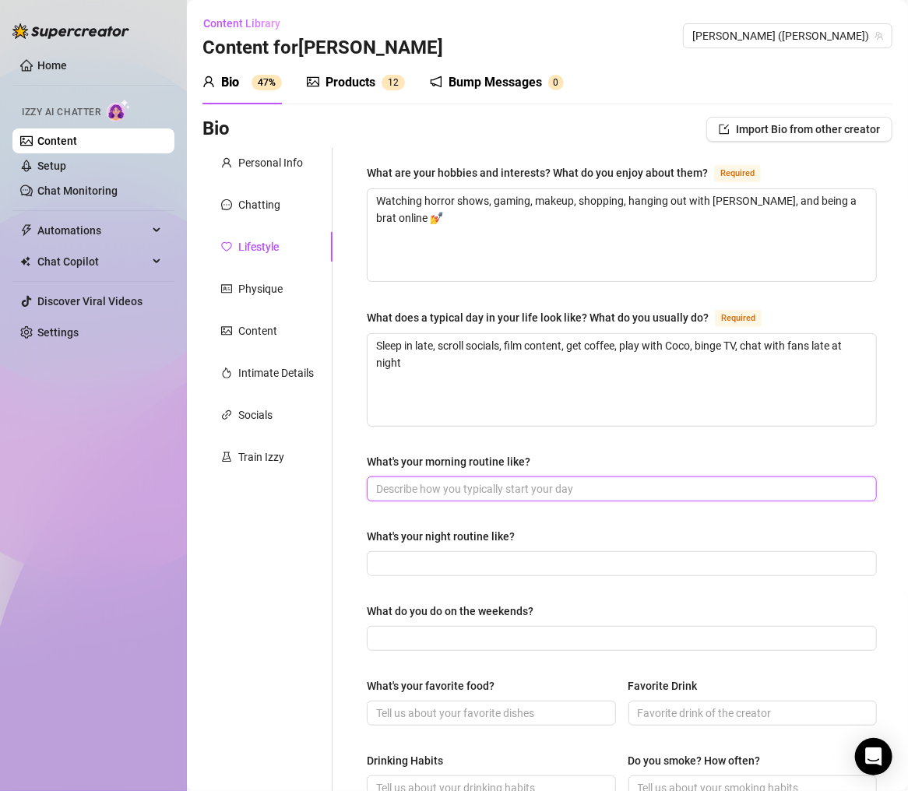
click at [527, 485] on input "What's your morning routine like?" at bounding box center [620, 489] width 488 height 17
paste input "Wake up, cuddle cat, coffee, check DMs, maybe a naughty mirror pic"
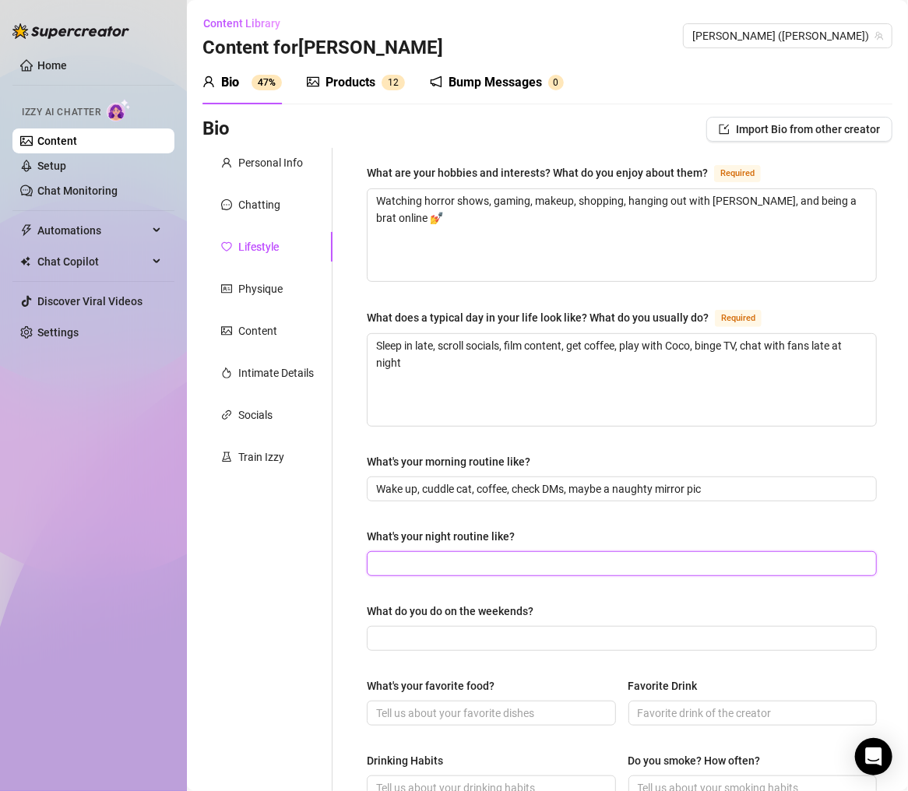
click at [502, 560] on input "What's your night routine like?" at bounding box center [620, 563] width 488 height 17
paste input "Hot shower, skincare, wine or weed, scroll & flirt in DMs till I pass out"
drag, startPoint x: 716, startPoint y: 558, endPoint x: 664, endPoint y: 569, distance: 53.3
click at [664, 569] on input "Hot shower, skincare, wine or weed, scroll & flirt in DMs till I pass out" at bounding box center [620, 563] width 488 height 17
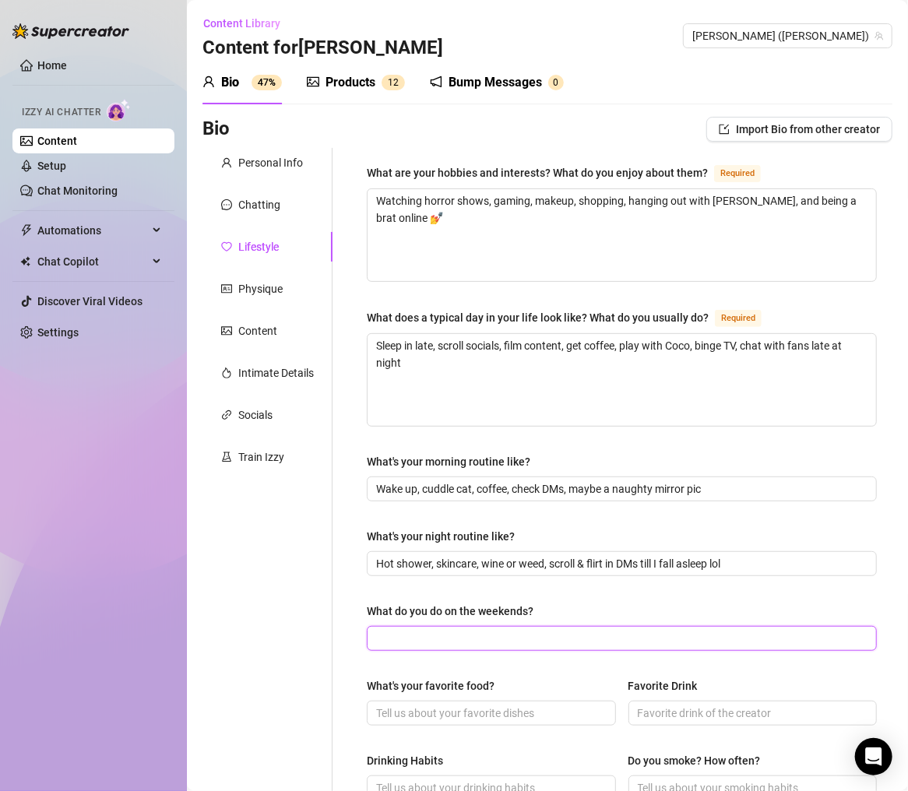
click at [487, 639] on input "What do you do on the weekends?" at bounding box center [620, 638] width 488 height 17
paste input "Usually out with friends, bar hopping, or chilling in bed binging shows"
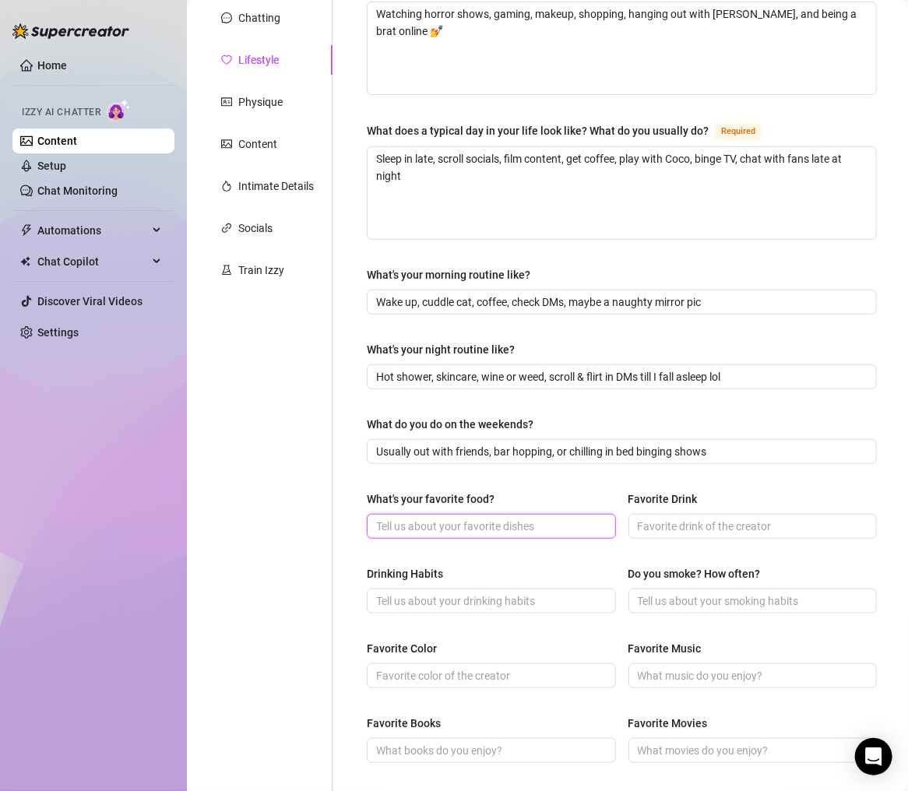
click at [488, 527] on input "What's your favorite food?" at bounding box center [489, 526] width 227 height 17
paste input "Sushi 🍣"
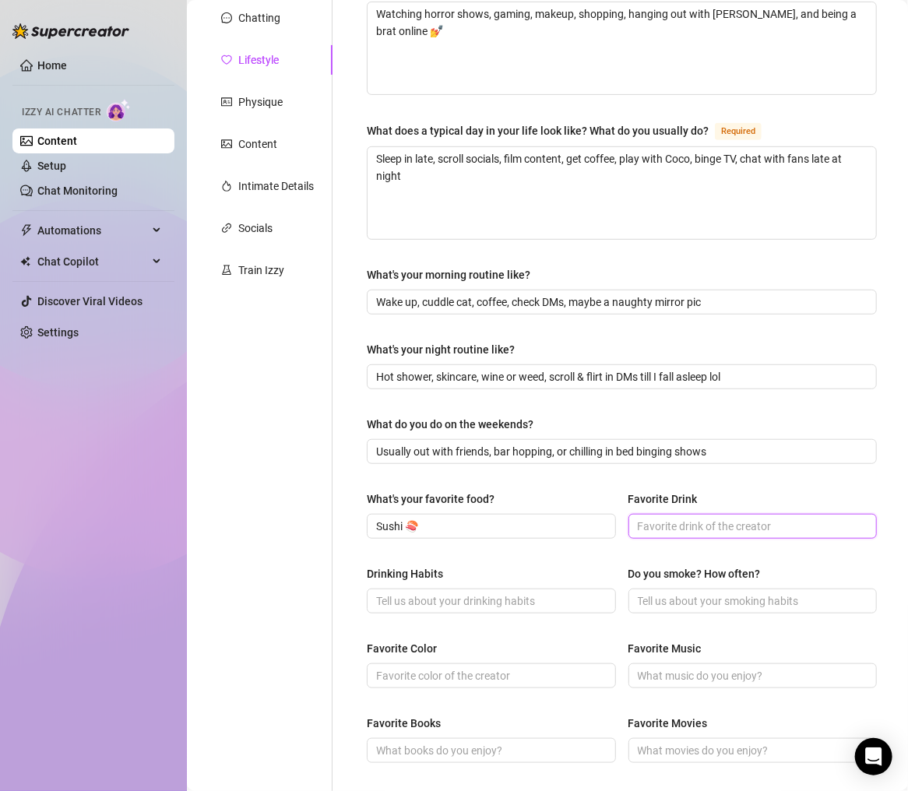
click at [669, 522] on input "Favorite Drink" at bounding box center [751, 526] width 227 height 17
paste input "Iced coffee (addicted)"
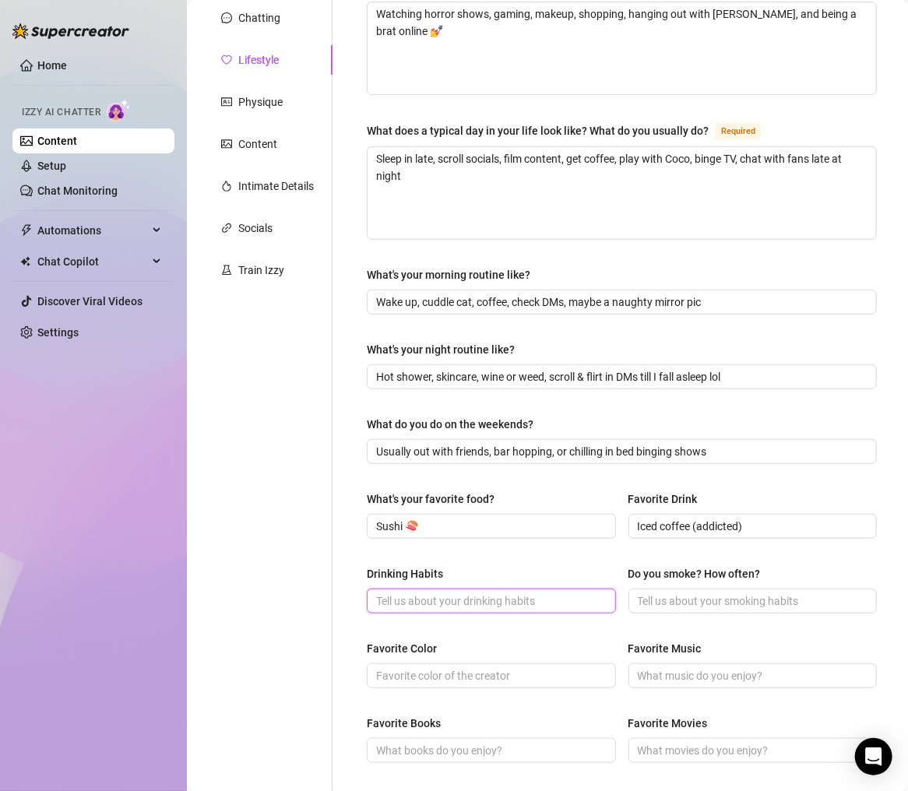
click at [534, 600] on input "Drinking Habits" at bounding box center [489, 601] width 227 height 17
click at [423, 612] on div "Drinking Habits Do you smoke? How often?" at bounding box center [622, 597] width 510 height 62
drag, startPoint x: 428, startPoint y: 608, endPoint x: 526, endPoint y: 600, distance: 97.7
click at [428, 608] on span at bounding box center [491, 601] width 249 height 25
paste input "Social drinker, sometimes wine alone when editing content"
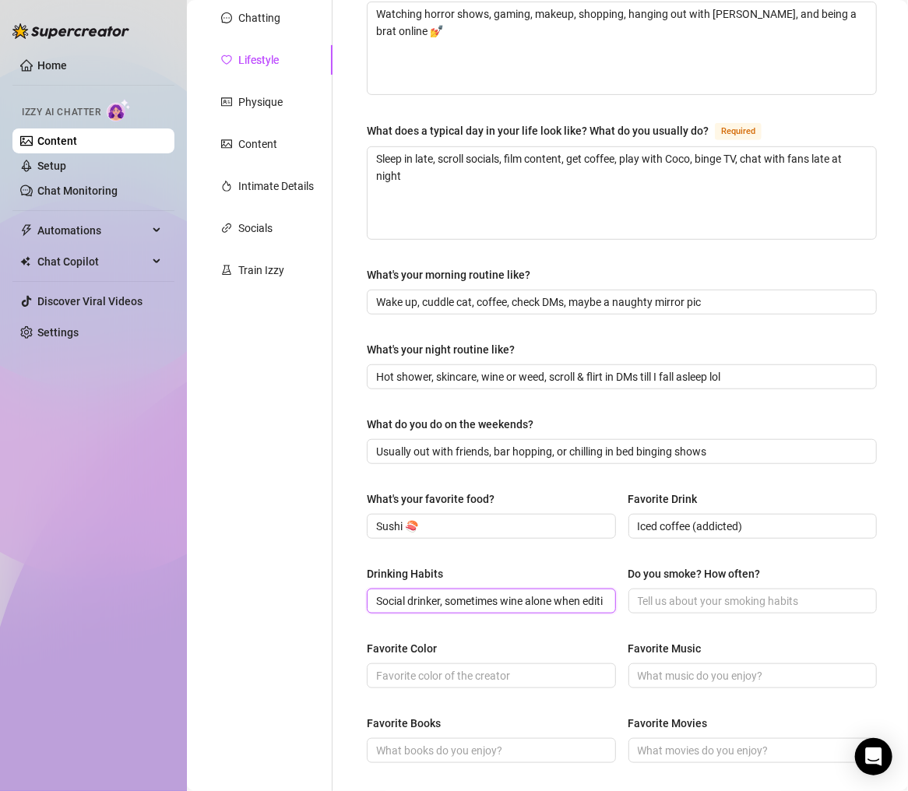
scroll to position [0, 62]
click at [525, 601] on input "Social drinker, sometimes wine alone when editing content" at bounding box center [489, 601] width 227 height 17
click at [692, 606] on input "Do you smoke? How often?" at bounding box center [751, 601] width 227 height 17
click at [639, 620] on div "Drinking Habits Social drinker, sometimes wine alone when editing content Do yo…" at bounding box center [622, 597] width 510 height 62
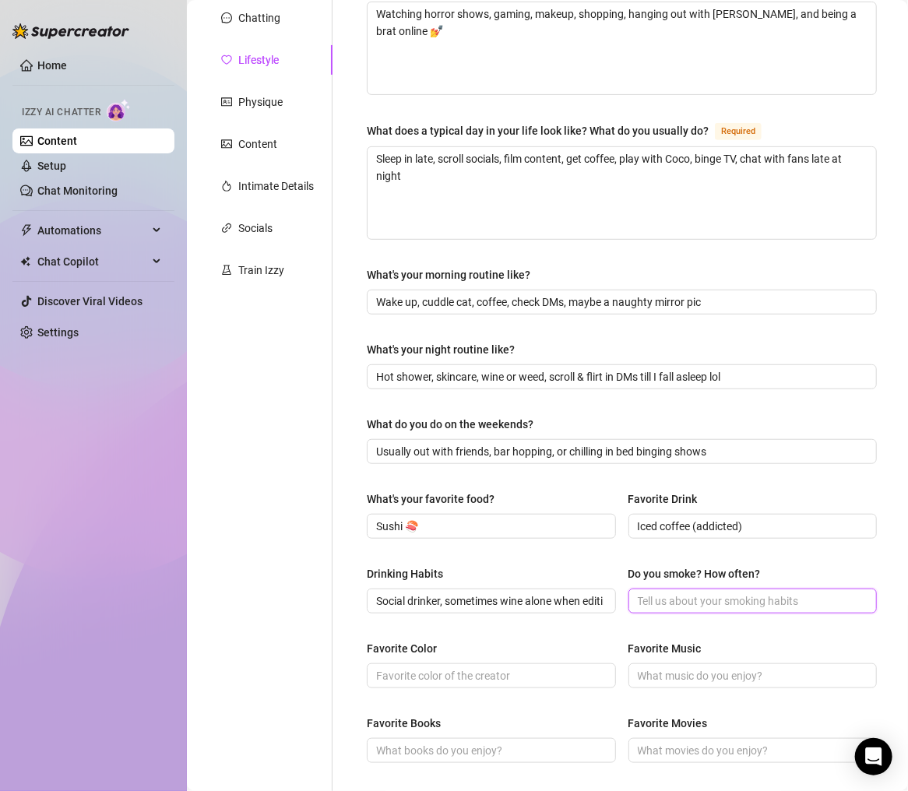
click at [650, 597] on input "Do you smoke? How often?" at bounding box center [751, 601] width 227 height 17
paste input "Yeah, sometimes weed"
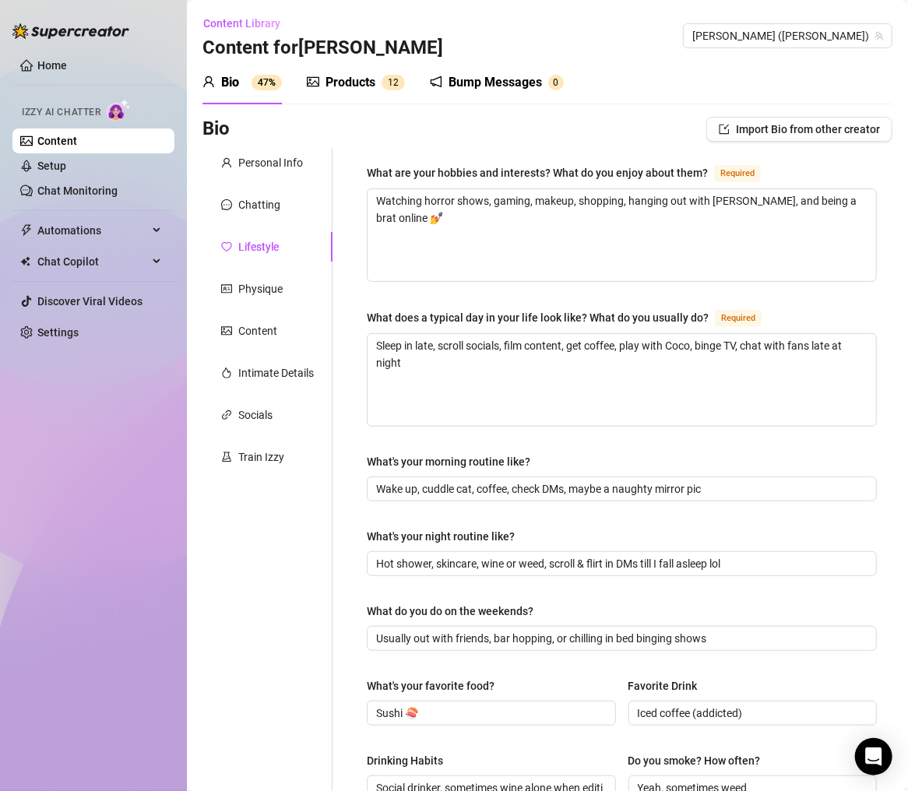
click at [267, 240] on div "Lifestyle" at bounding box center [258, 246] width 41 height 17
click at [291, 192] on div "Chatting" at bounding box center [268, 205] width 130 height 30
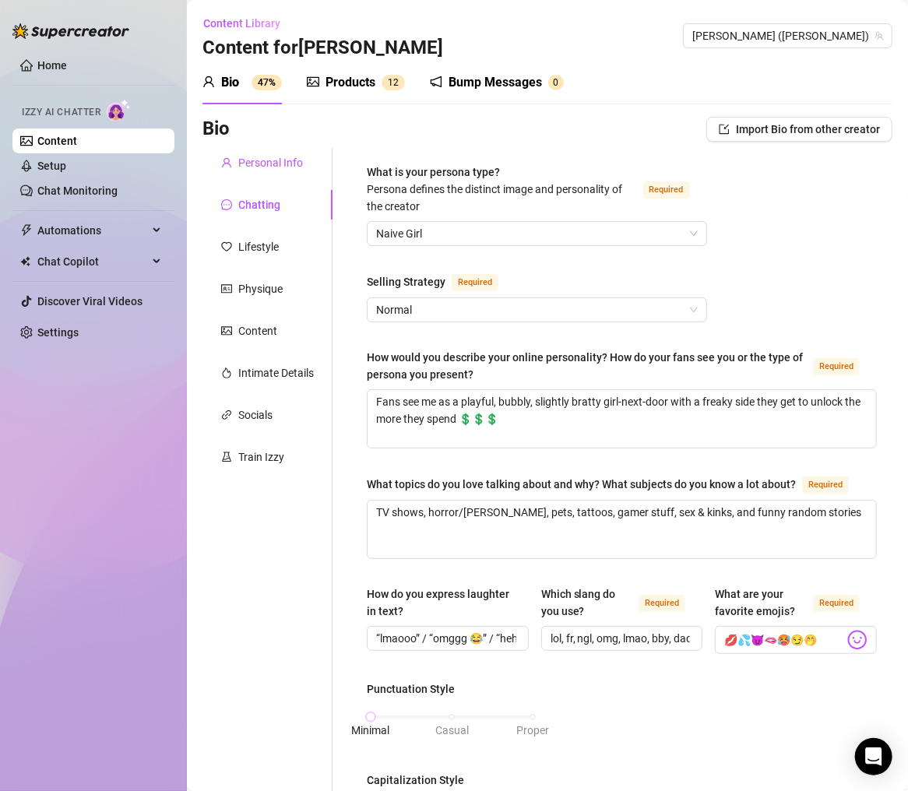
click at [294, 164] on div "Personal Info" at bounding box center [270, 162] width 65 height 17
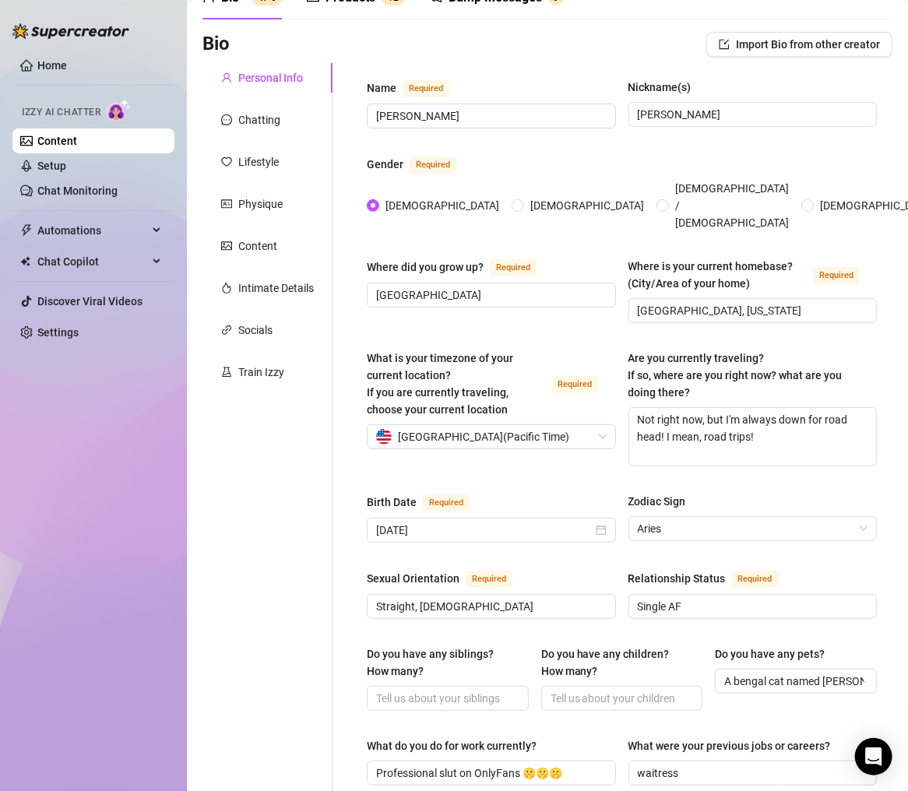
scroll to position [84, 0]
click at [276, 160] on div "Lifestyle" at bounding box center [258, 162] width 41 height 17
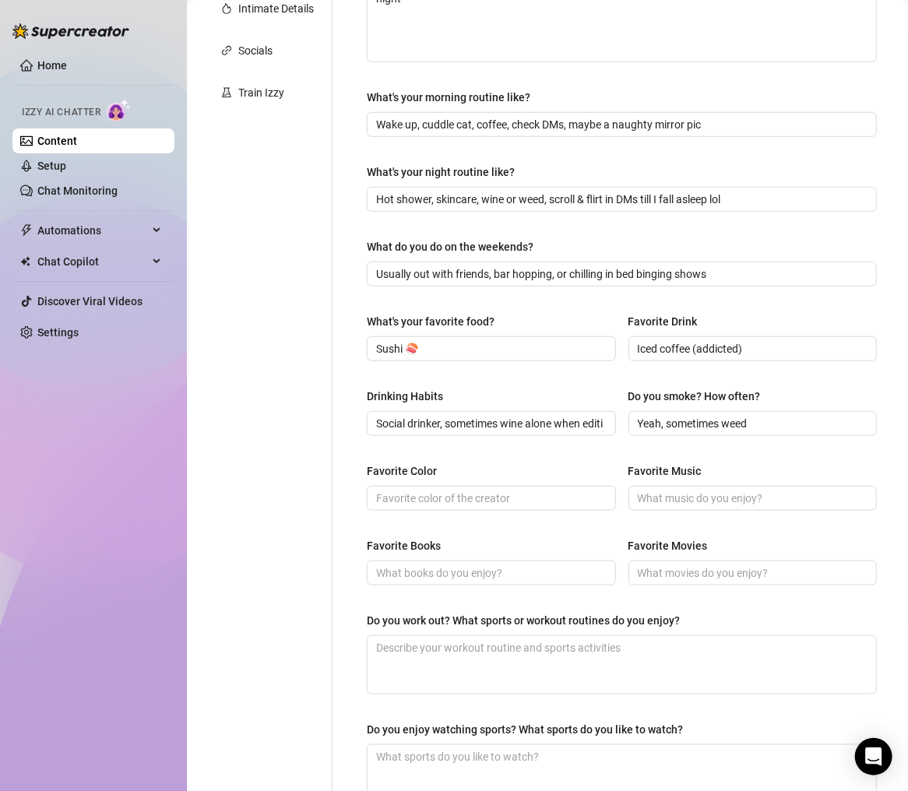
scroll to position [0, 0]
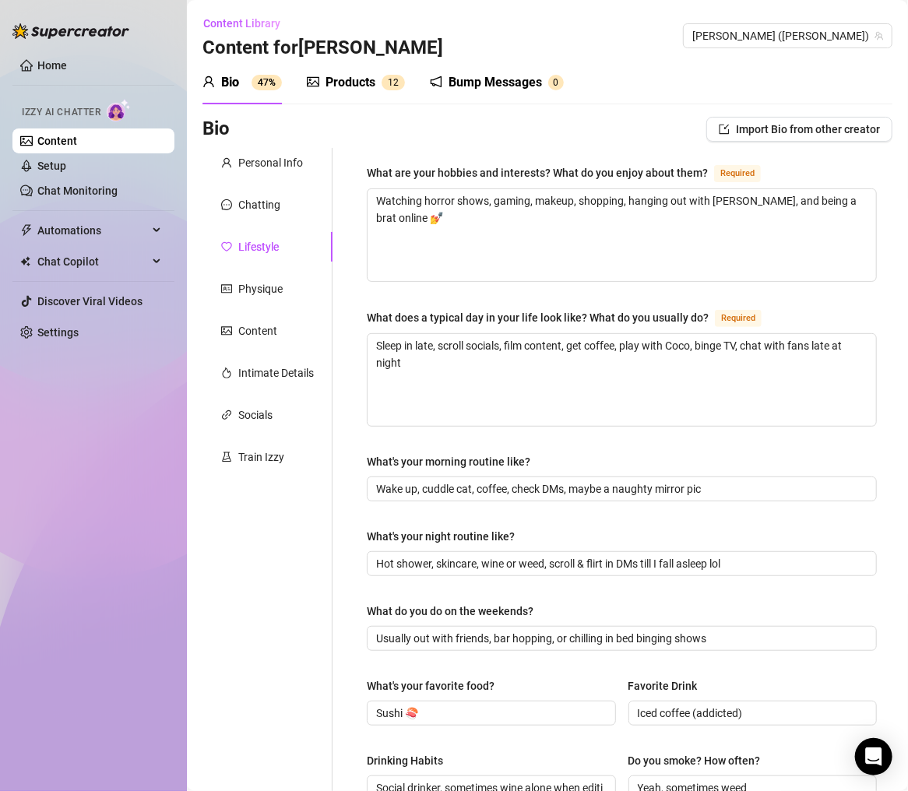
click at [287, 201] on div "Chatting" at bounding box center [268, 205] width 130 height 30
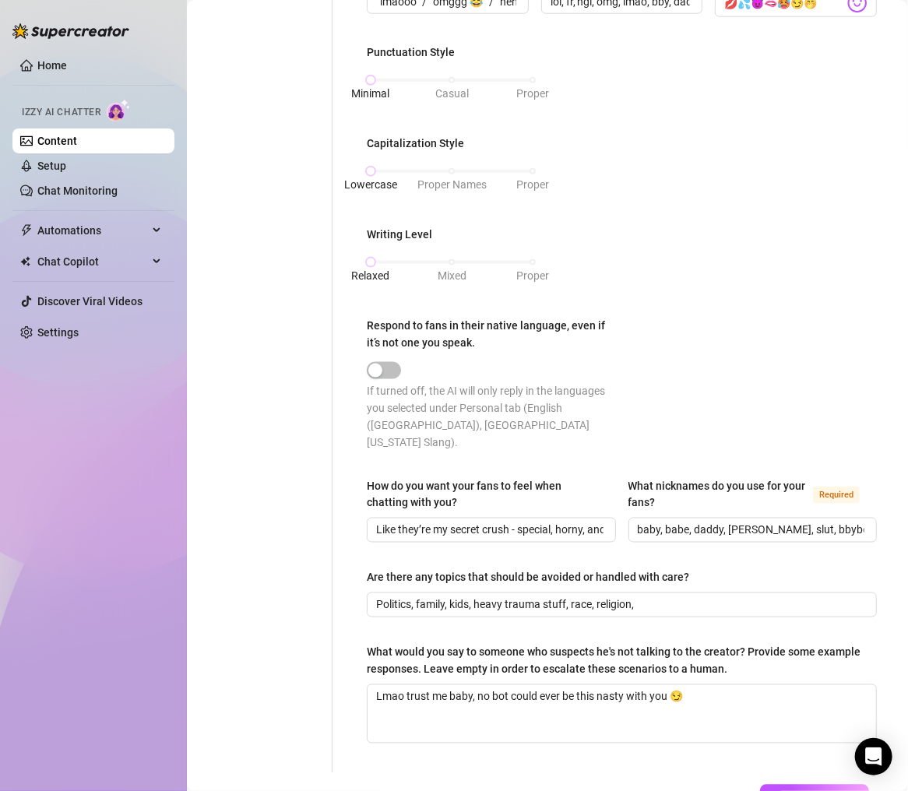
scroll to position [752, 0]
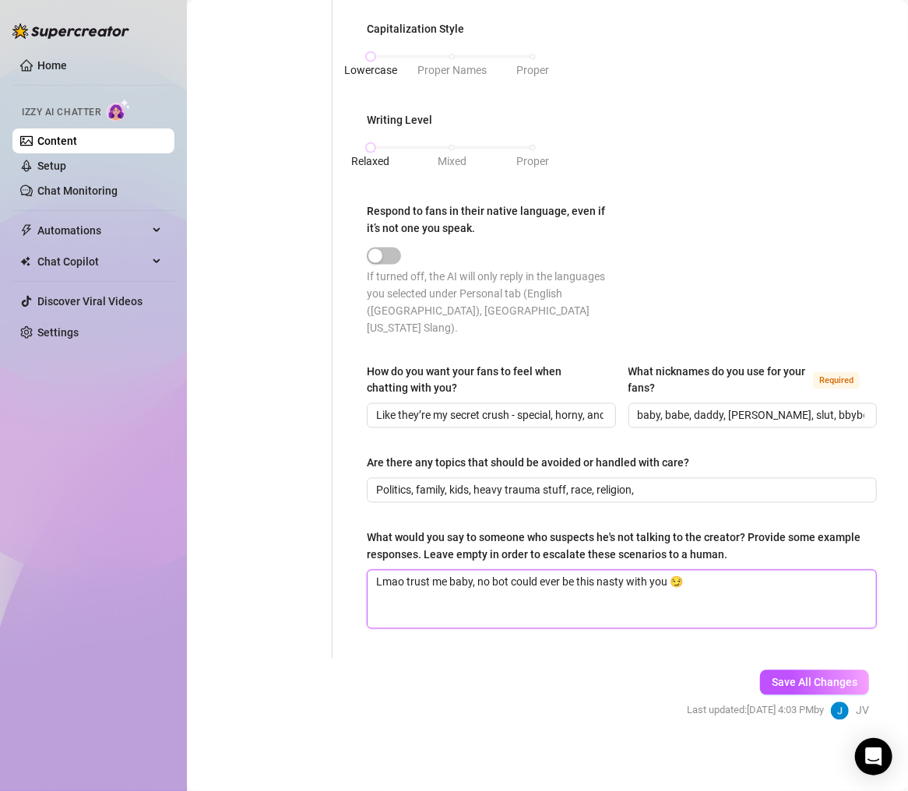
click at [703, 592] on textarea "Lmao trust me baby, no bot could ever be this nasty with you 😏" at bounding box center [622, 600] width 509 height 58
click at [665, 505] on div "What is your persona type? [PERSON_NAME] defines the distinct image and persona…" at bounding box center [622, 28] width 510 height 1232
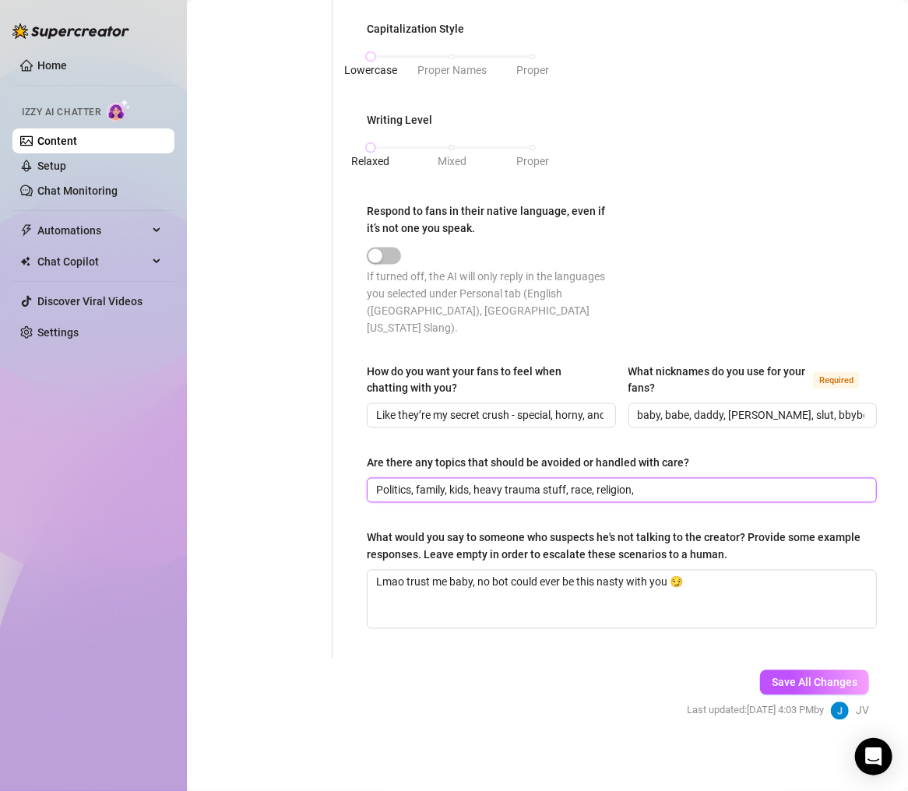
click at [667, 484] on input "Politics, family, kids, heavy trauma stuff, race, religion," at bounding box center [620, 490] width 488 height 17
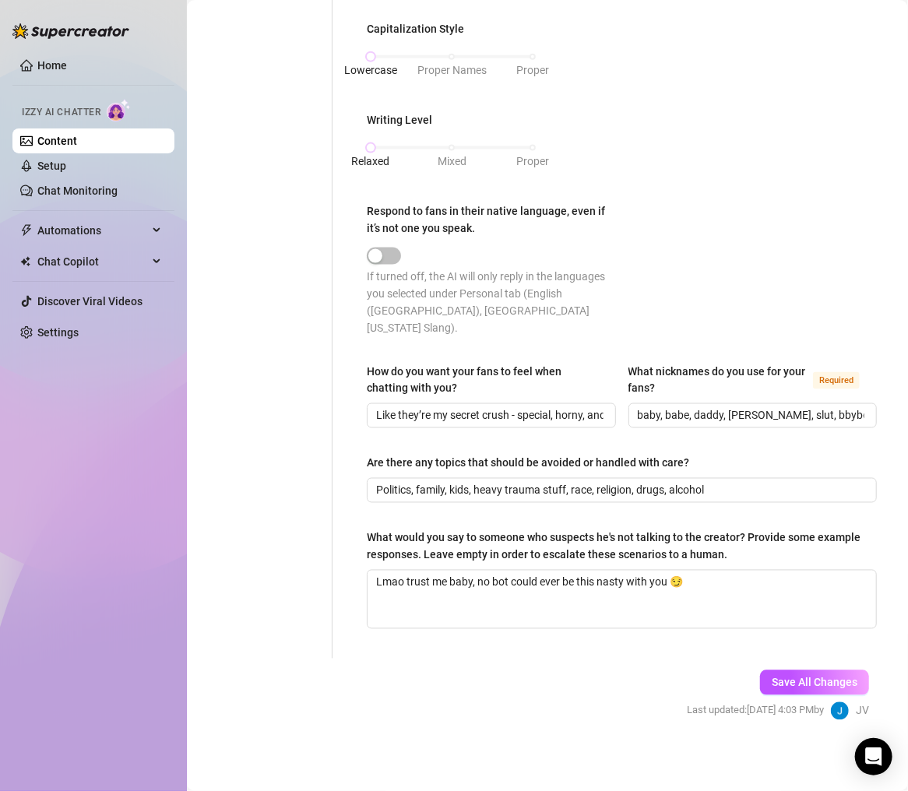
click at [779, 658] on div "Save All Changes Last updated: [DATE] 4:03 PM by JV" at bounding box center [778, 696] width 229 height 74
click at [783, 658] on span "Save All Changes" at bounding box center [815, 683] width 86 height 12
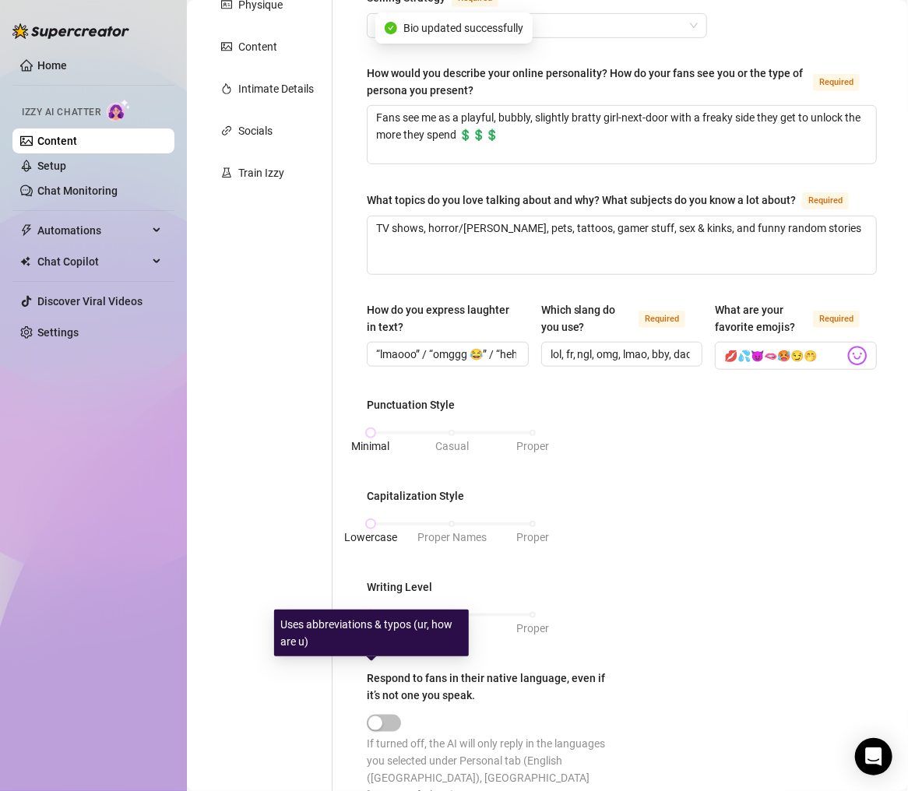
scroll to position [0, 0]
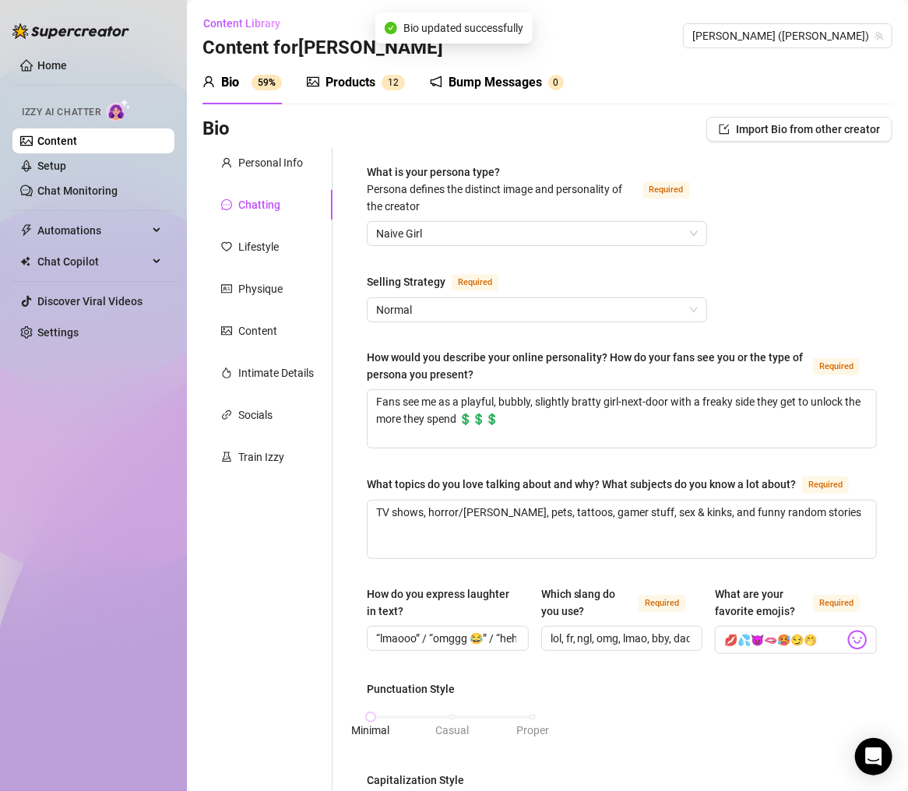
click at [268, 235] on div "Lifestyle" at bounding box center [268, 247] width 130 height 30
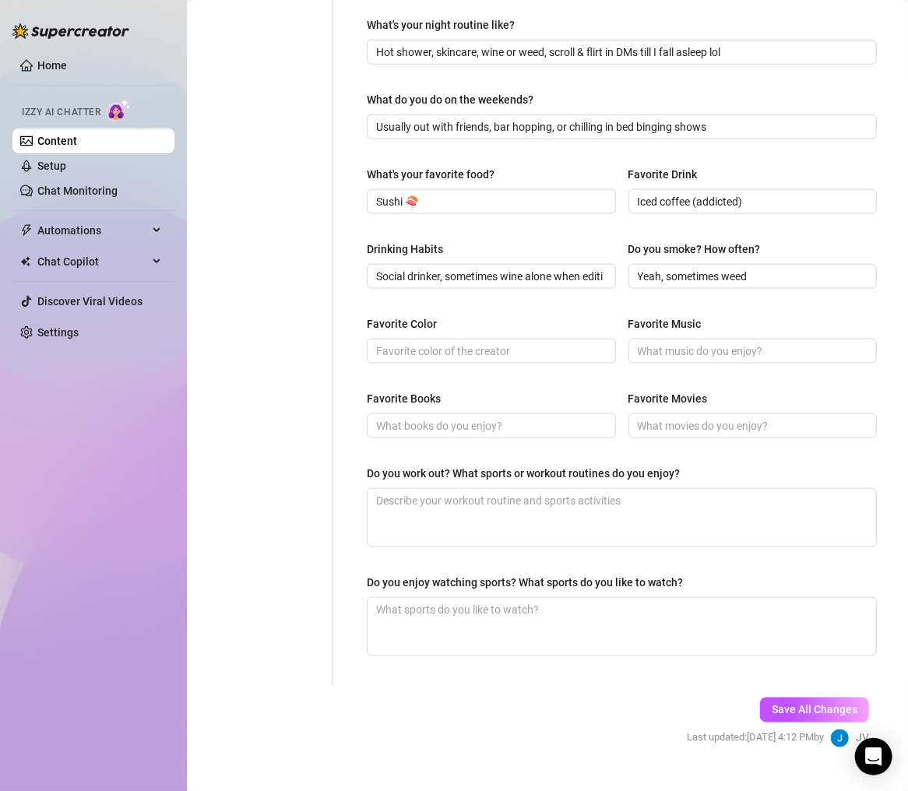
scroll to position [541, 0]
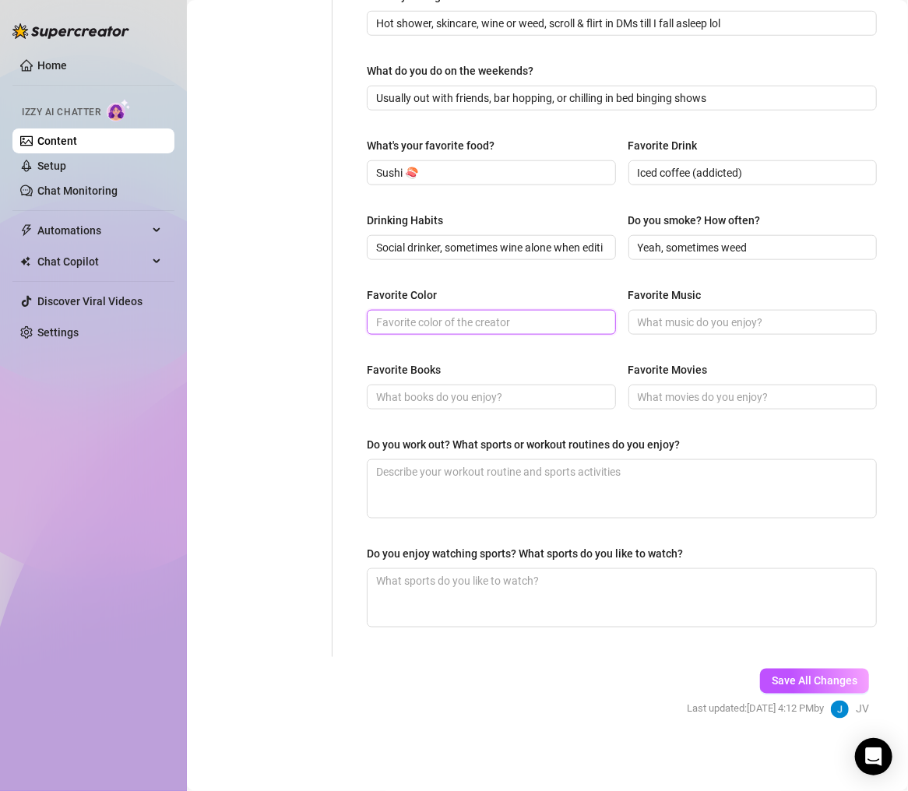
click at [475, 314] on input "Favorite Color" at bounding box center [489, 322] width 227 height 17
click at [508, 318] on input "Favorite Color" at bounding box center [489, 322] width 227 height 17
paste input "Pink 💖"
click at [777, 353] on div "What are your hobbies and interests? What do you enjoy about them? Required Wat…" at bounding box center [622, 132] width 510 height 1019
click at [779, 335] on div "Favorite Color Pink 💖 Favorite Music" at bounding box center [622, 318] width 510 height 62
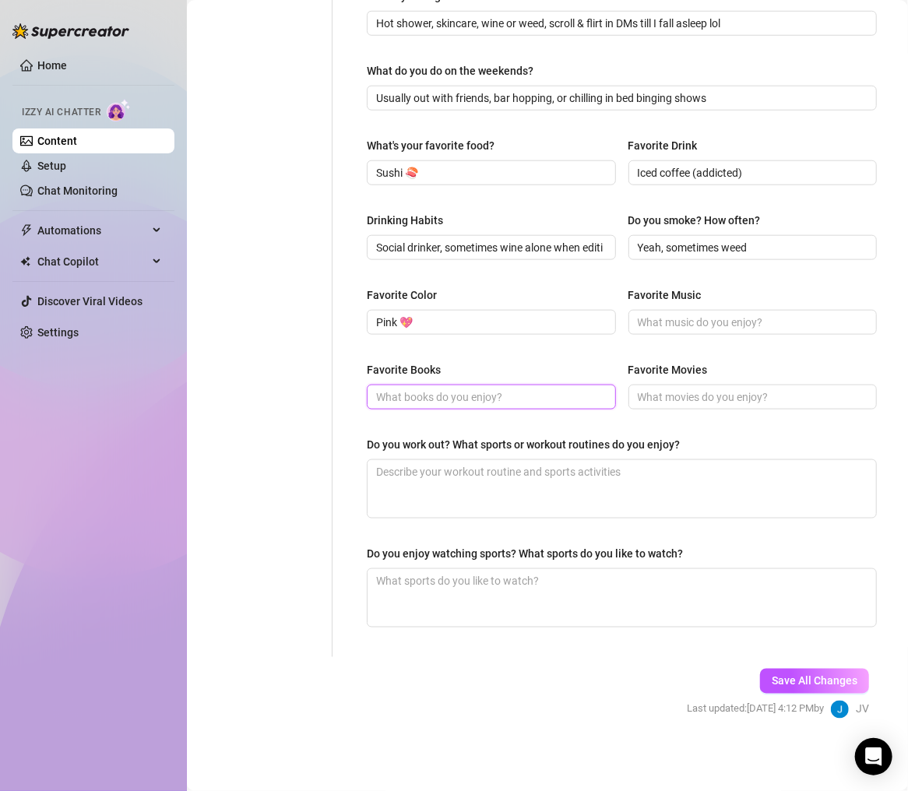
click at [447, 391] on input "Favorite Books" at bounding box center [489, 397] width 227 height 17
drag, startPoint x: 715, startPoint y: 404, endPoint x: 715, endPoint y: 389, distance: 15.6
click at [714, 404] on span at bounding box center [753, 397] width 249 height 25
click at [718, 330] on span at bounding box center [753, 322] width 249 height 25
click at [722, 314] on input "Favorite Music" at bounding box center [751, 322] width 227 height 17
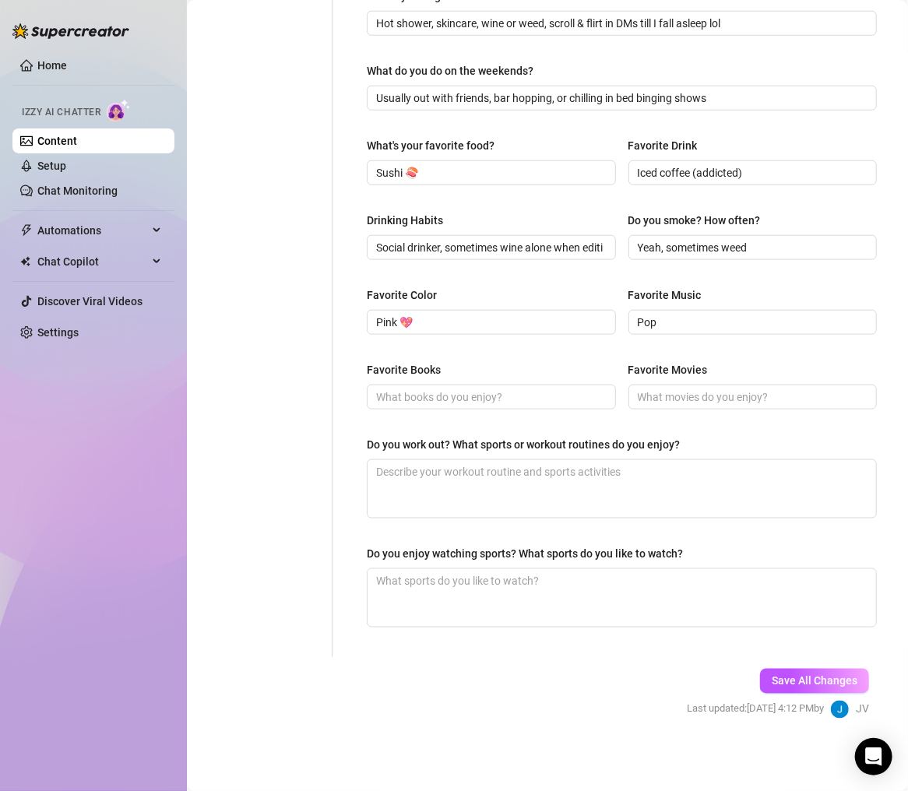
click at [457, 414] on div "Favorite Books Favorite Movies" at bounding box center [622, 392] width 510 height 62
click at [466, 396] on input "Favorite Books" at bounding box center [489, 397] width 227 height 17
click at [694, 411] on div "Favorite Books I dont read lol Favorite Movies" at bounding box center [622, 392] width 510 height 62
click at [698, 393] on input "Favorite Movies" at bounding box center [751, 397] width 227 height 17
click at [695, 393] on input "Favorite Movies" at bounding box center [751, 397] width 227 height 17
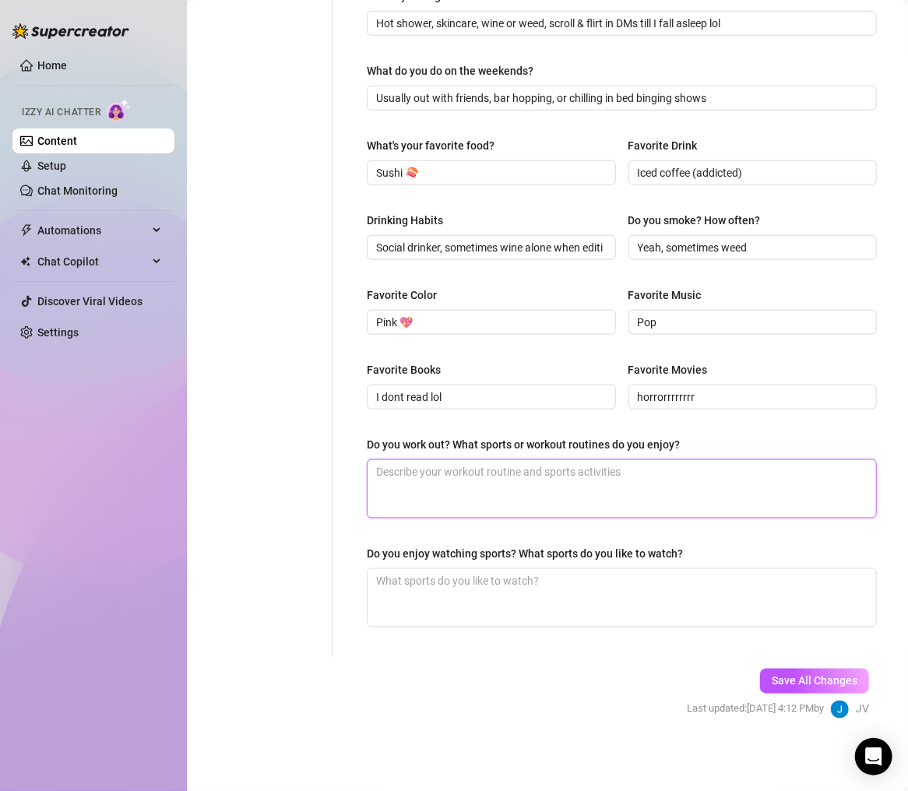
click at [512, 499] on textarea "Do you work out? What sports or workout routines do you enjoy?" at bounding box center [622, 489] width 509 height 58
click at [508, 470] on textarea "Do you work out? What sports or workout routines do you enjoy?" at bounding box center [622, 489] width 509 height 58
paste textarea "Light gym sessions + yoga sometimes, not hardcore tho"
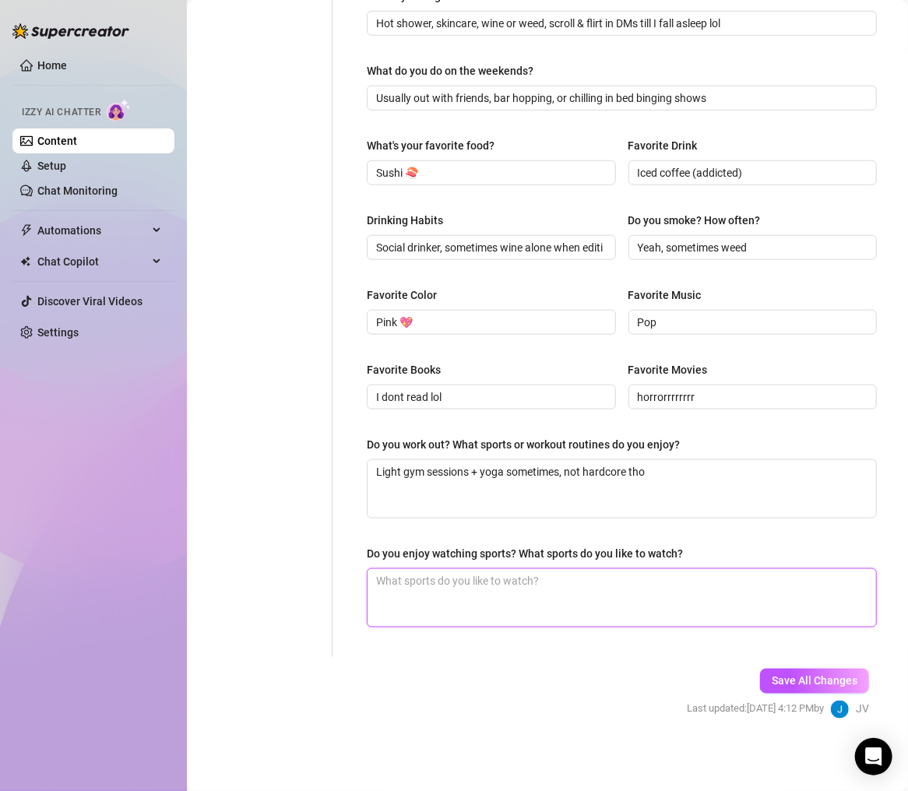
click at [431, 593] on textarea "Do you enjoy watching sports? What sports do you like to watch?" at bounding box center [622, 598] width 509 height 58
paste textarea "Not into sports unless it’s an excuse to dress cute at a game"
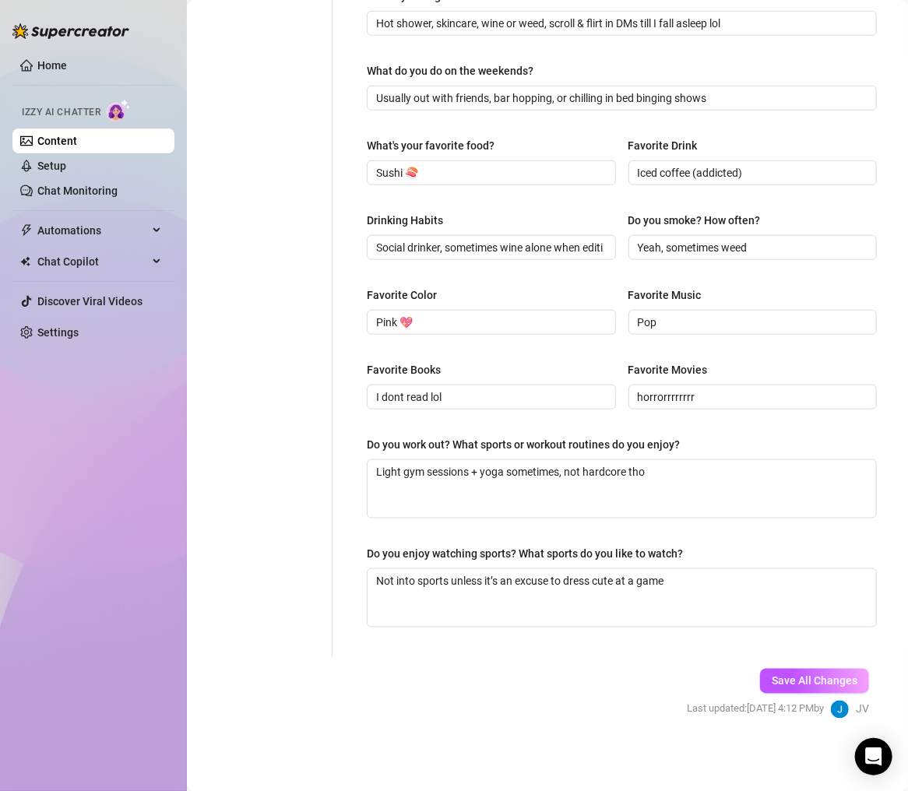
click at [793, 658] on span "Save All Changes" at bounding box center [815, 681] width 86 height 12
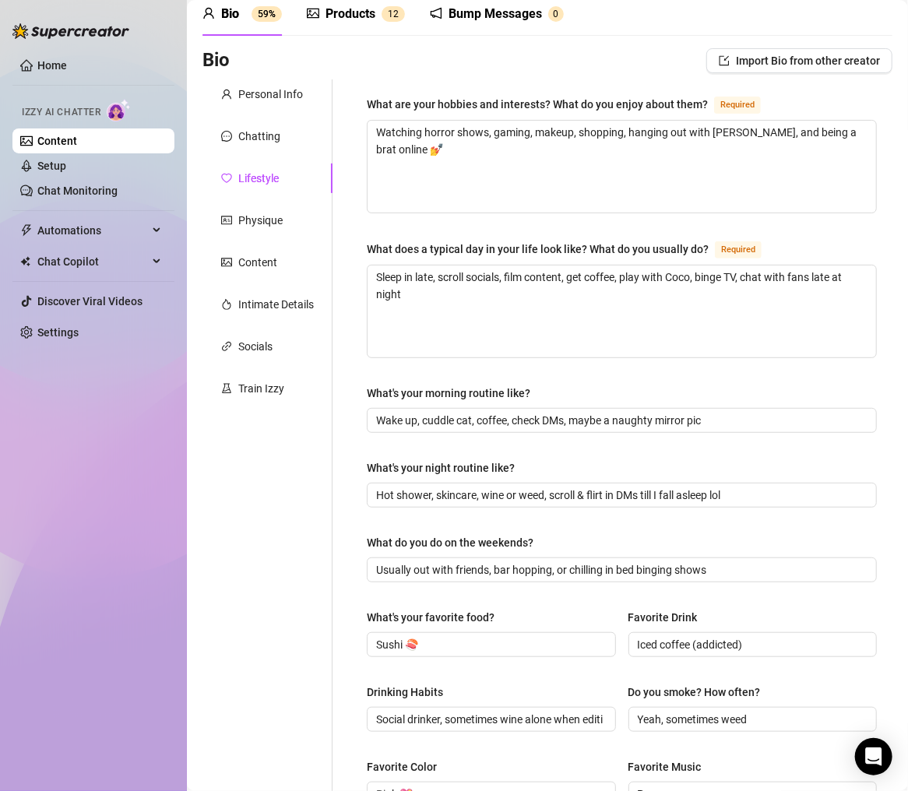
scroll to position [0, 0]
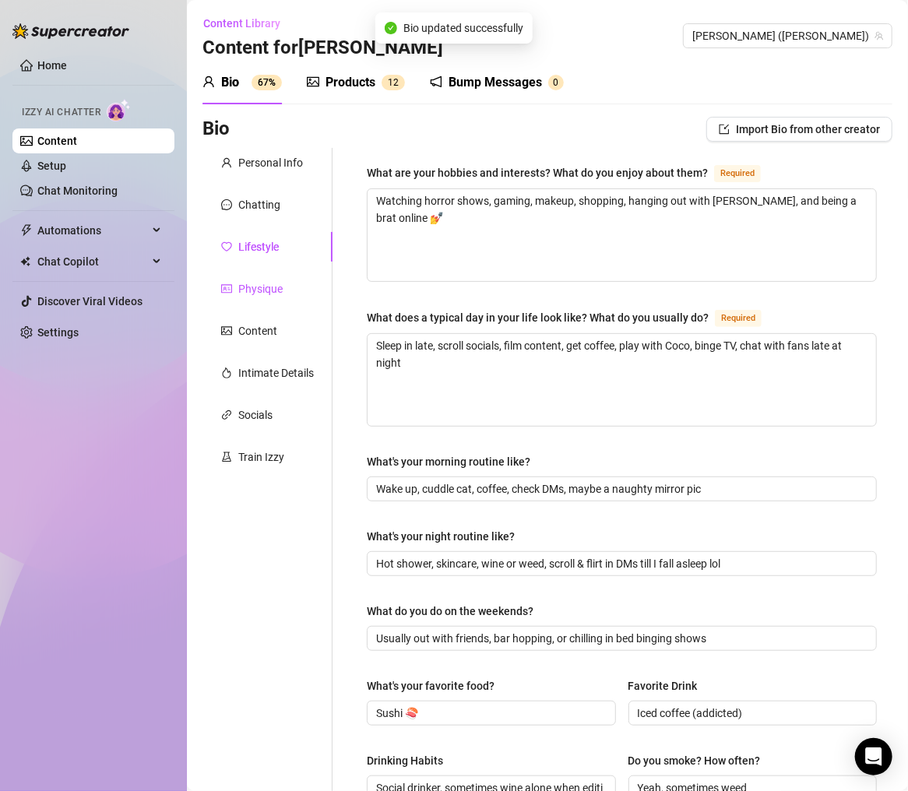
click at [265, 282] on div "Physique" at bounding box center [260, 288] width 44 height 17
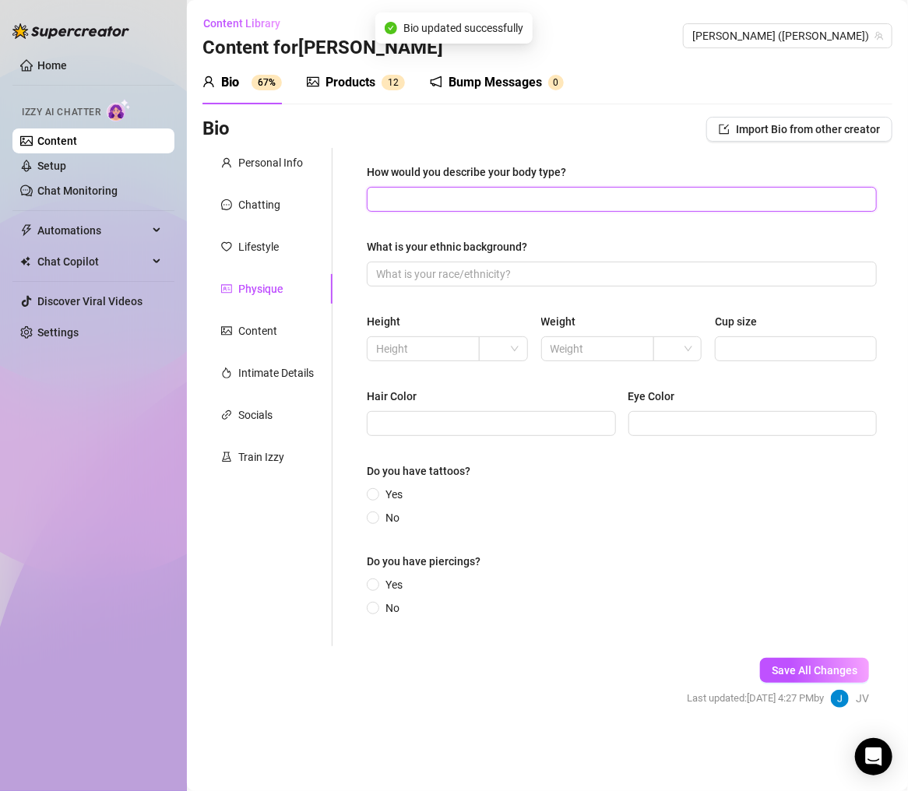
click at [607, 203] on input "How would you describe your body type?" at bounding box center [620, 199] width 488 height 17
click at [520, 201] on input "How would you describe your body type?" at bounding box center [620, 199] width 488 height 17
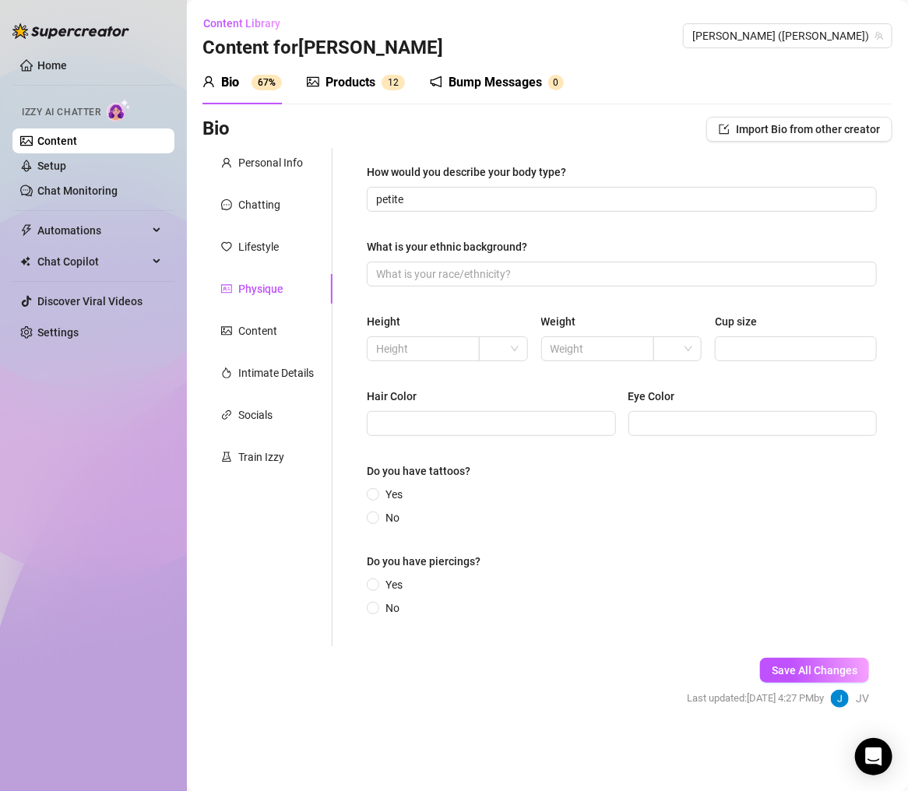
click at [738, 248] on div "What is your ethnic background?" at bounding box center [622, 249] width 510 height 23
click at [738, 268] on input "What is your ethnic background?" at bounding box center [620, 274] width 488 height 17
click at [444, 357] on span at bounding box center [423, 349] width 113 height 25
click at [497, 343] on input "search" at bounding box center [496, 348] width 16 height 23
click at [509, 404] on div "ft" at bounding box center [503, 404] width 23 height 17
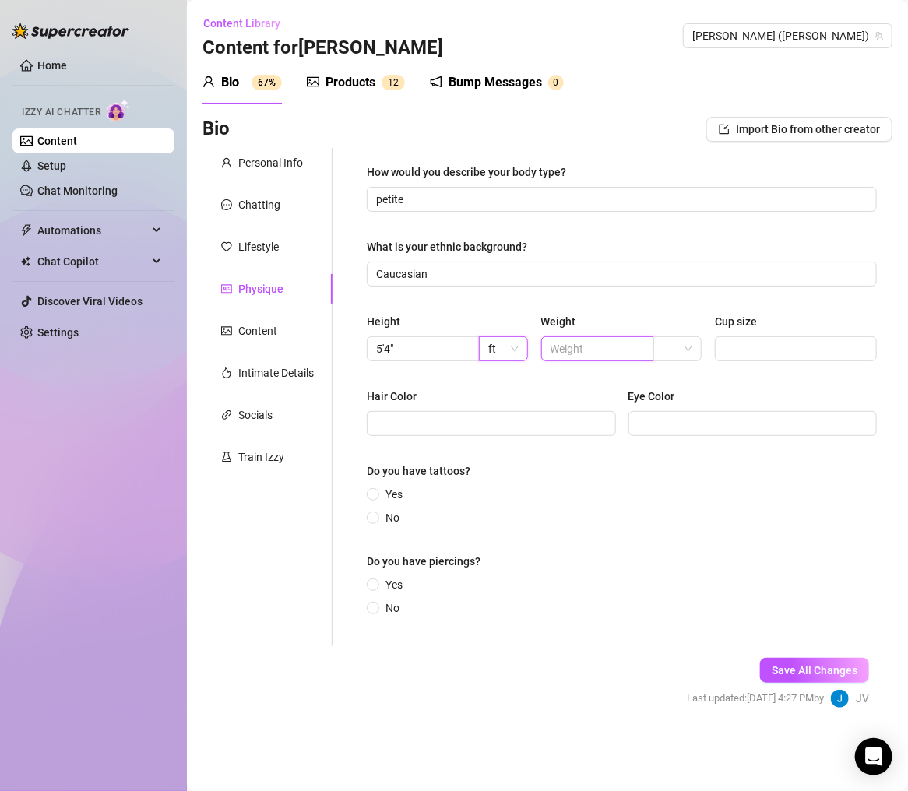
click at [570, 349] on input "text" at bounding box center [596, 348] width 91 height 17
click at [679, 359] on span at bounding box center [678, 348] width 30 height 23
click at [690, 409] on div "lbs" at bounding box center [678, 405] width 42 height 25
drag, startPoint x: 613, startPoint y: 367, endPoint x: 544, endPoint y: 363, distance: 68.7
click at [544, 363] on div "Height 5'4" ft Weight 118 lbs Cup size" at bounding box center [622, 344] width 510 height 62
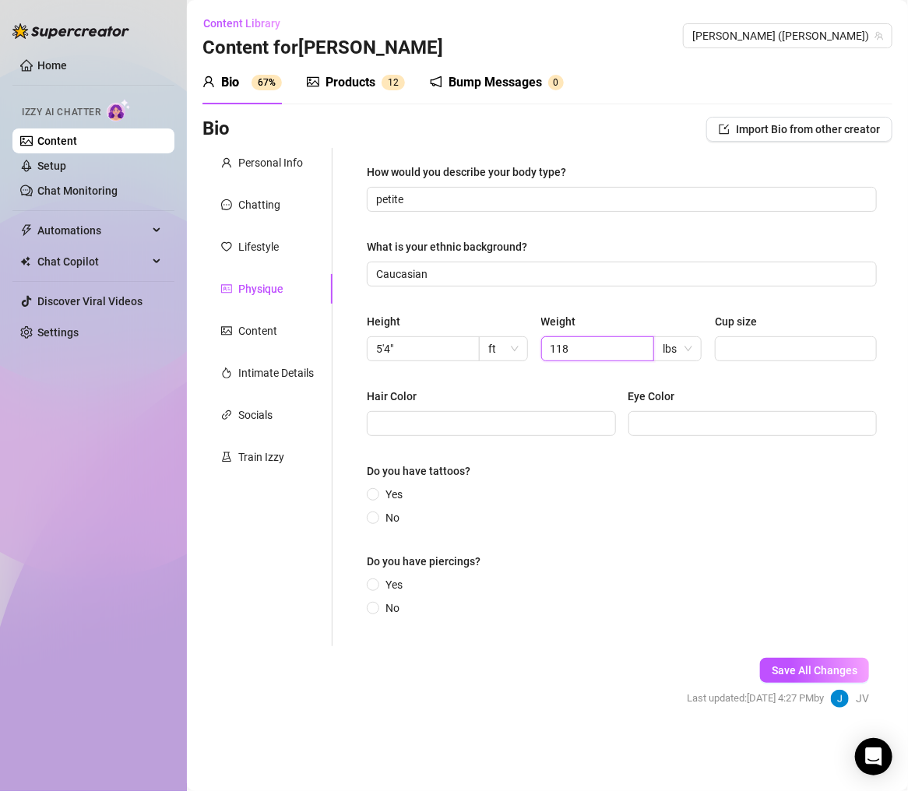
drag, startPoint x: 604, startPoint y: 348, endPoint x: 444, endPoint y: 361, distance: 160.2
click at [444, 361] on div "Height 5'4" ft Weight 118 lbs Cup size" at bounding box center [622, 344] width 510 height 62
click at [787, 389] on div "Eye Color" at bounding box center [753, 399] width 249 height 23
click at [802, 322] on div "Cup size" at bounding box center [796, 324] width 162 height 23
click at [805, 341] on input "Cup size" at bounding box center [794, 348] width 140 height 17
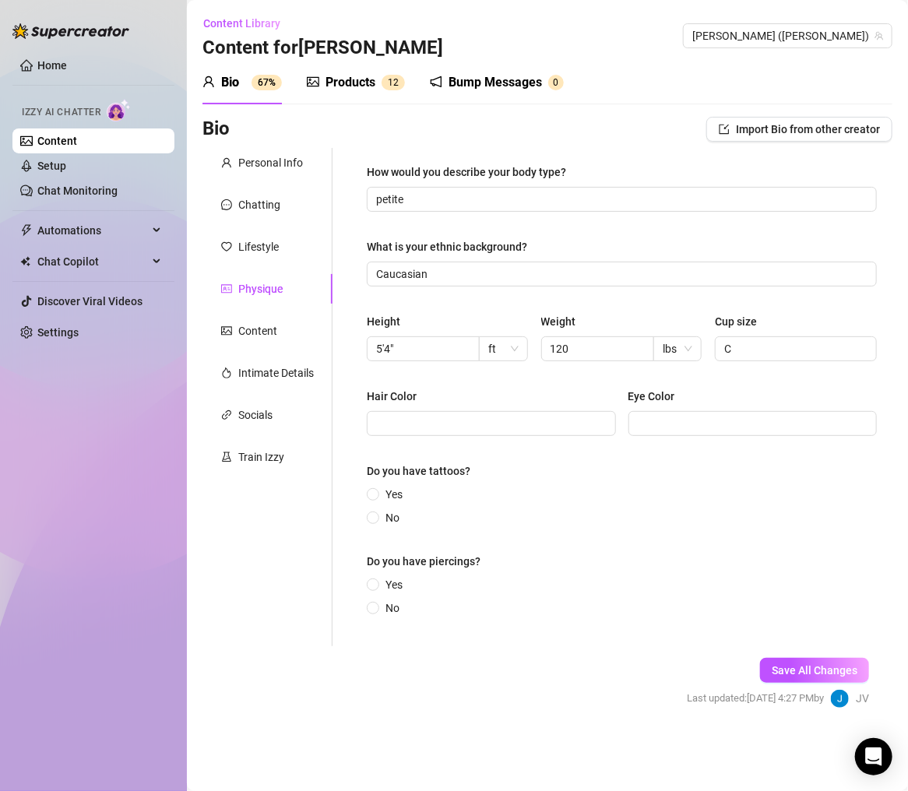
click at [706, 384] on div "How would you describe your body type? petite What is your ethnic background? C…" at bounding box center [622, 397] width 510 height 467
click at [494, 425] on input "Hair Color" at bounding box center [489, 423] width 227 height 17
drag, startPoint x: 775, startPoint y: 411, endPoint x: 774, endPoint y: 425, distance: 13.3
click at [775, 415] on span at bounding box center [753, 423] width 249 height 25
click at [774, 425] on input "Eye Color" at bounding box center [751, 423] width 227 height 17
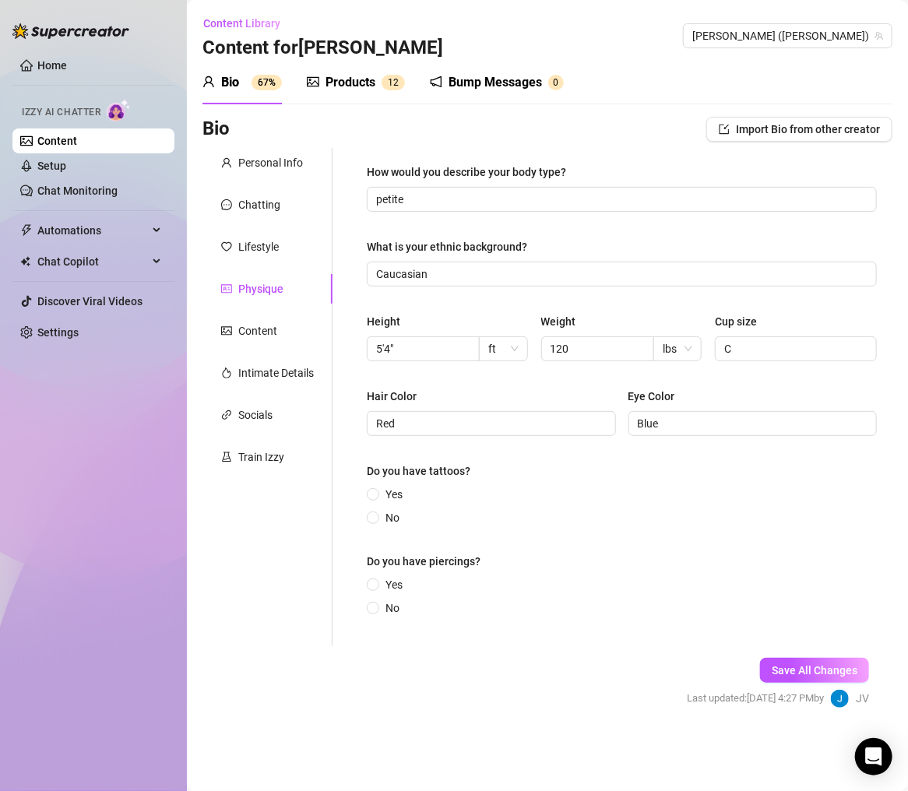
click at [386, 524] on span "No" at bounding box center [392, 517] width 26 height 17
click at [377, 524] on input "No" at bounding box center [374, 519] width 6 height 10
click at [395, 587] on span "Yes" at bounding box center [394, 584] width 30 height 17
click at [377, 587] on input "Yes" at bounding box center [374, 586] width 6 height 10
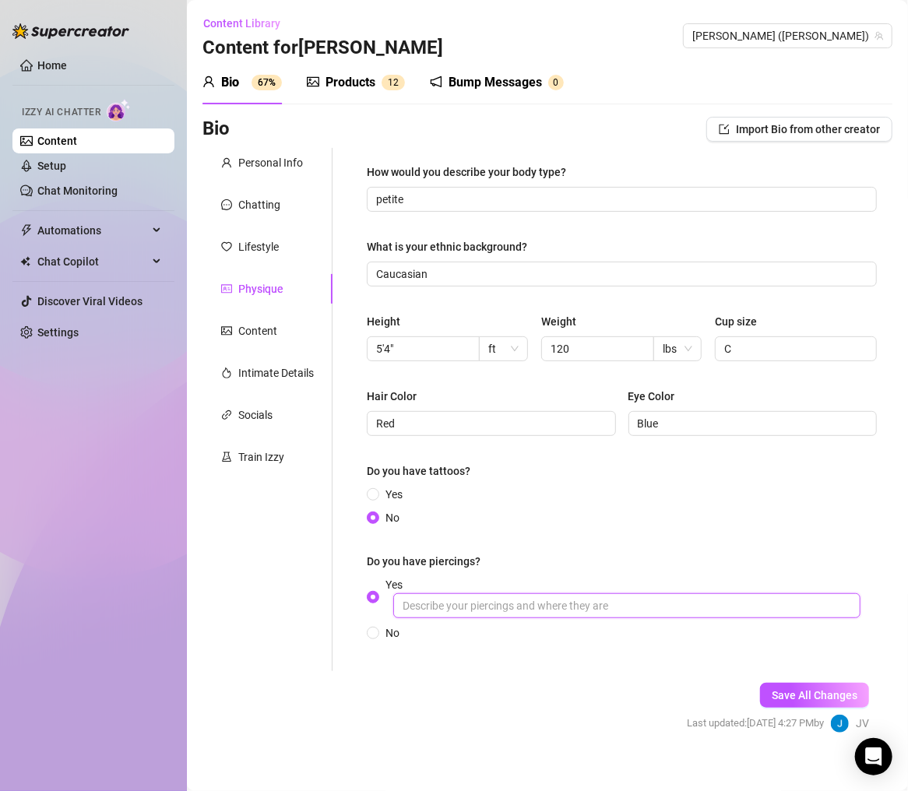
click at [570, 615] on input "Yes" at bounding box center [626, 606] width 467 height 25
click at [664, 658] on div "Save All Changes Last updated: [DATE] 4:27 PM by JV" at bounding box center [778, 708] width 229 height 74
click at [798, 658] on button "Save All Changes" at bounding box center [814, 695] width 109 height 25
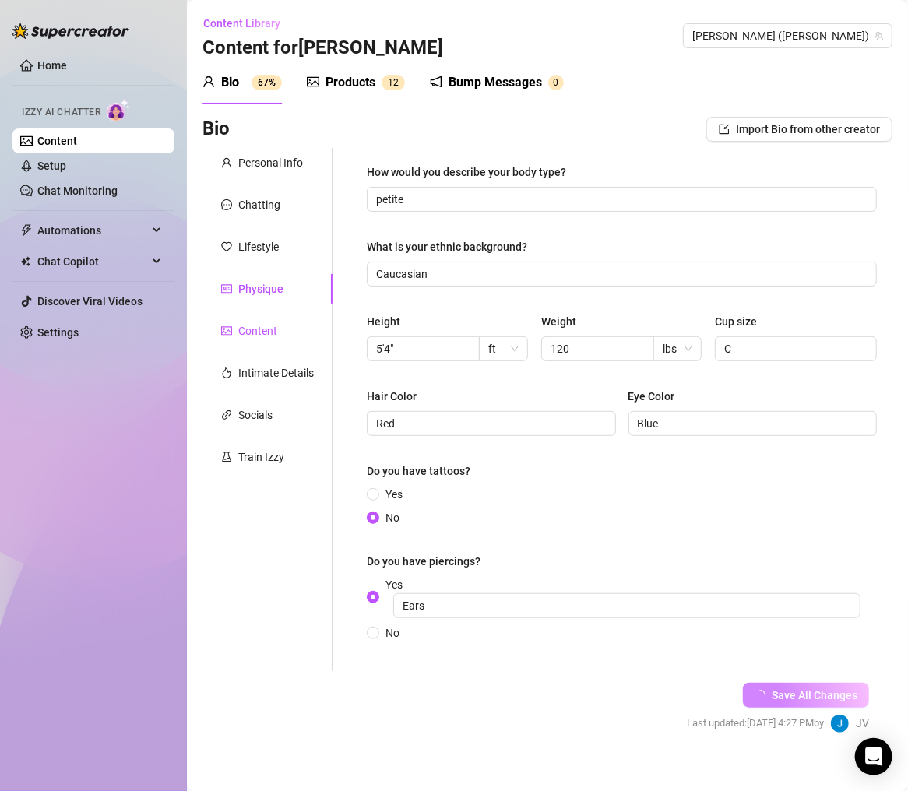
click at [267, 327] on div "Content" at bounding box center [257, 330] width 39 height 17
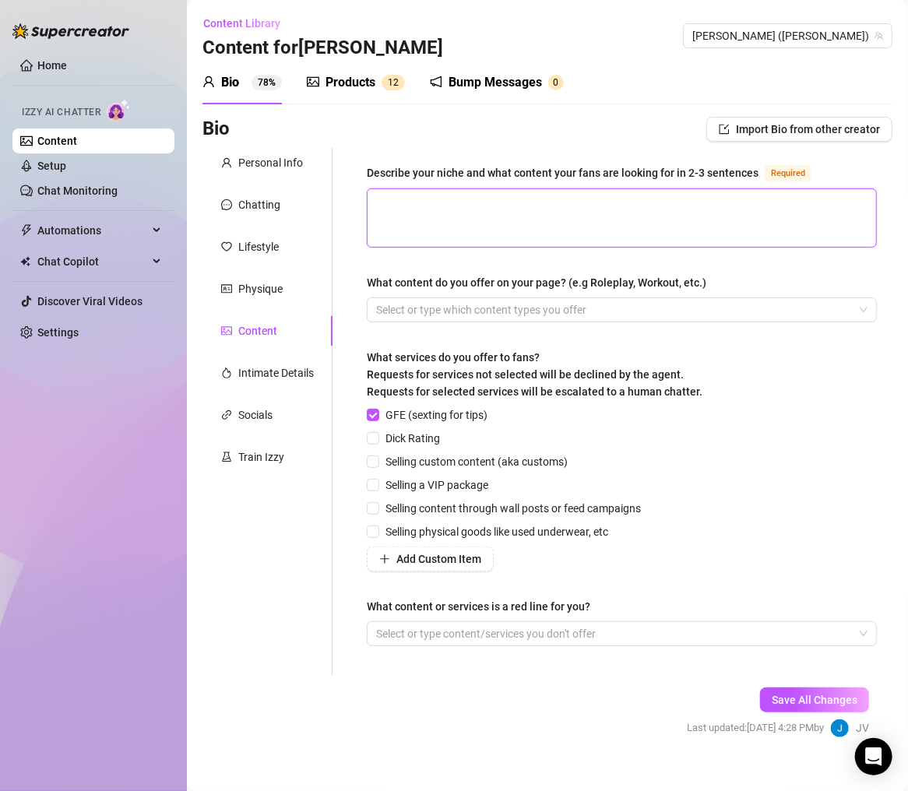
click at [531, 243] on textarea "Describe your niche and what content your fans are looking for in 2-3 sentences…" at bounding box center [622, 218] width 509 height 58
click at [471, 241] on textarea "Describe your niche and what content your fans are looking for in 2-3 sentences…" at bounding box center [622, 218] width 509 height 58
paste textarea "My content mixes playful, bratty girlfriend vibes with freaky fetish-friendly e…"
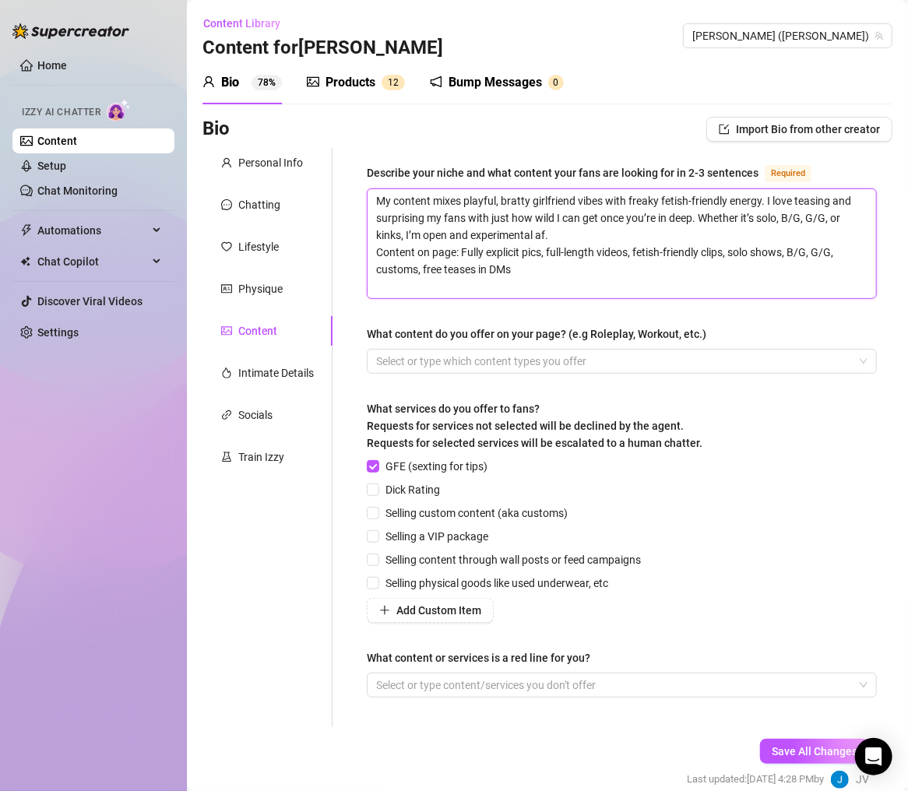
click at [685, 355] on div at bounding box center [614, 362] width 488 height 22
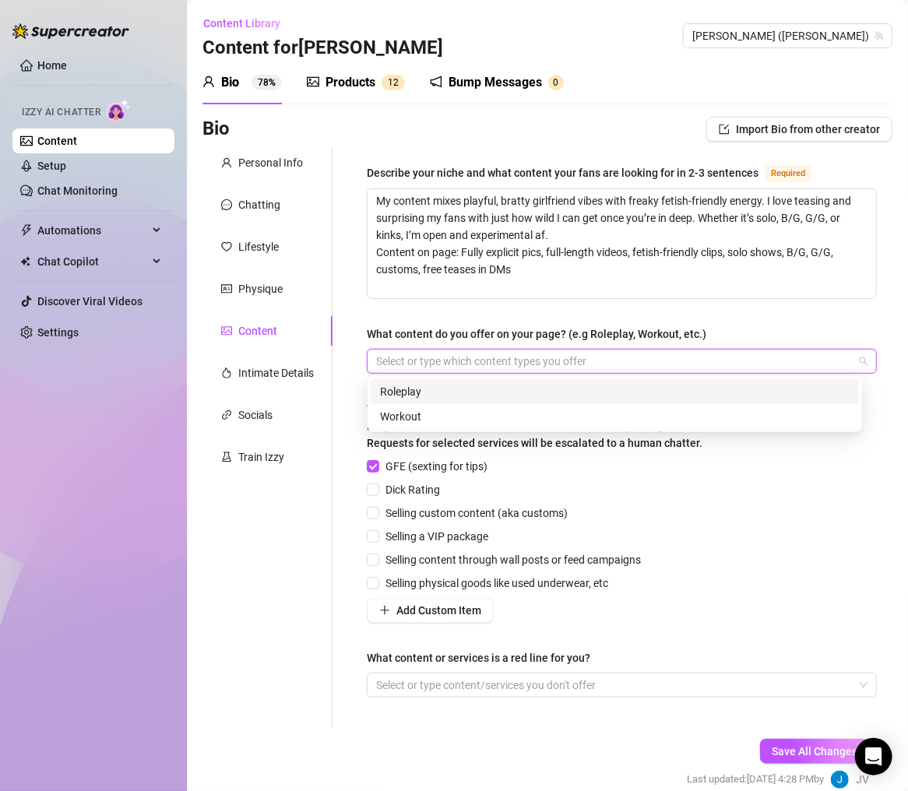
click at [805, 326] on div "What content do you offer on your page? (e.g Roleplay, Workout, etc.)" at bounding box center [622, 337] width 510 height 23
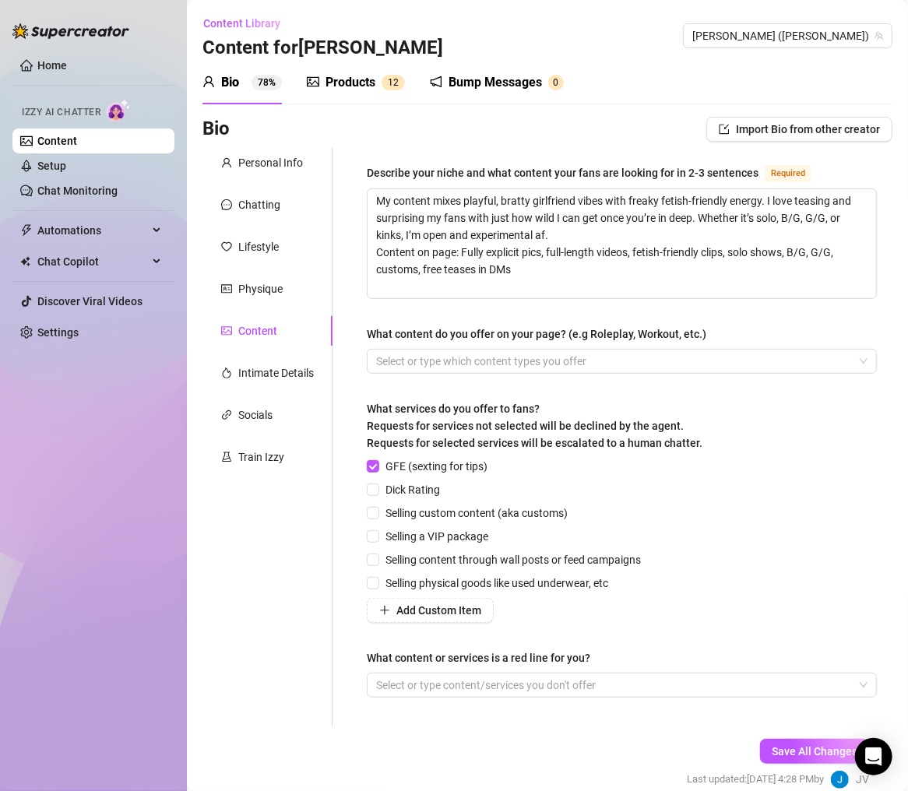
click at [665, 392] on div "Describe your niche and what content your fans are looking for in 2-3 sentences…" at bounding box center [622, 438] width 510 height 548
click at [415, 486] on span "Dick Rating" at bounding box center [412, 489] width 67 height 17
click at [378, 486] on input "Dick Rating" at bounding box center [372, 489] width 11 height 11
click at [480, 569] on div "GFE (sexting for tips) Dick Rating Selling custom content (aka customs) Selling…" at bounding box center [507, 540] width 280 height 165
click at [486, 559] on span "Selling content through wall posts or feed campaigns" at bounding box center [513, 560] width 268 height 17
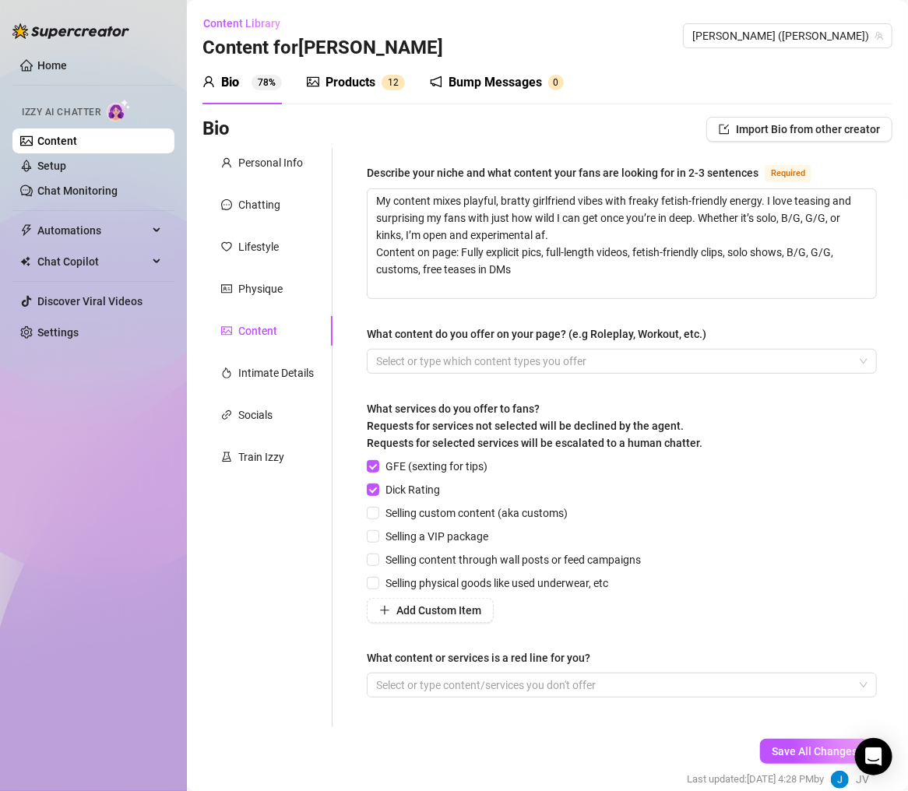
click at [378, 559] on input "Selling content through wall posts or feed campaigns" at bounding box center [372, 559] width 11 height 11
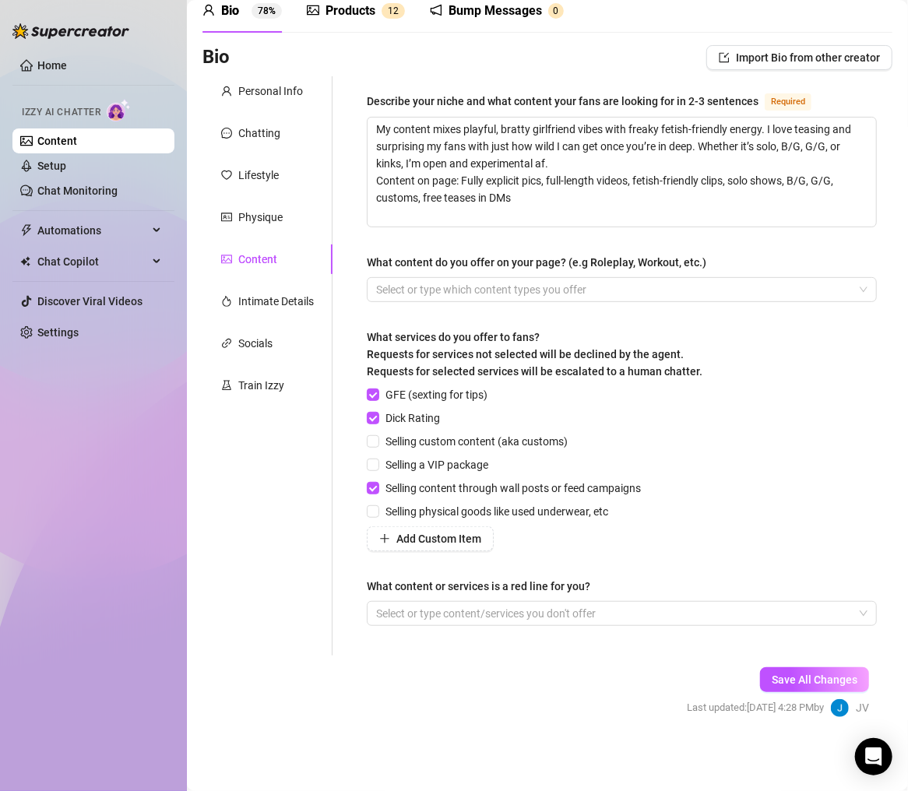
click at [485, 610] on div at bounding box center [614, 614] width 488 height 22
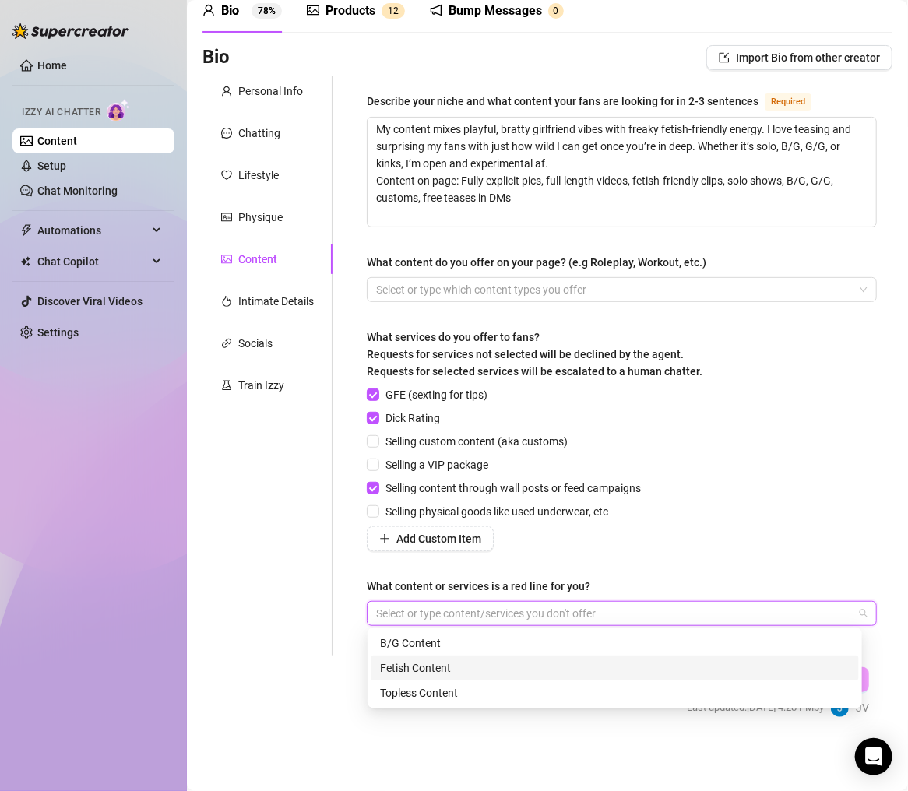
click at [200, 658] on main "Content Library Content for [PERSON_NAME] ([PERSON_NAME]) Bio 78% Products 1 2 …" at bounding box center [547, 360] width 721 height 864
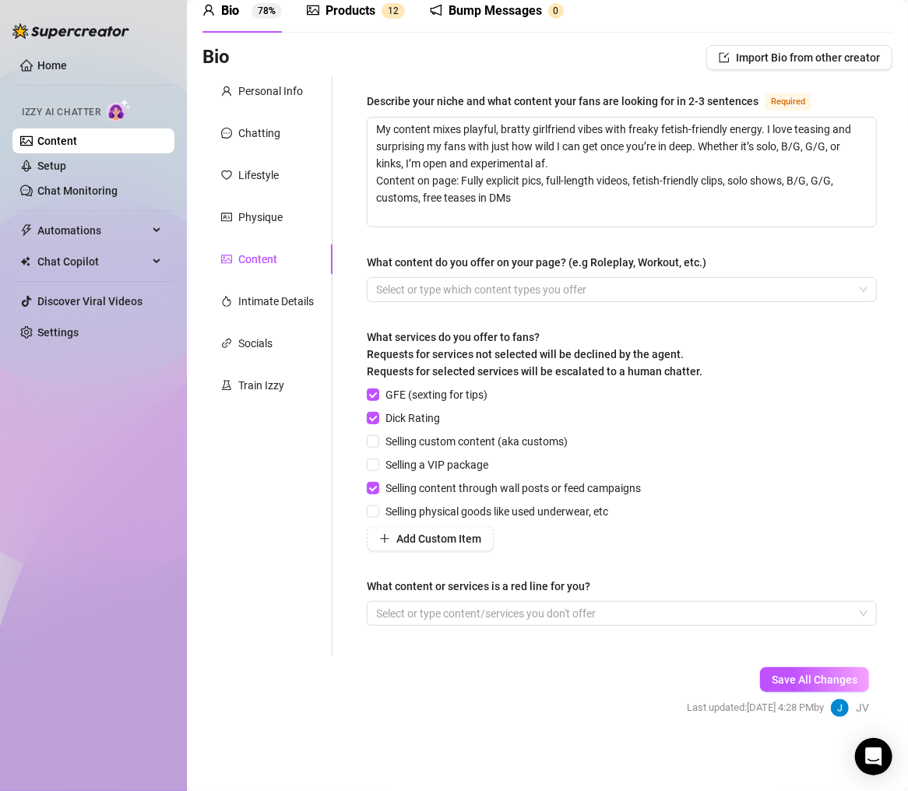
click at [781, 658] on span "Save All Changes" at bounding box center [815, 680] width 86 height 12
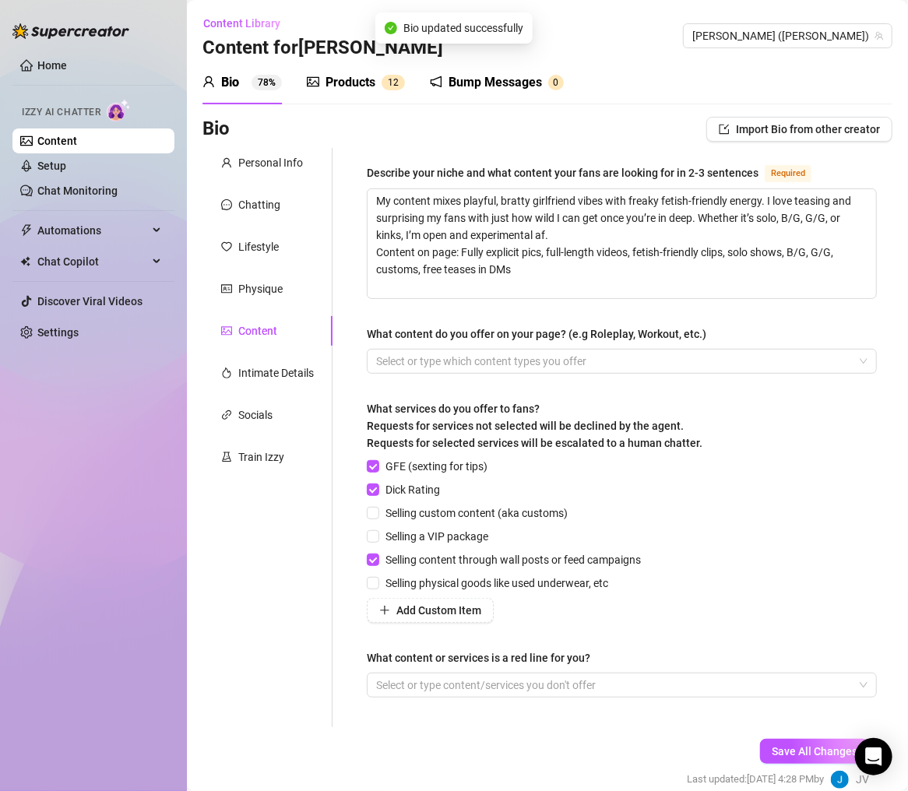
click at [265, 389] on div "Personal Info Chatting Lifestyle Physique Content Intimate Details Socials Trai…" at bounding box center [268, 438] width 130 height 580
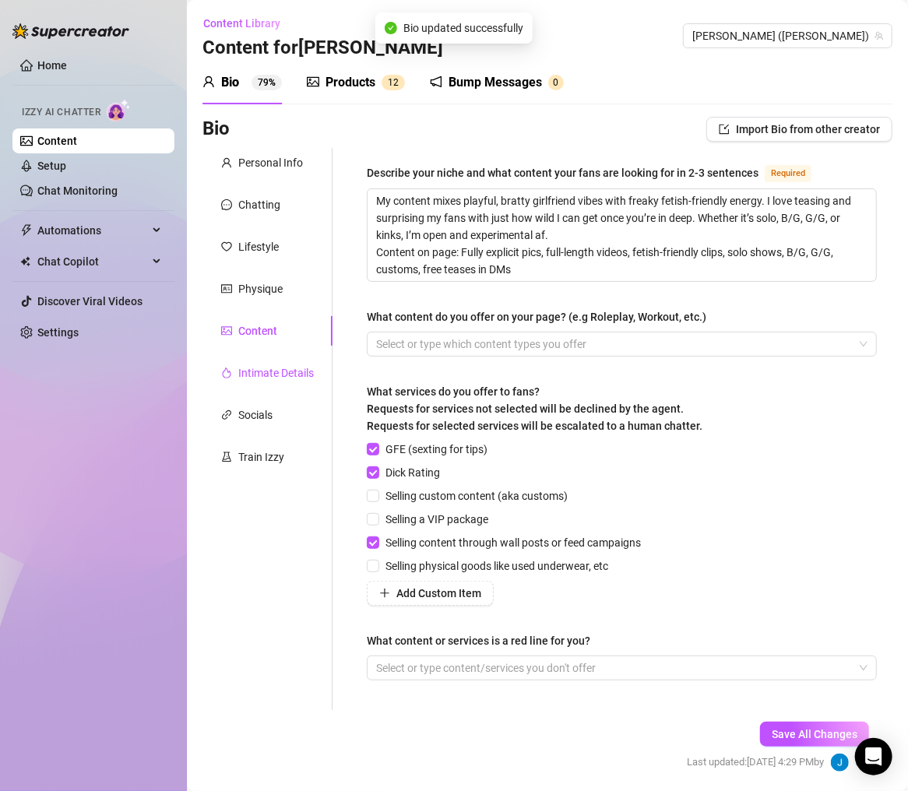
click at [273, 381] on div "Intimate Details" at bounding box center [276, 373] width 76 height 17
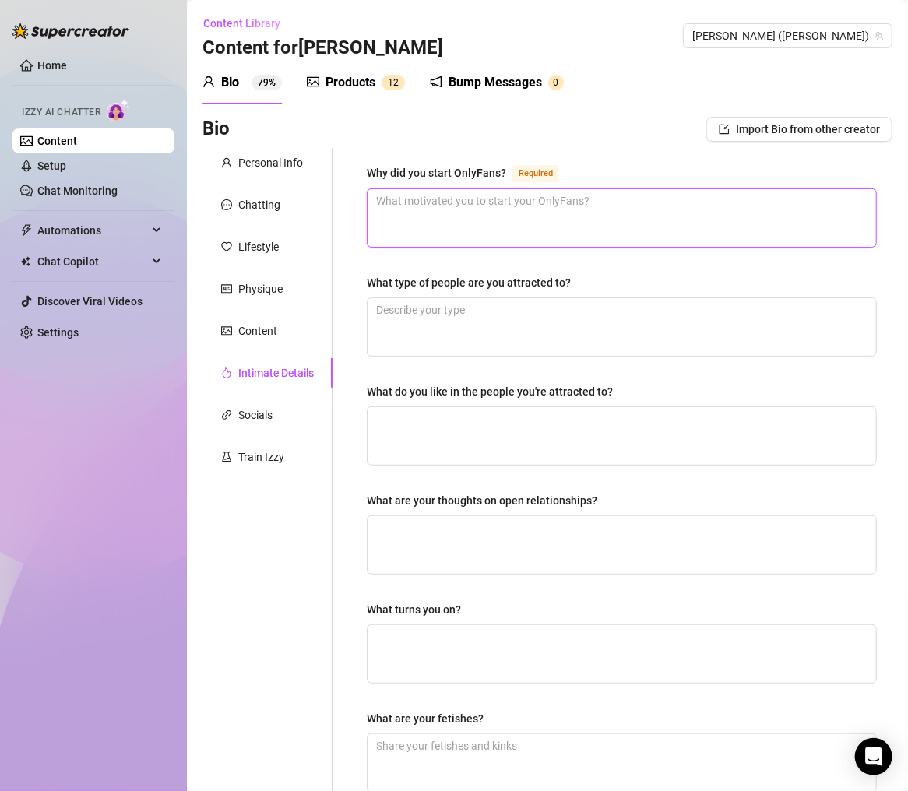
click at [396, 205] on textarea "Why did you start OnlyFans? Required" at bounding box center [622, 218] width 509 height 58
paste textarea "I was already taking hot pics for exes & friends so I figured why not make it m…"
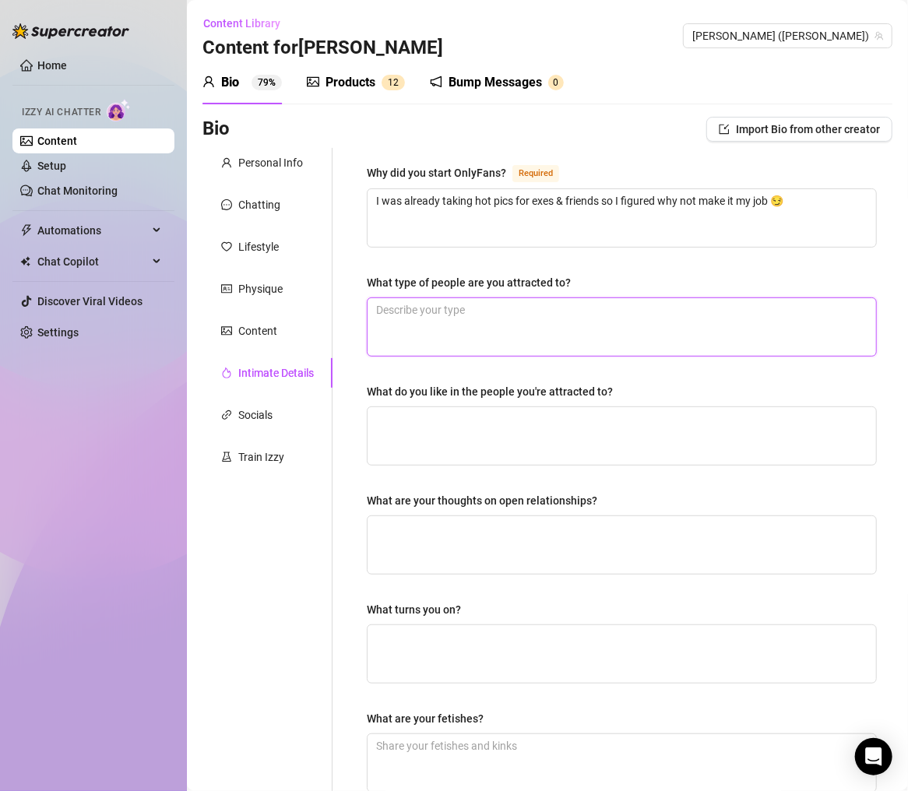
click at [685, 319] on textarea "What type of people are you attracted to?" at bounding box center [622, 327] width 509 height 58
click at [473, 347] on textarea "What type of people are you attracted to?" at bounding box center [622, 327] width 509 height 58
paste textarea "Confident, funny, a lil toxic sometimes 👀"
drag, startPoint x: 482, startPoint y: 467, endPoint x: 488, endPoint y: 452, distance: 15.8
click at [482, 467] on div "Why did you start OnlyFans? Required I was already taking hot pics for exes & f…" at bounding box center [622, 540] width 510 height 752
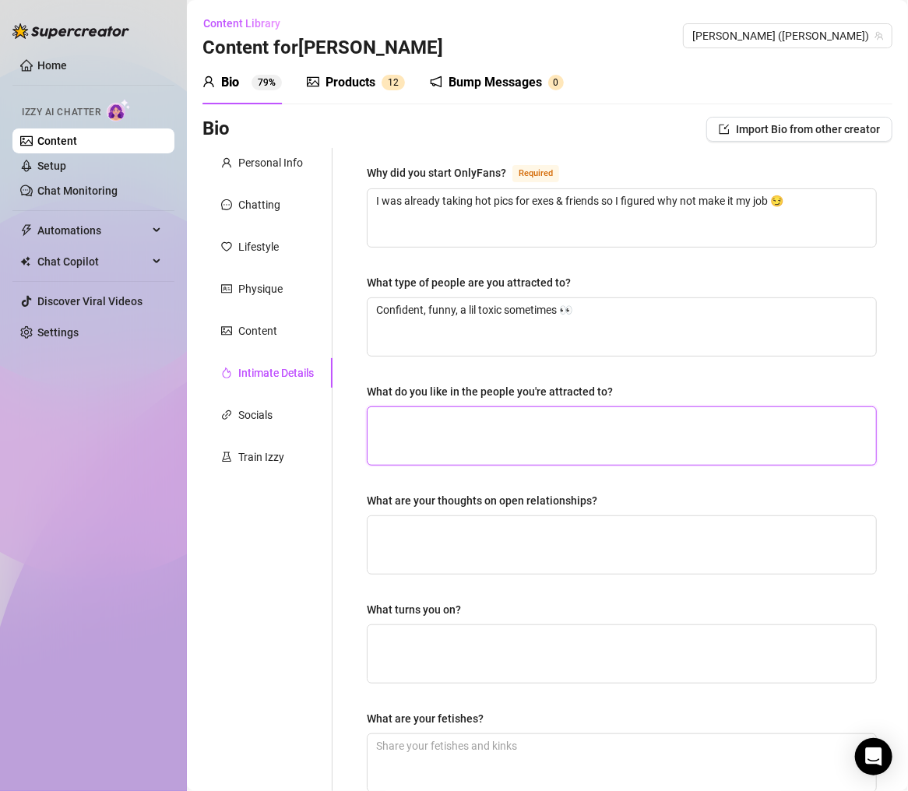
click at [488, 450] on textarea "What do you like in the people you're attracted to?" at bounding box center [622, 436] width 509 height 58
paste textarea "Good dirty talk, makes me laugh, not shy about kinks"
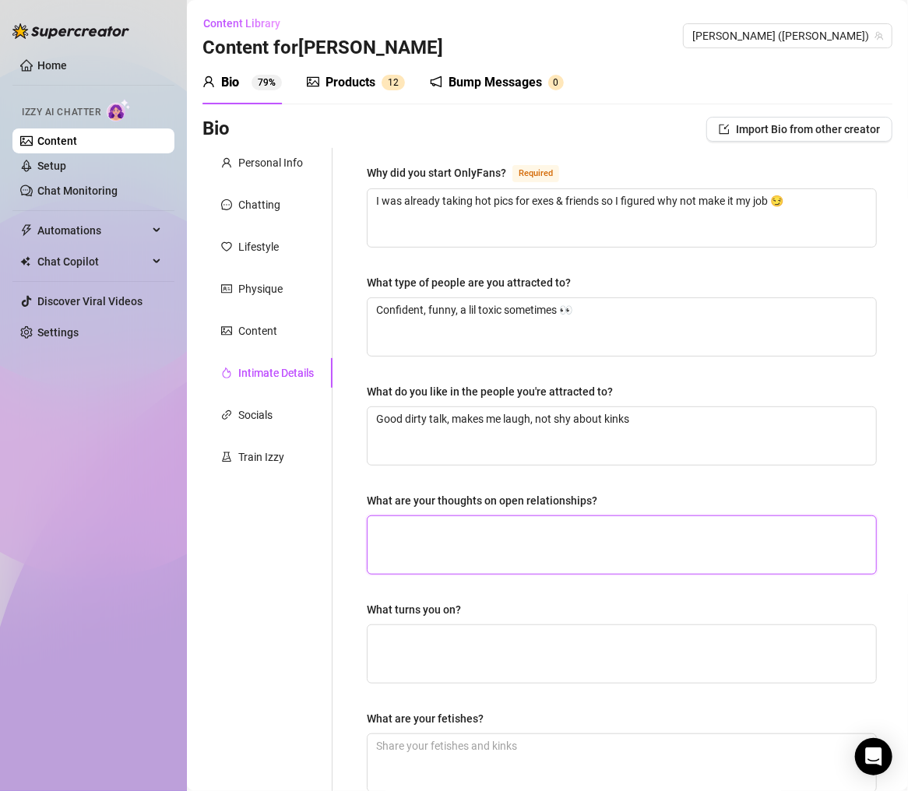
click at [509, 547] on textarea "What are your thoughts on open relationships?" at bounding box center [622, 545] width 509 height 58
paste textarea "I think they’re hot tbh, but depends on trust"
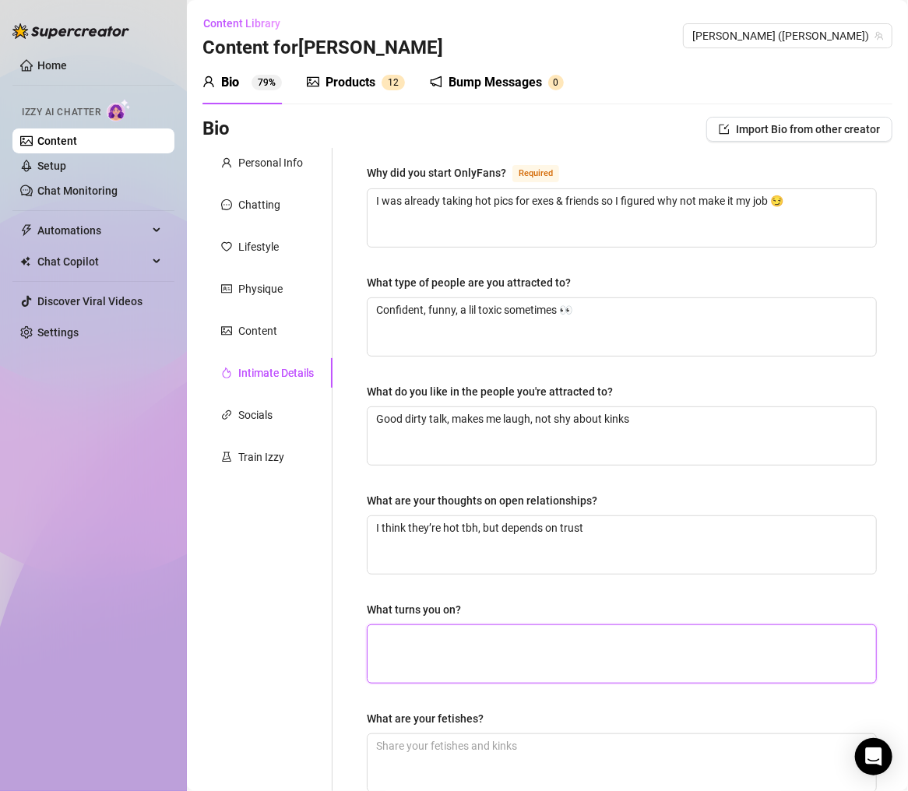
click at [463, 643] on textarea "What turns you on?" at bounding box center [622, 655] width 509 height 58
paste textarea "Confidence, teasing, being called a slut, roleplay, [MEDICAL_DATA], praise/degr…"
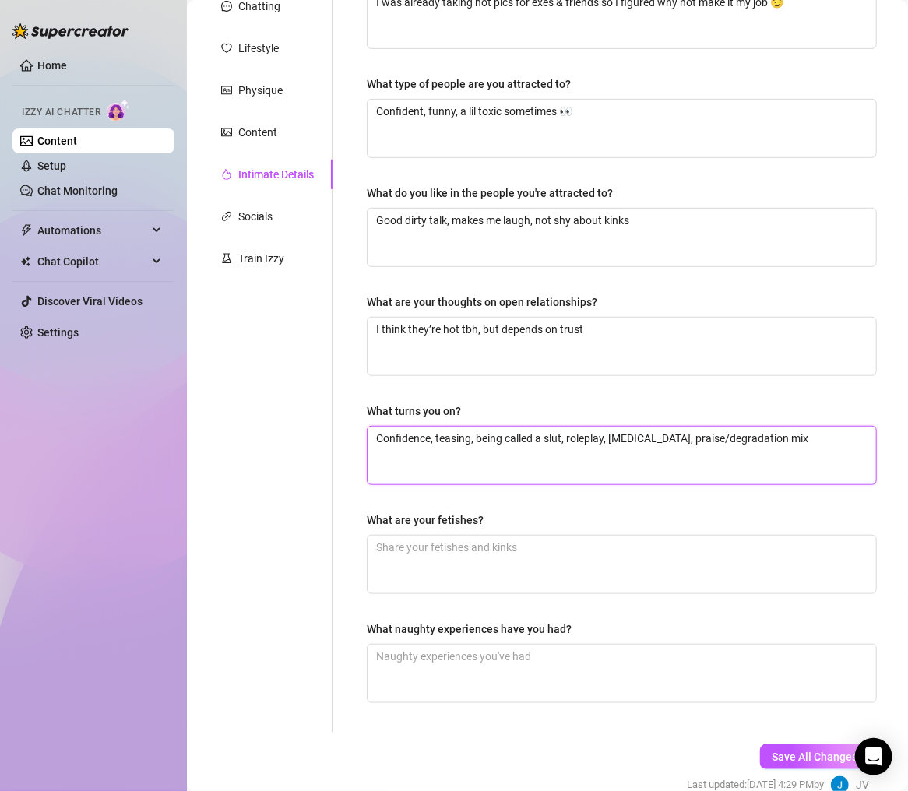
scroll to position [275, 0]
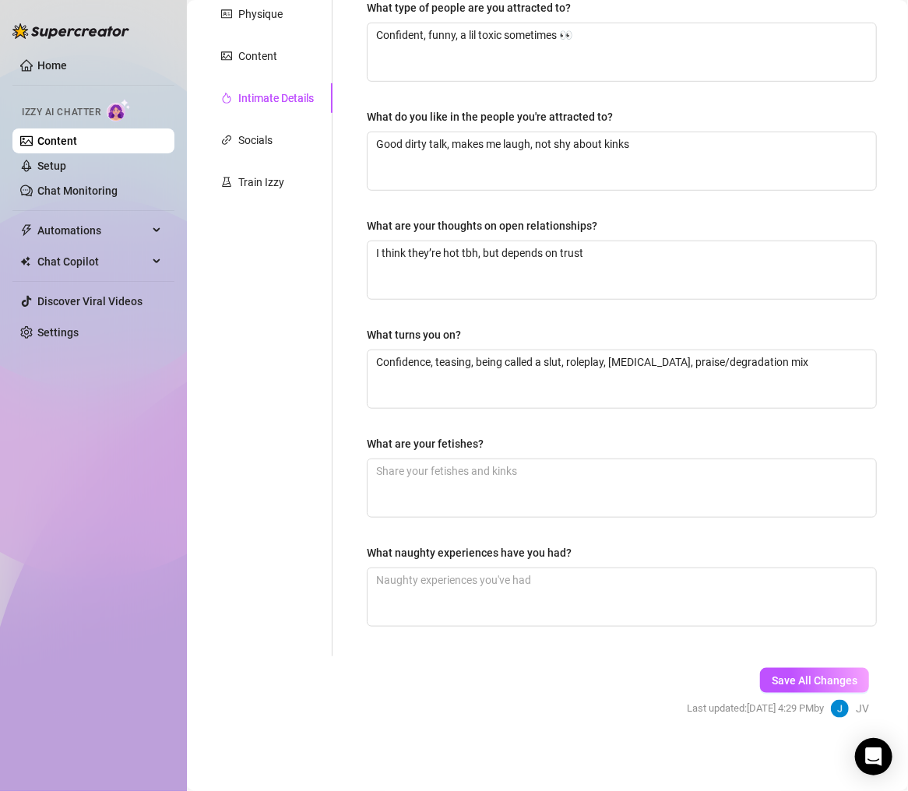
click at [684, 518] on div "Why did you start OnlyFans? Required I was already taking hot pics for exes & f…" at bounding box center [622, 265] width 510 height 752
click at [819, 471] on textarea "What are your fetishes?" at bounding box center [622, 489] width 509 height 58
click at [483, 501] on textarea "What are your fetishes?" at bounding box center [622, 489] width 509 height 58
paste textarea "JOI, roleplay, feet, public play vibes, step-fantasies, recording myself"
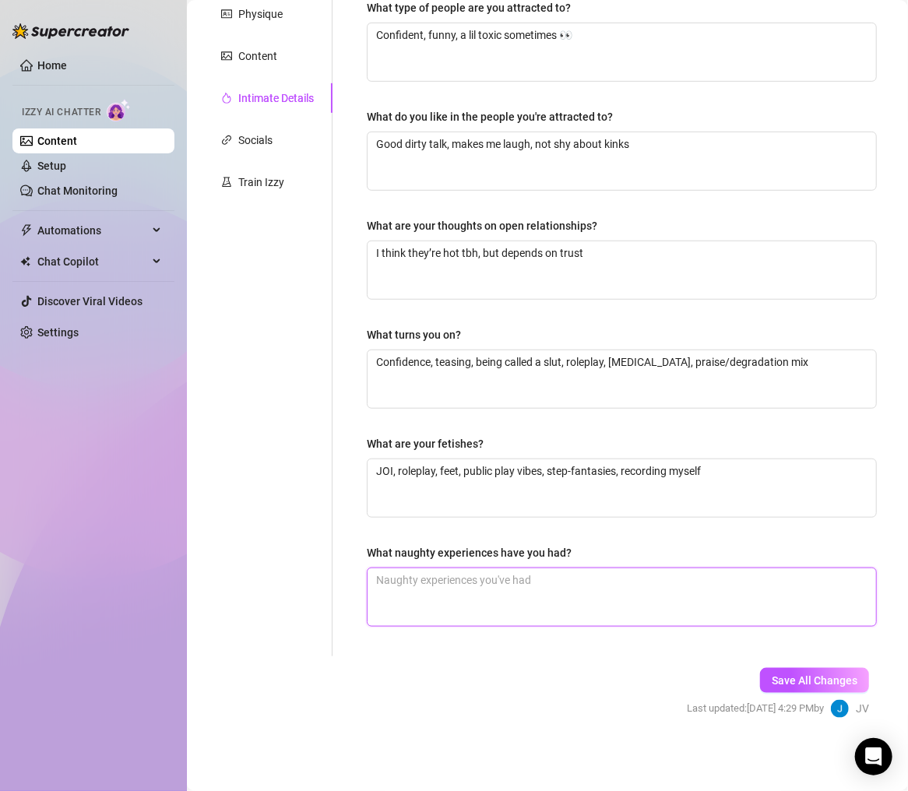
click at [546, 592] on textarea "What naughty experiences have you had?" at bounding box center [622, 598] width 509 height 58
paste textarea "Had sex in the movie theater bathroom, hooked up with a girl at a party, got ca…"
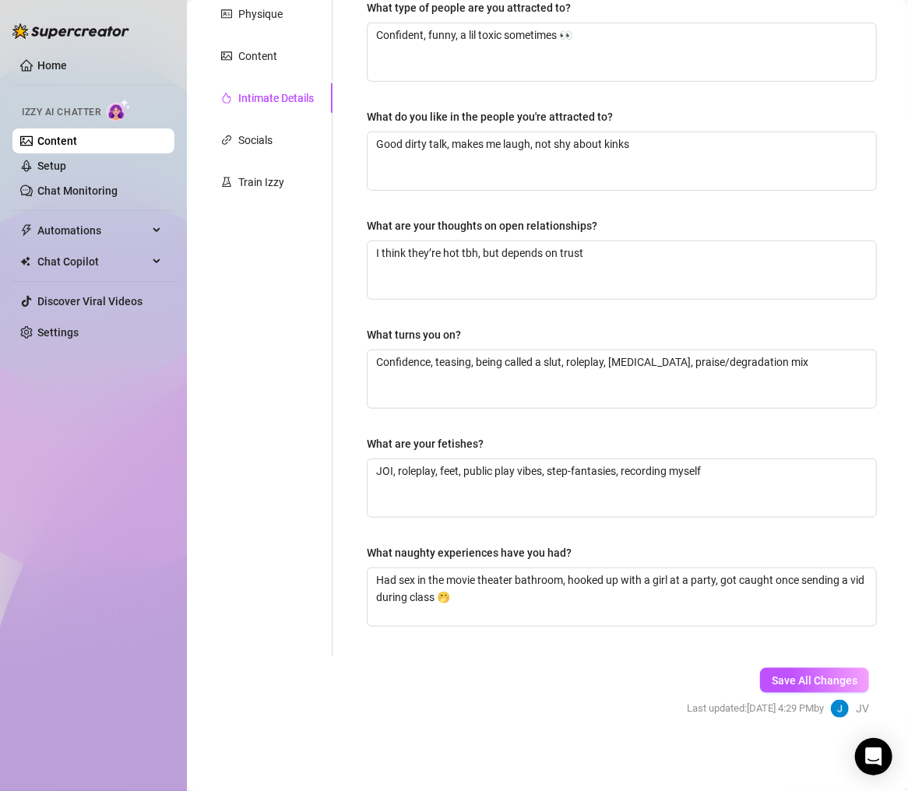
click at [812, 658] on span "Save All Changes" at bounding box center [815, 681] width 86 height 12
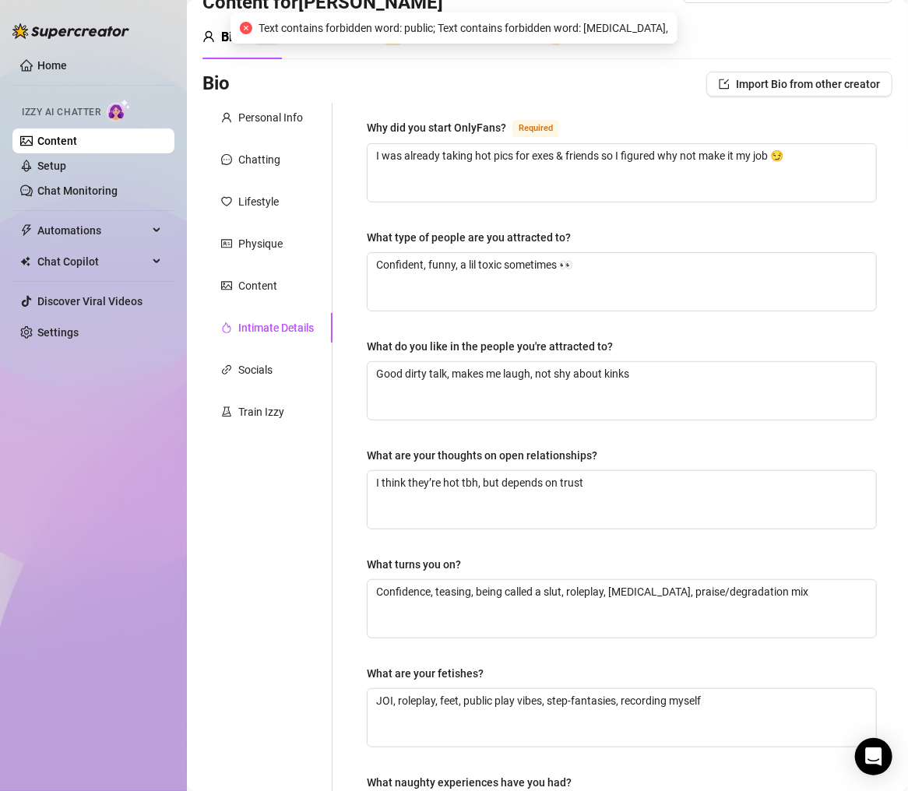
scroll to position [0, 0]
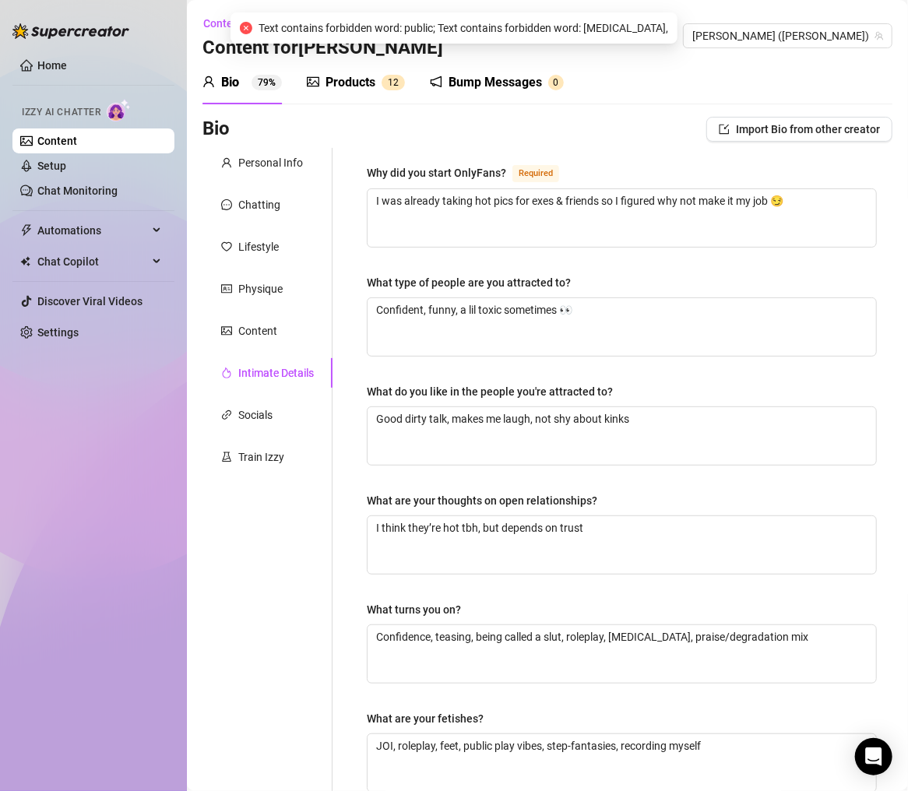
click at [284, 429] on div "Socials" at bounding box center [268, 415] width 130 height 30
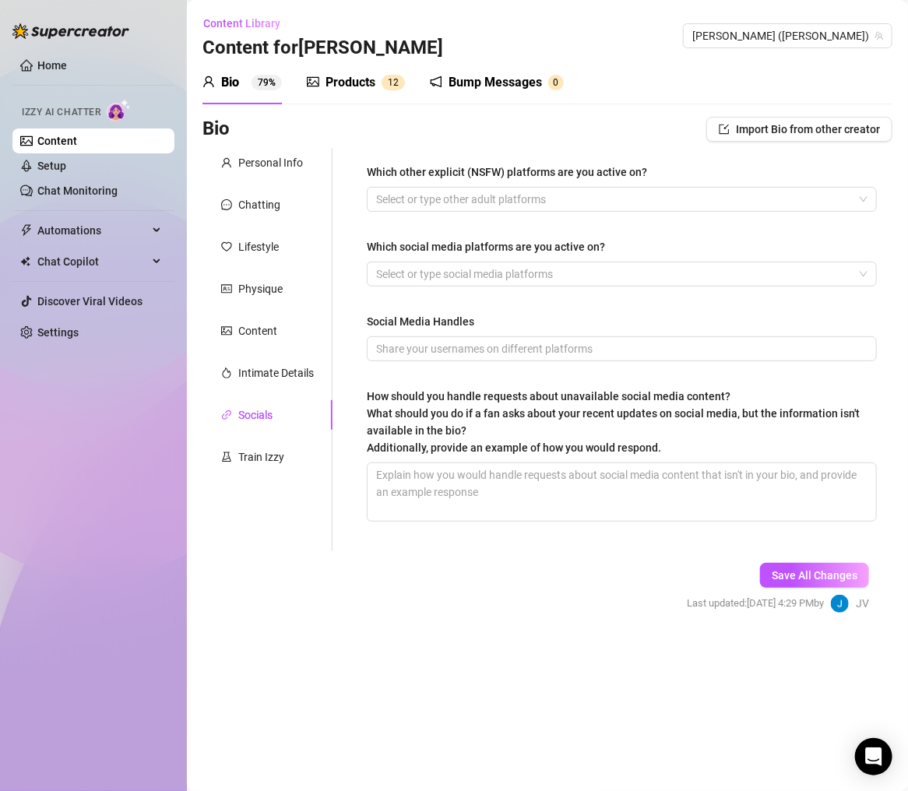
click at [298, 384] on div "Intimate Details" at bounding box center [268, 373] width 130 height 30
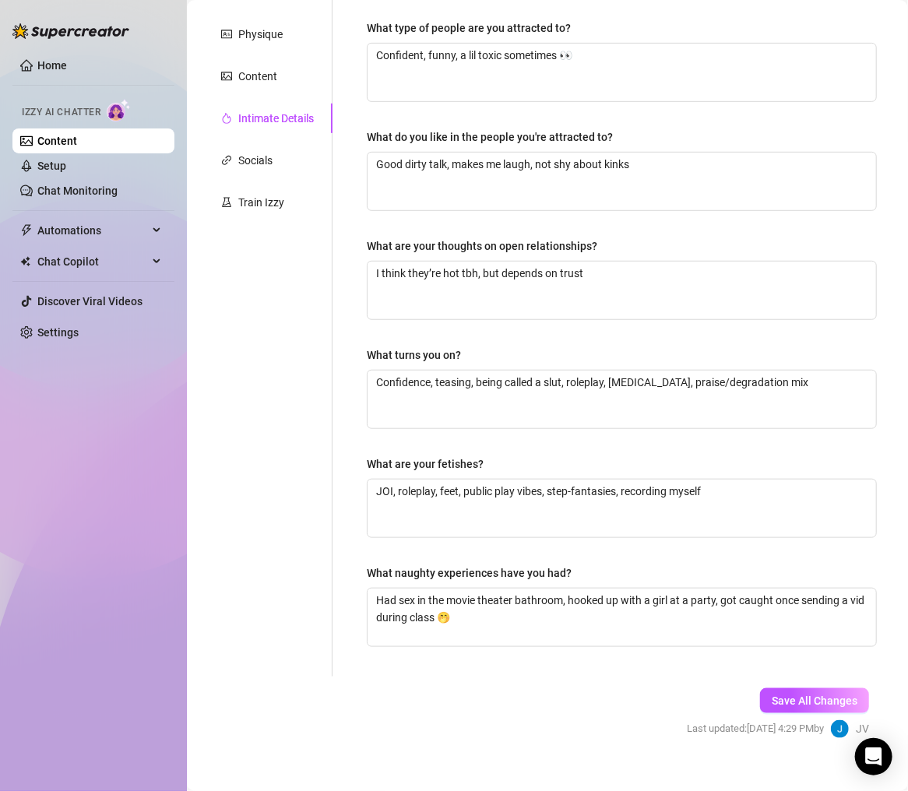
scroll to position [275, 0]
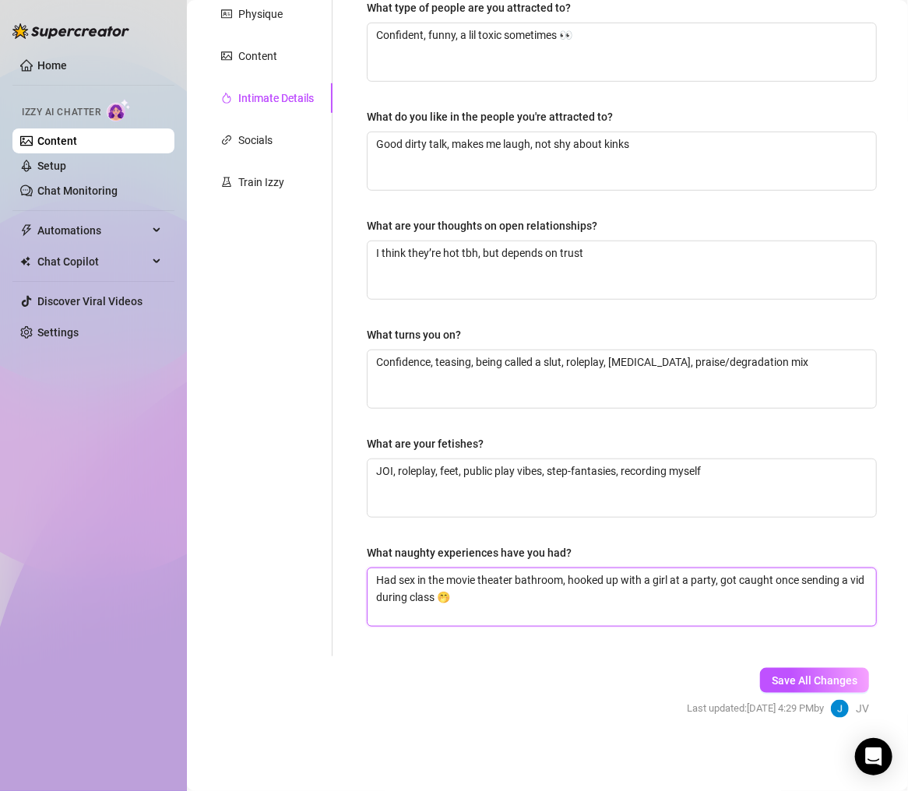
click at [520, 612] on textarea "Had sex in the movie theater bathroom, hooked up with a girl at a party, got ca…" at bounding box center [622, 598] width 509 height 58
drag, startPoint x: 530, startPoint y: 601, endPoint x: 783, endPoint y: 583, distance: 253.0
click at [783, 583] on textarea "Had sex in the movie theater bathroom, hooked up with a girl at a party, got ca…" at bounding box center [622, 598] width 509 height 58
drag, startPoint x: 462, startPoint y: 615, endPoint x: 395, endPoint y: 615, distance: 67.0
click at [395, 615] on textarea "Had sex in the movie theater bathroom, hooked up with a girl at a party, got ca…" at bounding box center [622, 598] width 509 height 58
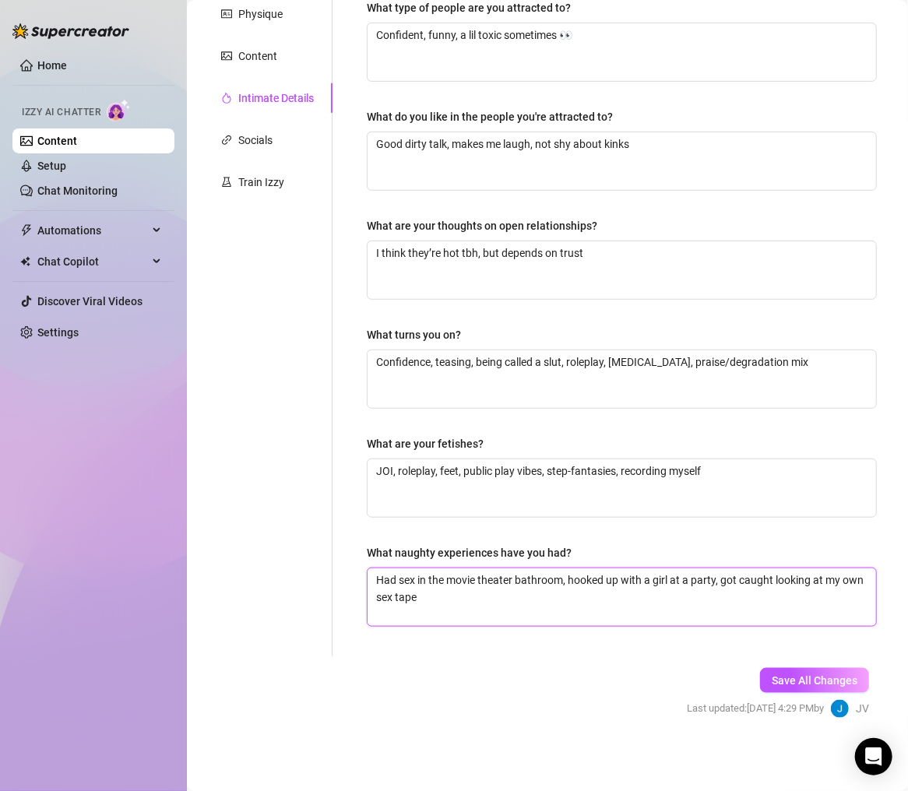
drag, startPoint x: 463, startPoint y: 613, endPoint x: 724, endPoint y: 583, distance: 262.7
click at [724, 583] on textarea "Had sex in the movie theater bathroom, hooked up with a girl at a party, got ca…" at bounding box center [622, 598] width 509 height 58
click at [739, 597] on textarea "Had sex in the movie theater bathroom, hooked up with a girl at a party, got ca…" at bounding box center [622, 598] width 509 height 58
click at [721, 578] on textarea "Had sex in the movie theater bathroom, hooked up with a girl at a party, got ca…" at bounding box center [622, 598] width 509 height 58
drag, startPoint x: 731, startPoint y: 581, endPoint x: 868, endPoint y: 608, distance: 139.6
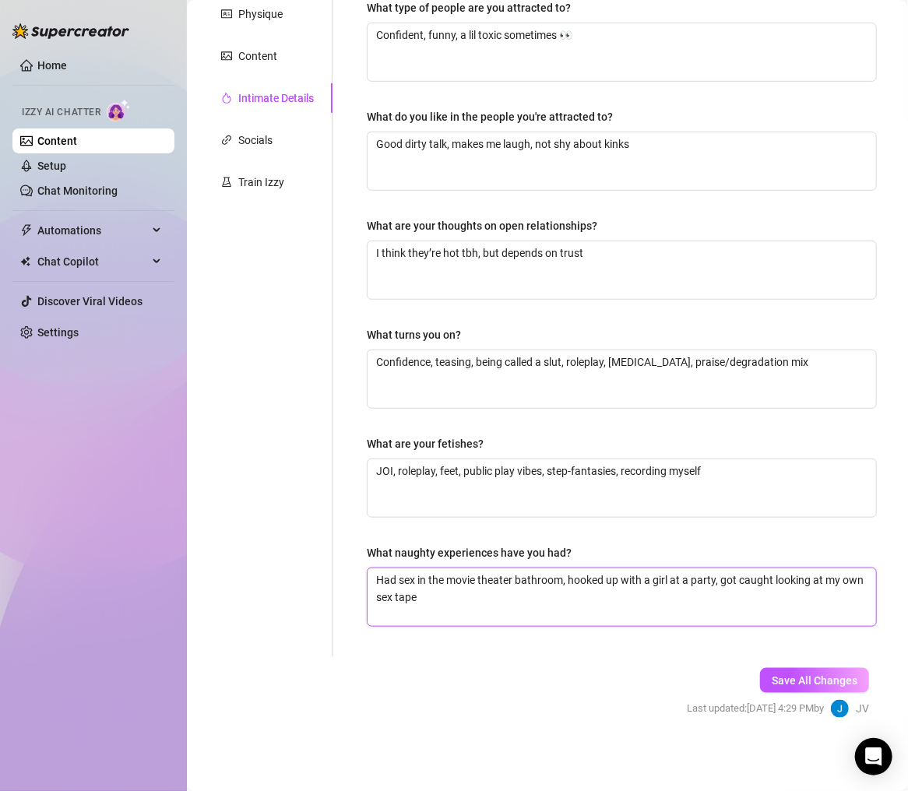
click at [868, 608] on div "Why did you start OnlyFans? Required I was already taking hot pics for exes & f…" at bounding box center [621, 265] width 541 height 784
click at [485, 658] on form "Personal Info Chatting Lifestyle Physique Content Intimate Details Socials Trai…" at bounding box center [548, 309] width 690 height 873
click at [772, 658] on span "Save All Changes" at bounding box center [815, 681] width 86 height 12
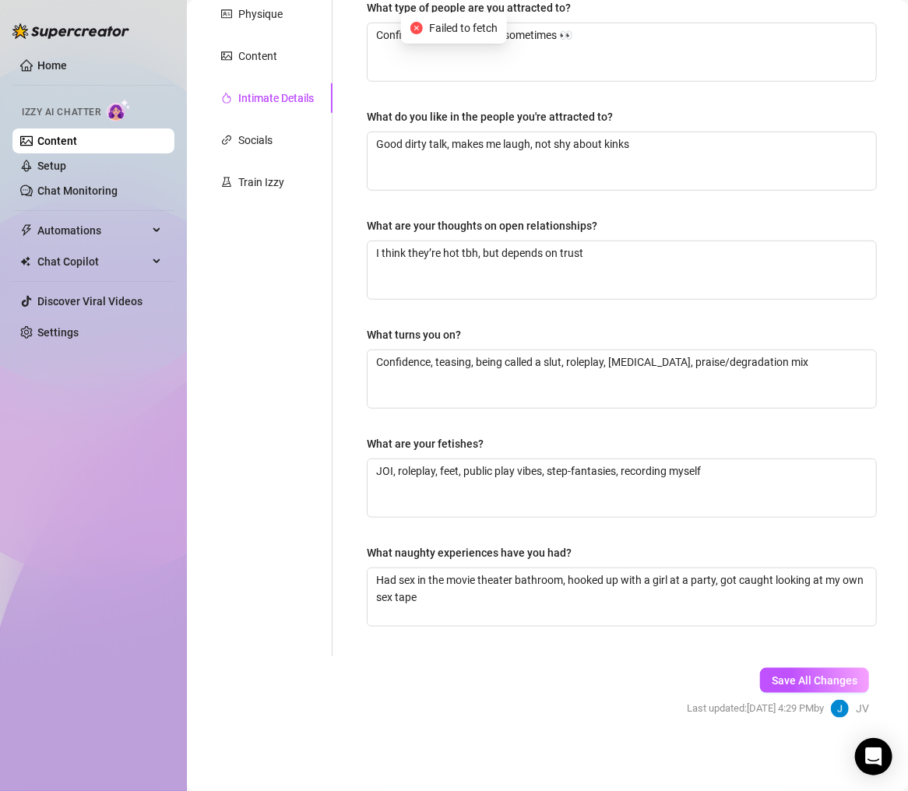
scroll to position [0, 0]
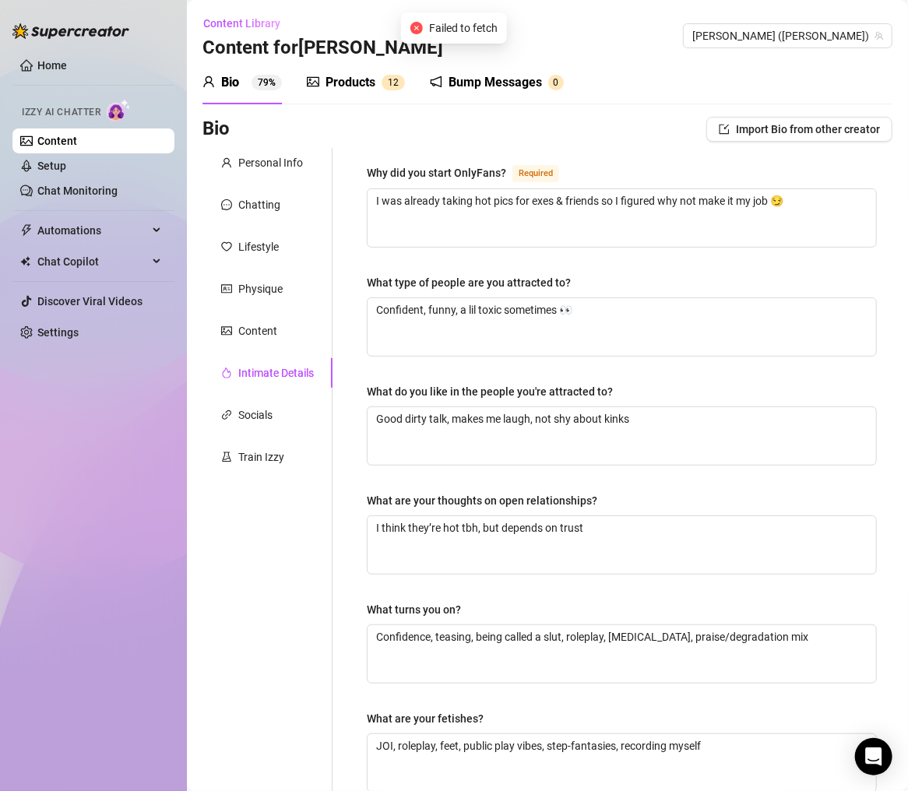
click at [257, 400] on div "Socials" at bounding box center [268, 415] width 130 height 30
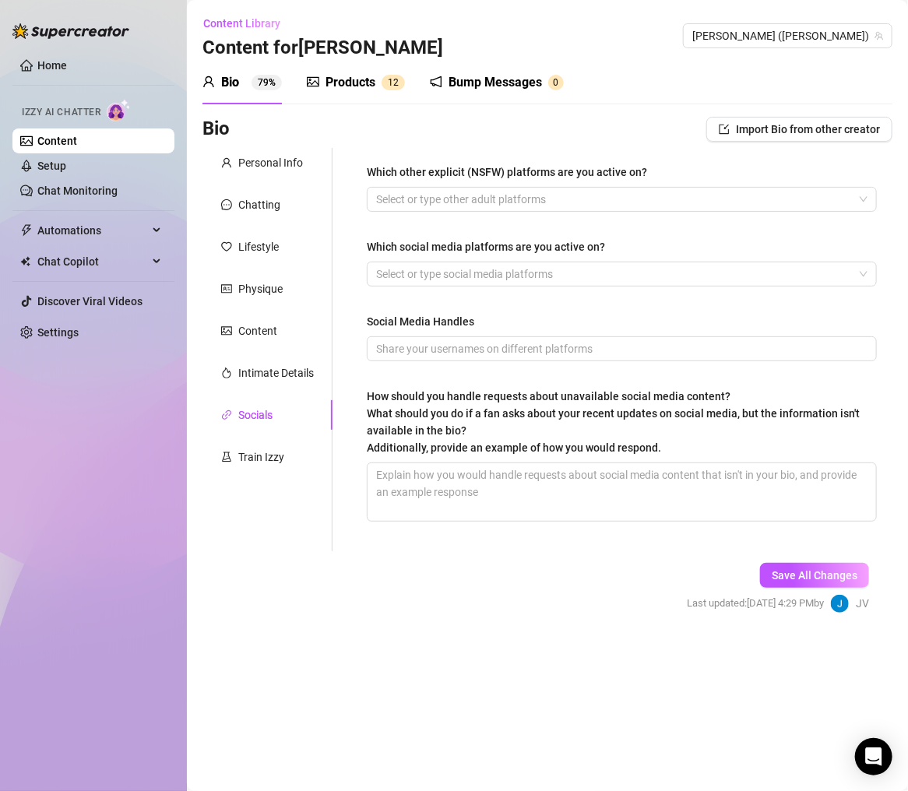
click at [613, 243] on div "Which social media platforms are you active on?" at bounding box center [622, 249] width 510 height 23
click at [583, 208] on div at bounding box center [614, 200] width 488 height 22
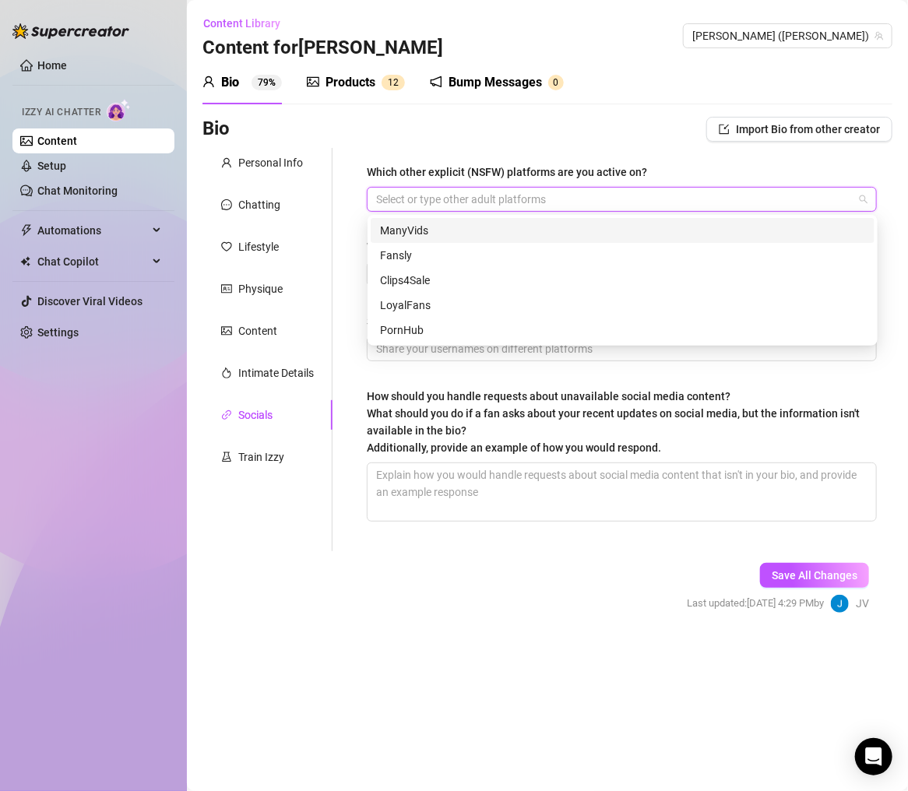
click at [699, 167] on div "Which other explicit (NSFW) platforms are you active on?" at bounding box center [622, 175] width 510 height 23
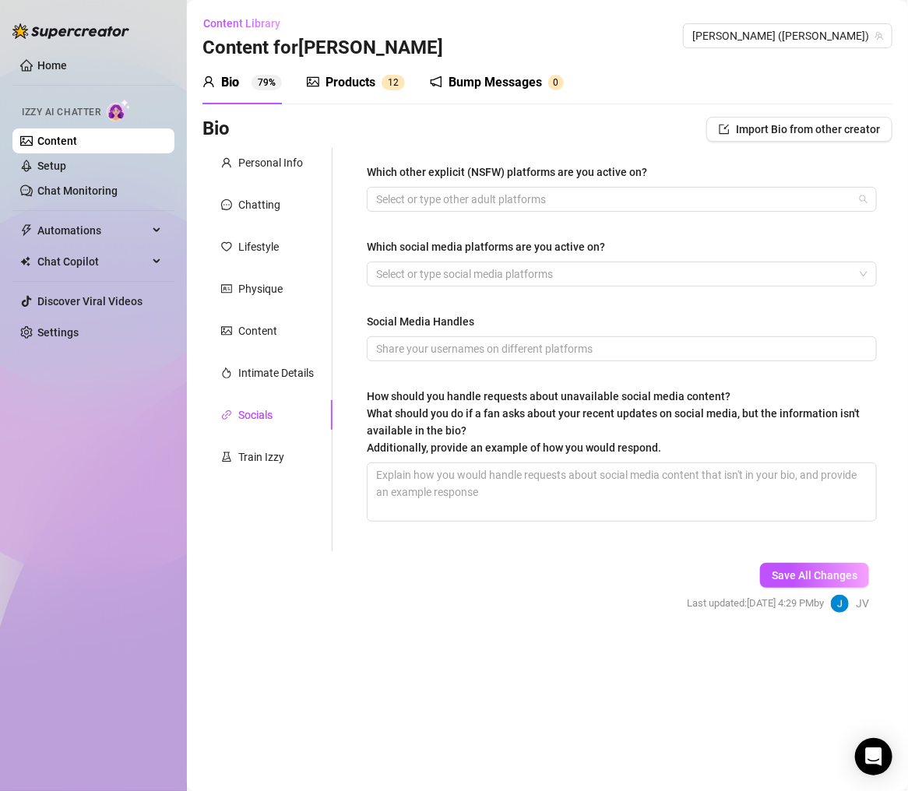
click at [527, 203] on div at bounding box center [614, 200] width 488 height 22
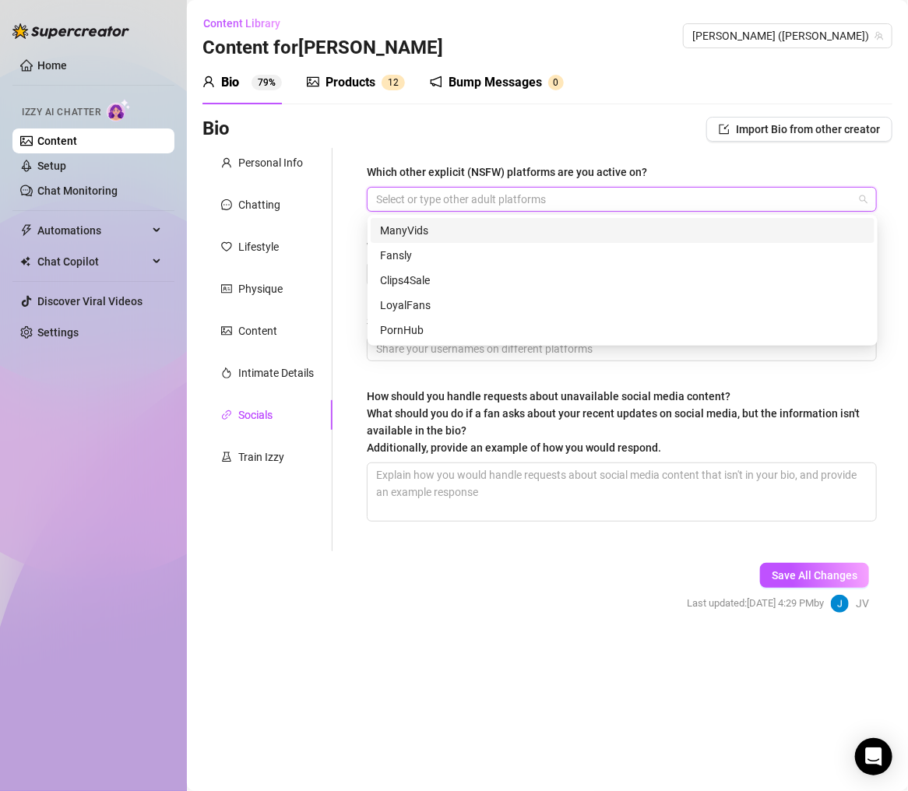
click at [478, 199] on div at bounding box center [614, 200] width 488 height 22
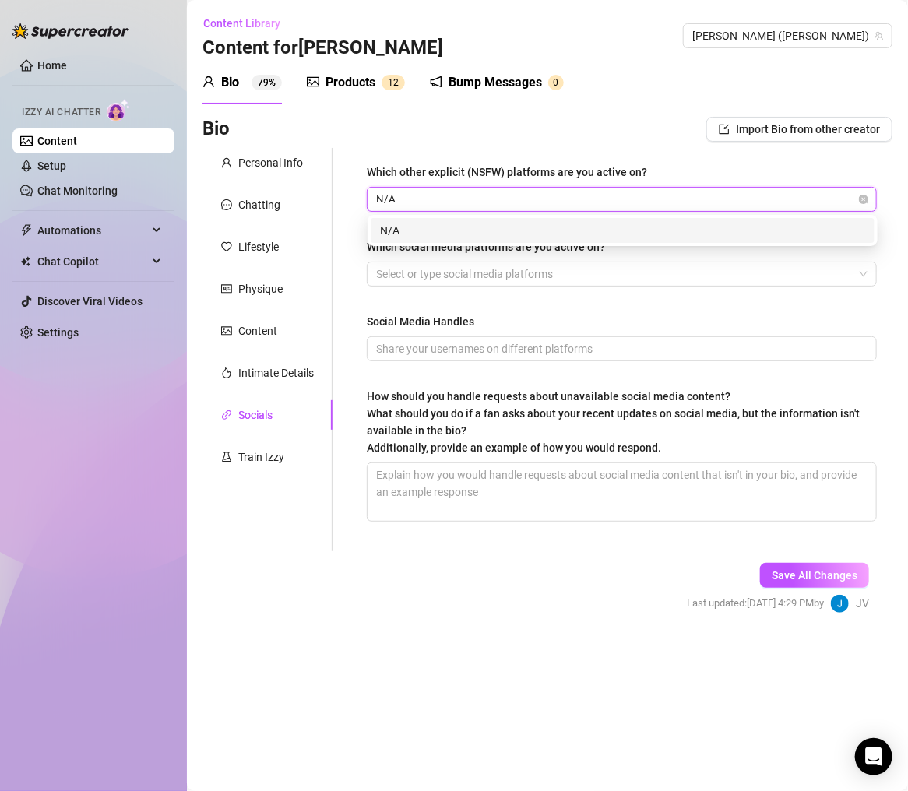
click at [597, 157] on div "Which other explicit (NSFW) platforms are you active on? N/A N/A Which social m…" at bounding box center [621, 350] width 541 height 404
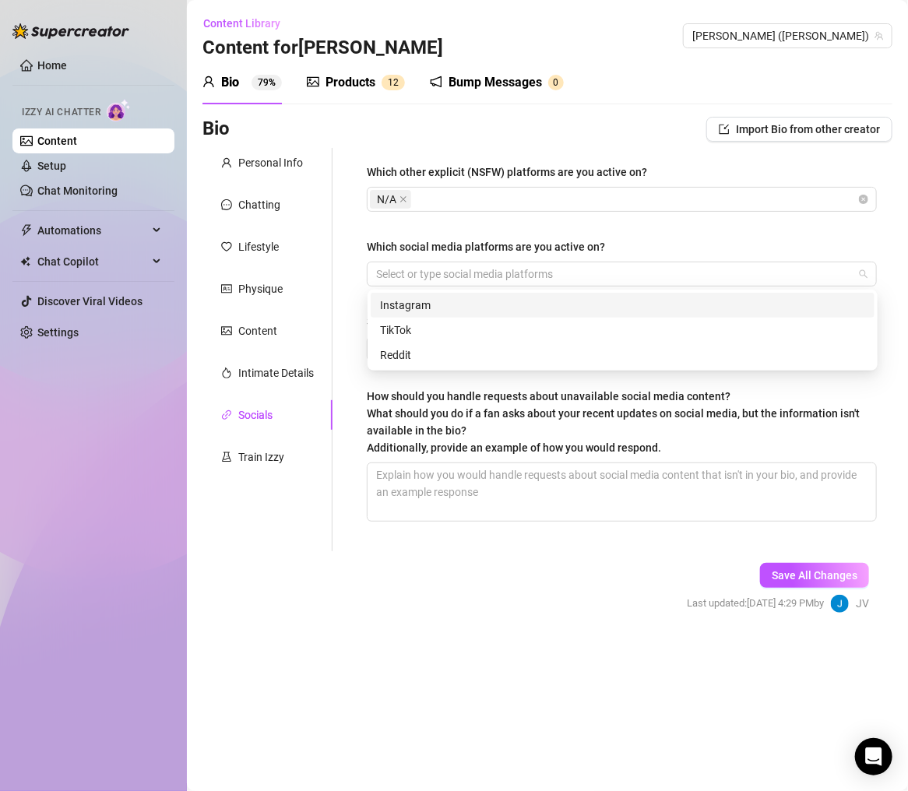
click at [500, 263] on div at bounding box center [614, 274] width 488 height 22
click at [530, 305] on div "Instagram" at bounding box center [622, 305] width 485 height 17
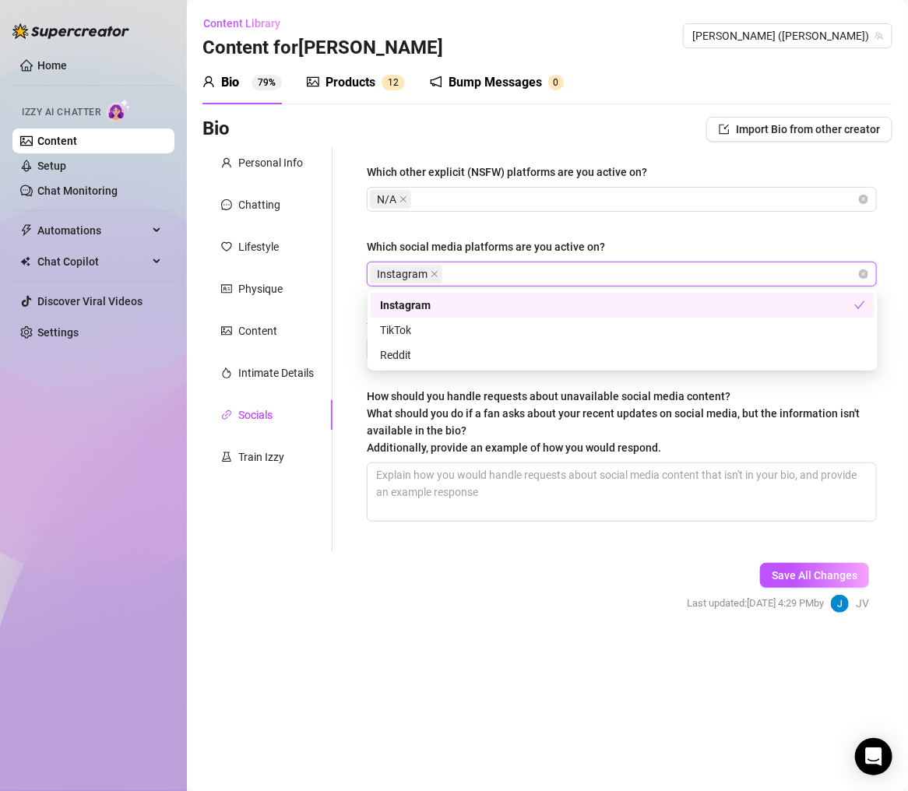
click at [609, 239] on label "Which social media platforms are you active on?" at bounding box center [491, 246] width 249 height 17
click at [449, 265] on input "Which social media platforms are you active on?" at bounding box center [447, 274] width 3 height 19
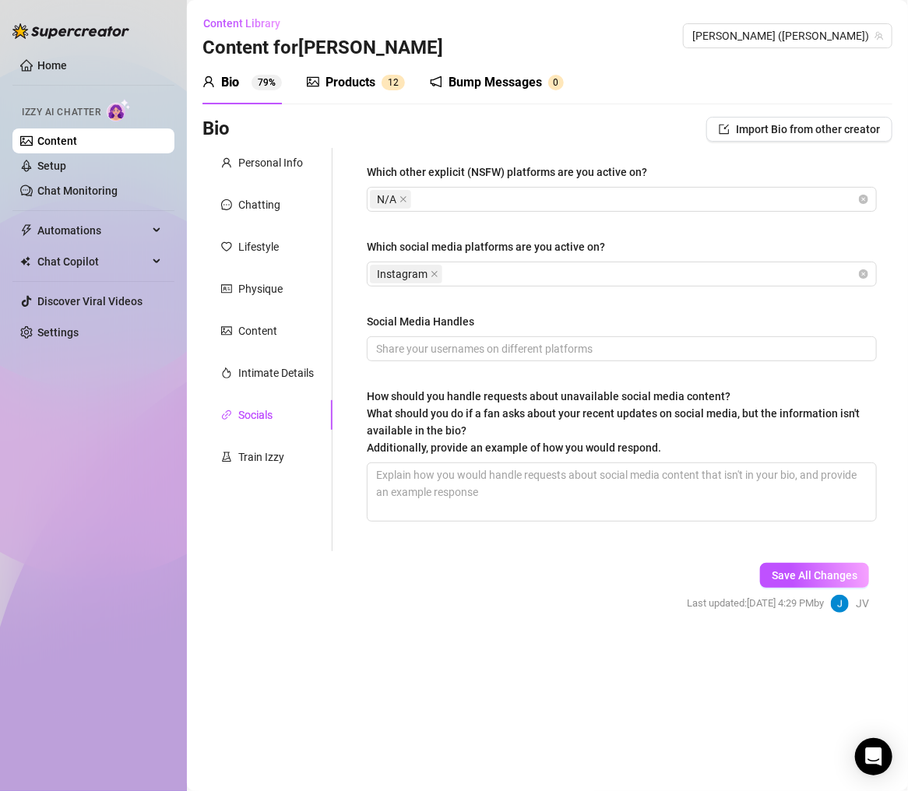
click at [540, 357] on span at bounding box center [622, 349] width 510 height 25
click at [571, 300] on div "Which other explicit (NSFW) platforms are you active on? N/A Which social media…" at bounding box center [622, 350] width 510 height 372
click at [446, 482] on textarea "How should you handle requests about unavailable social media content? What sho…" at bounding box center [622, 492] width 509 height 58
paste textarea "Ohh yeah I just dropped something new, you want me to show you a sneak peek?"
click at [812, 577] on span "Save All Changes" at bounding box center [815, 575] width 86 height 12
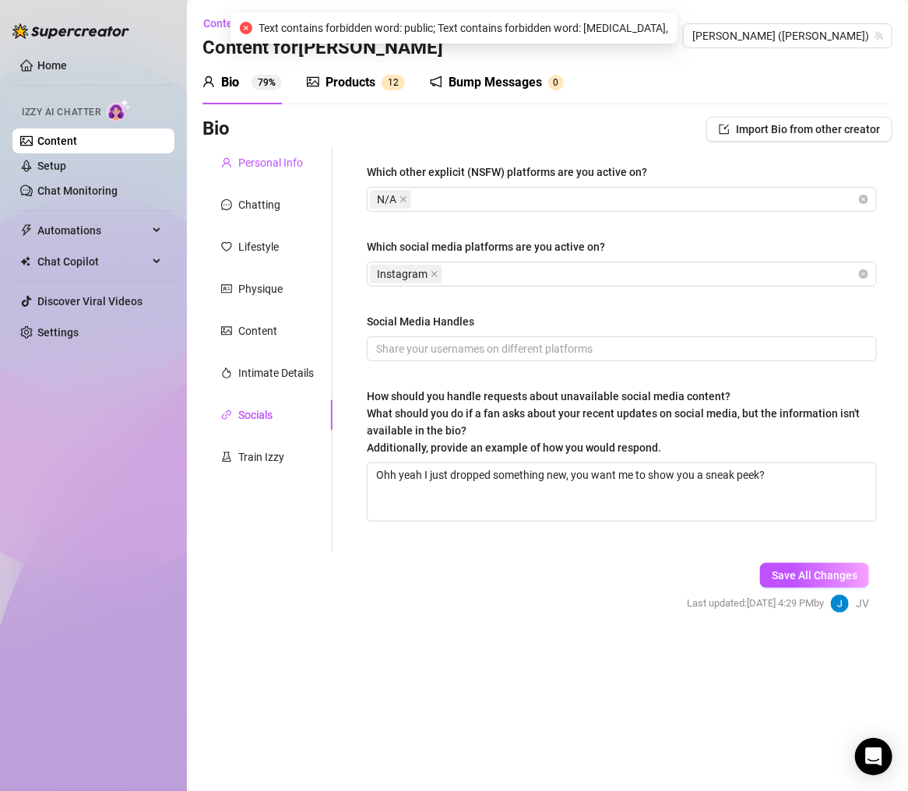
click at [267, 157] on div "Personal Info" at bounding box center [270, 162] width 65 height 17
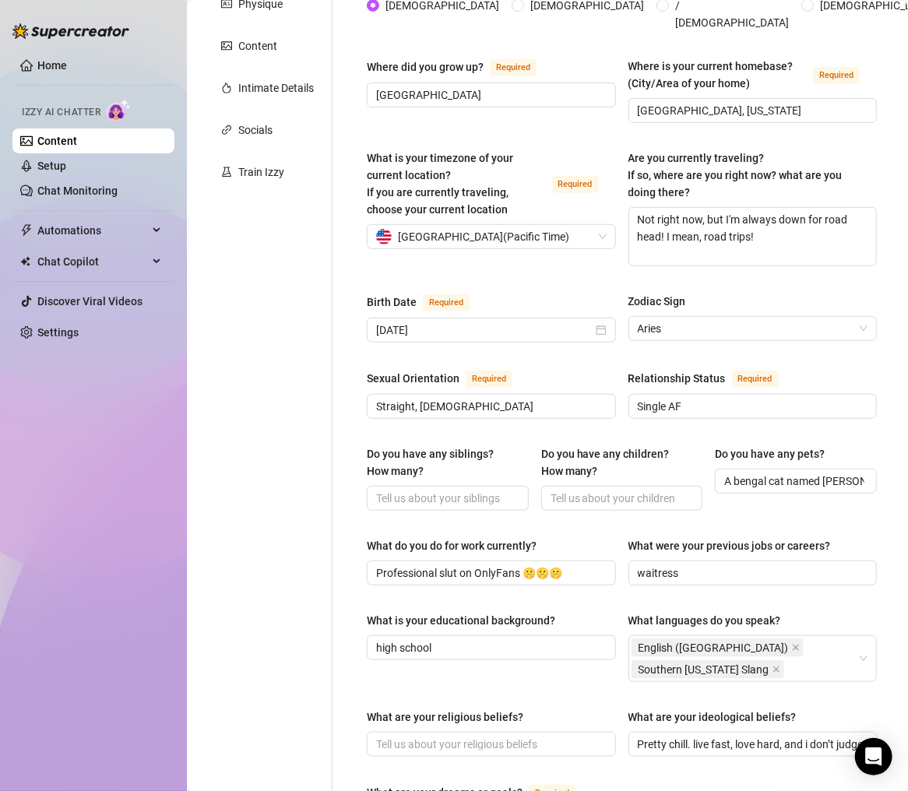
scroll to position [374, 0]
